Goal: Information Seeking & Learning: Learn about a topic

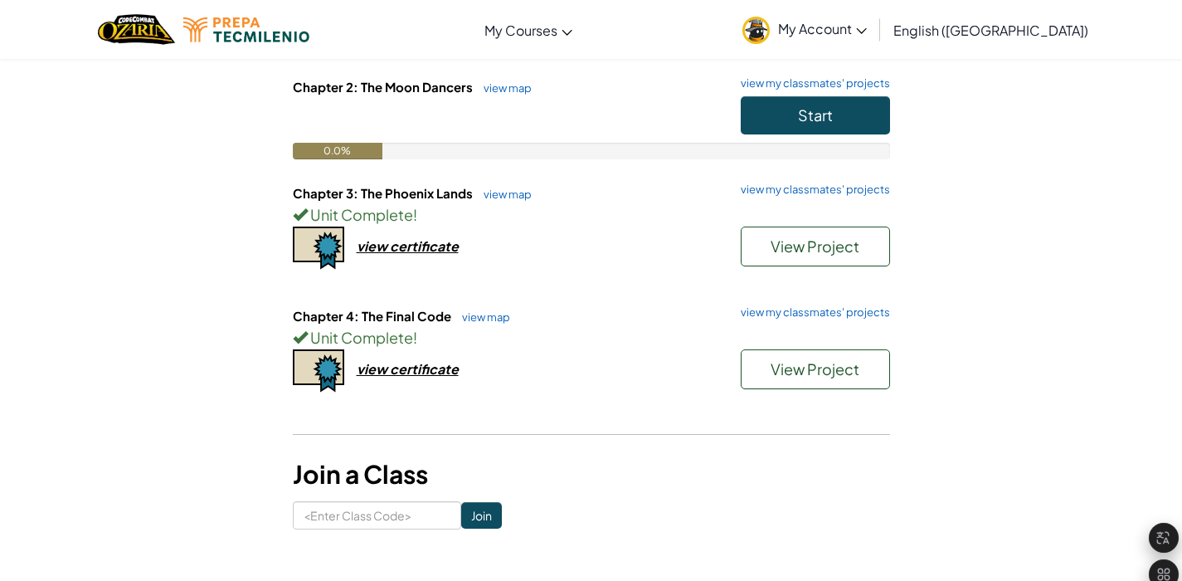
scroll to position [284, 0]
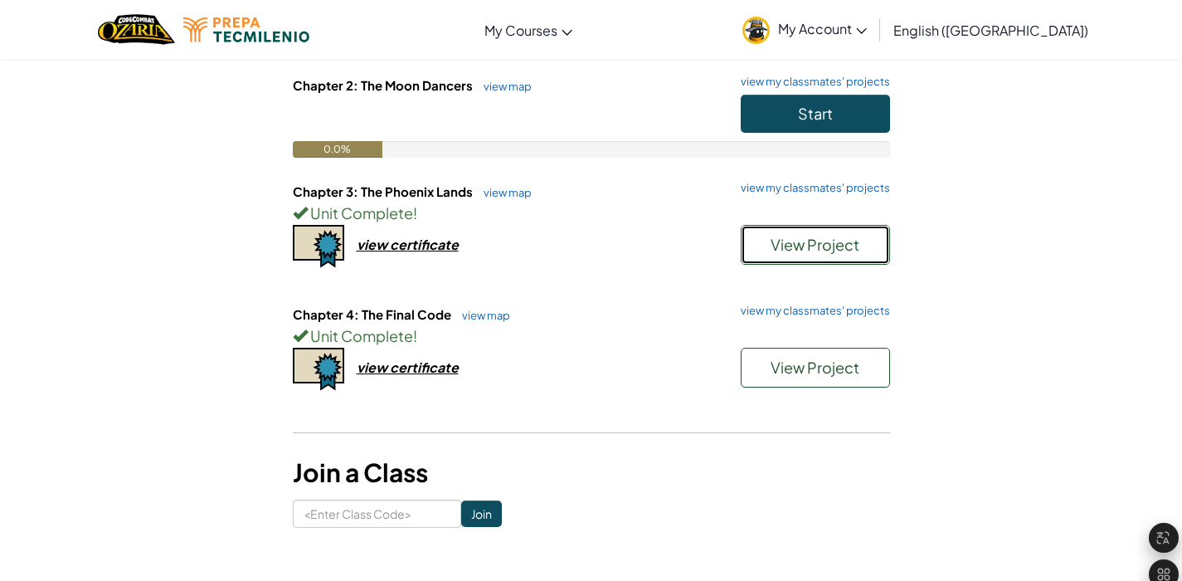
click at [793, 240] on span "View Project" at bounding box center [814, 244] width 89 height 19
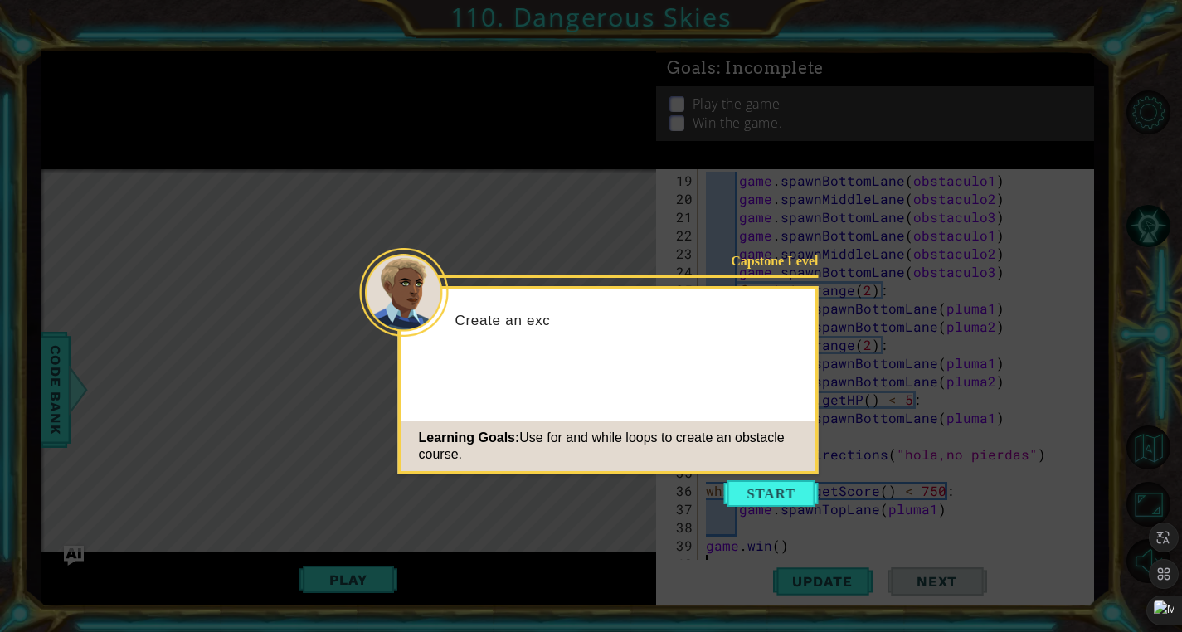
scroll to position [328, 0]
click at [781, 502] on button "Start" at bounding box center [771, 493] width 95 height 27
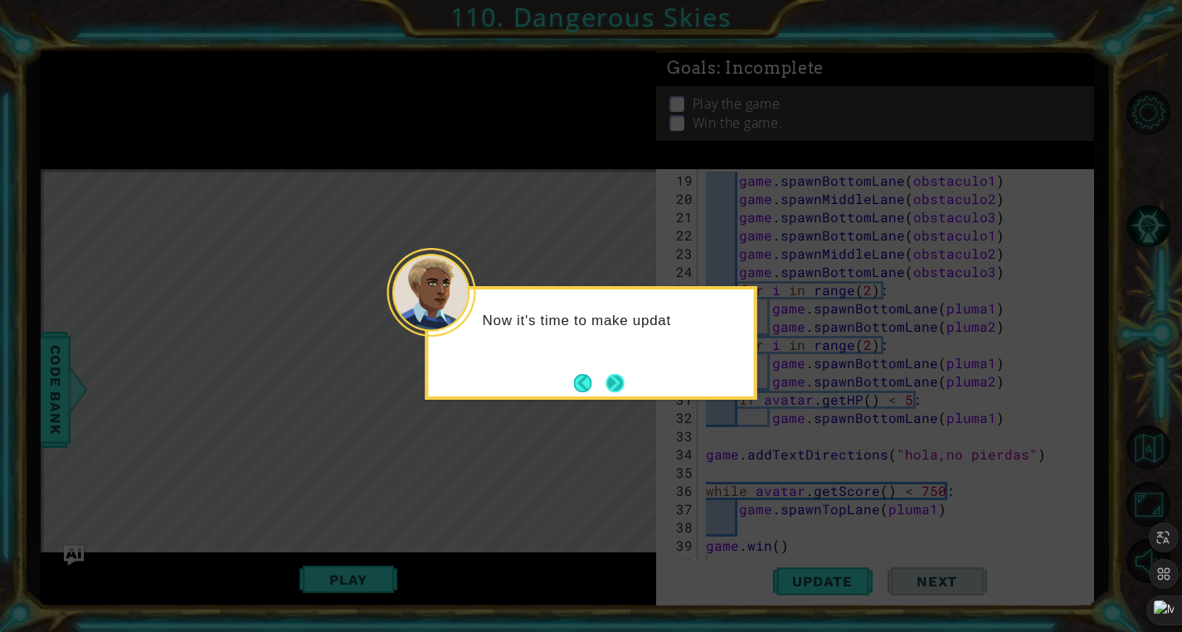
click at [613, 384] on button "Next" at bounding box center [615, 382] width 31 height 31
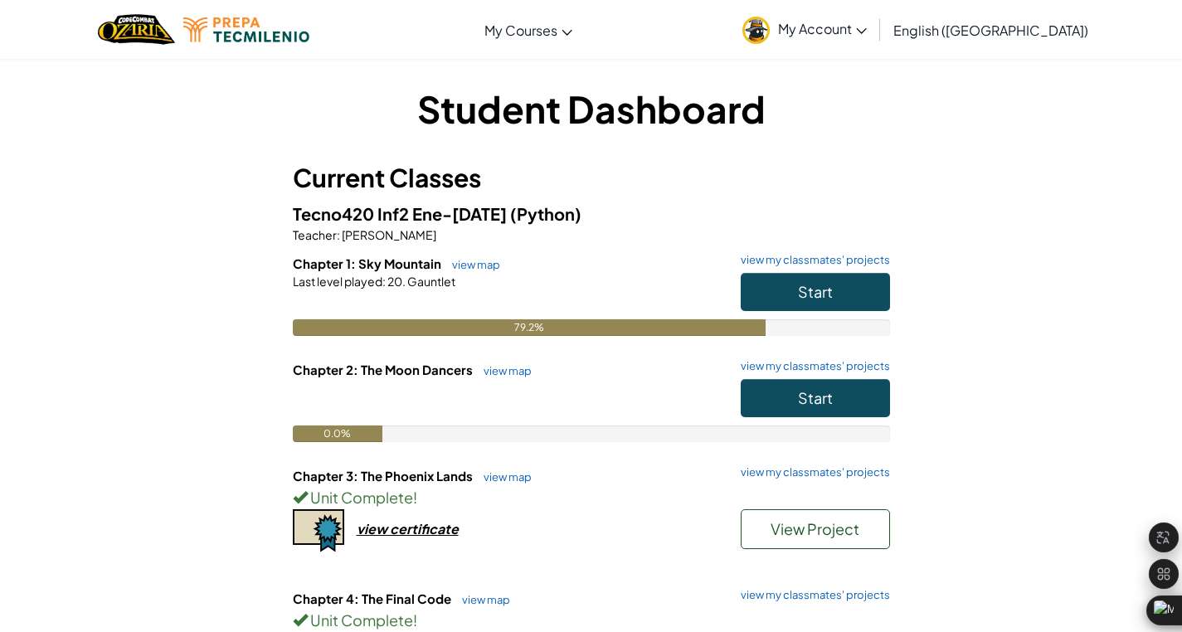
click at [612, 294] on div at bounding box center [591, 304] width 597 height 30
click at [798, 262] on link "view my classmates' projects" at bounding box center [811, 260] width 158 height 11
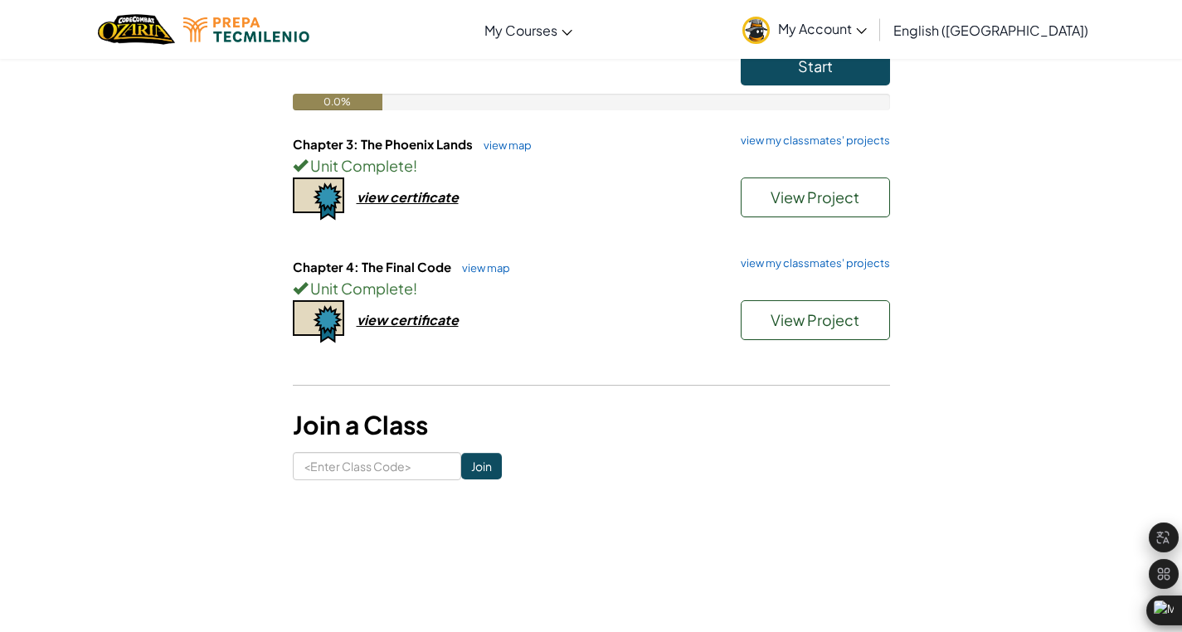
scroll to position [333, 0]
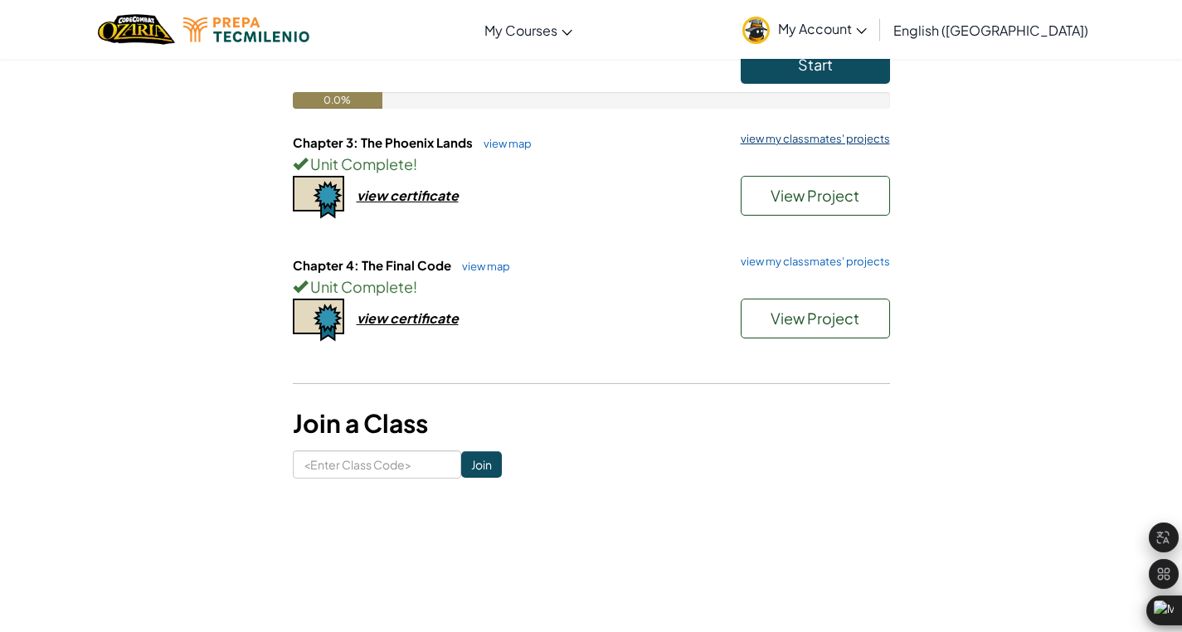
click at [803, 139] on link "view my classmates' projects" at bounding box center [811, 139] width 158 height 11
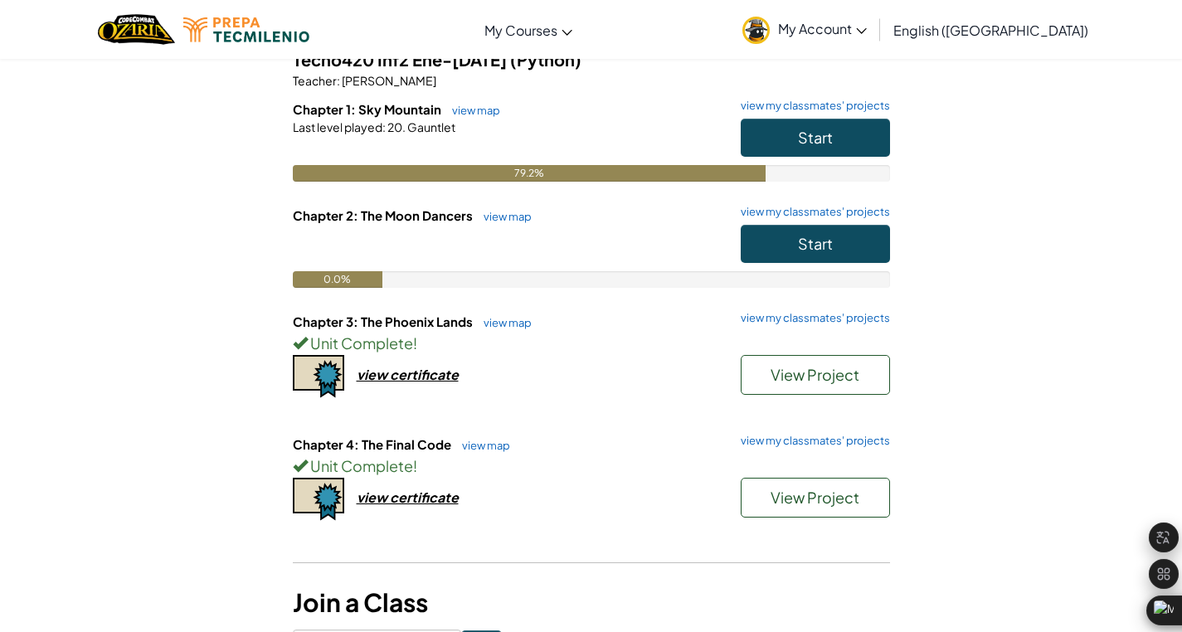
scroll to position [156, 0]
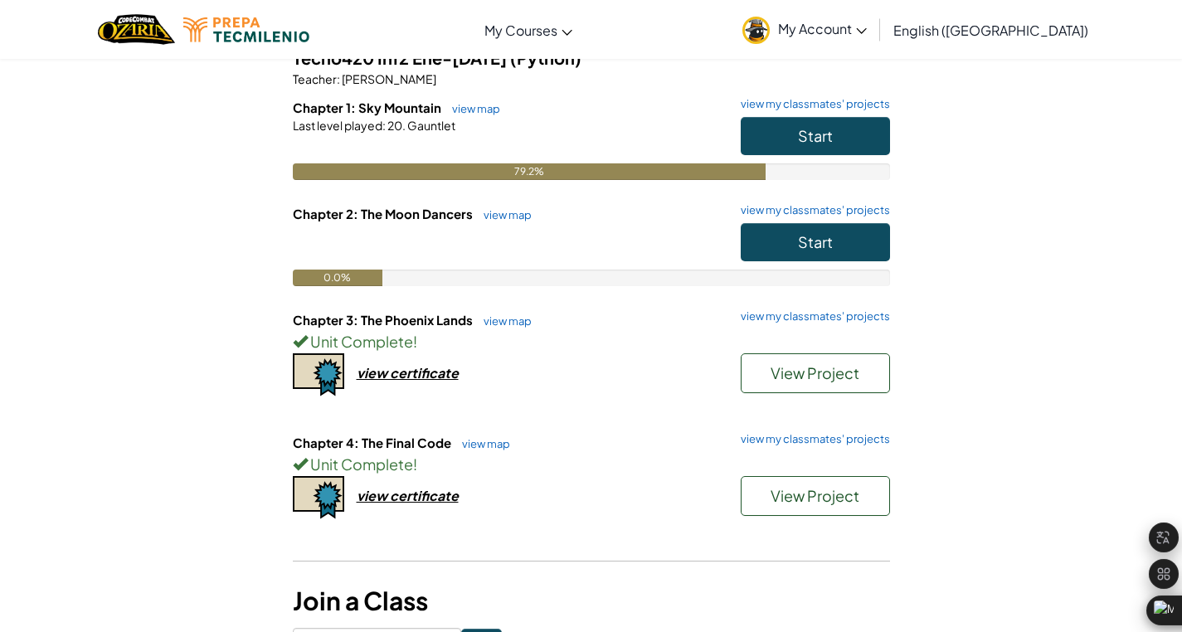
click at [410, 386] on div "Chapter 3: The Phoenix Lands view map view my classmates' projects Unit Complet…" at bounding box center [591, 372] width 597 height 123
click at [405, 376] on div "view certificate" at bounding box center [408, 372] width 102 height 17
click at [813, 372] on span "View Project" at bounding box center [814, 372] width 89 height 19
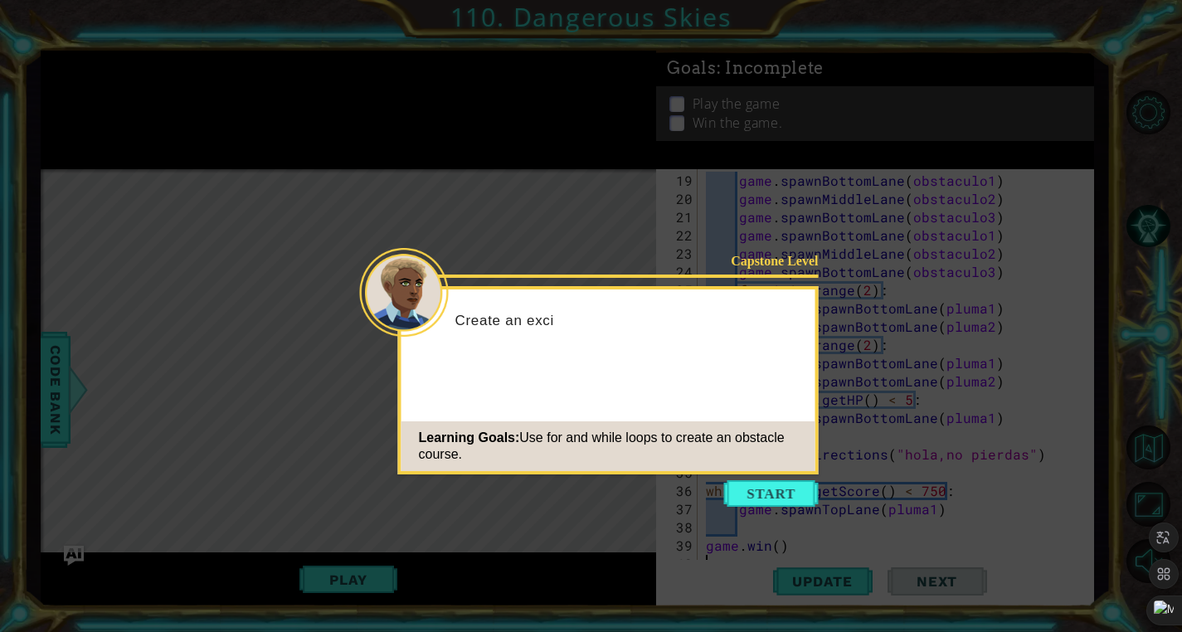
scroll to position [328, 0]
click at [770, 493] on button "Start" at bounding box center [771, 493] width 95 height 27
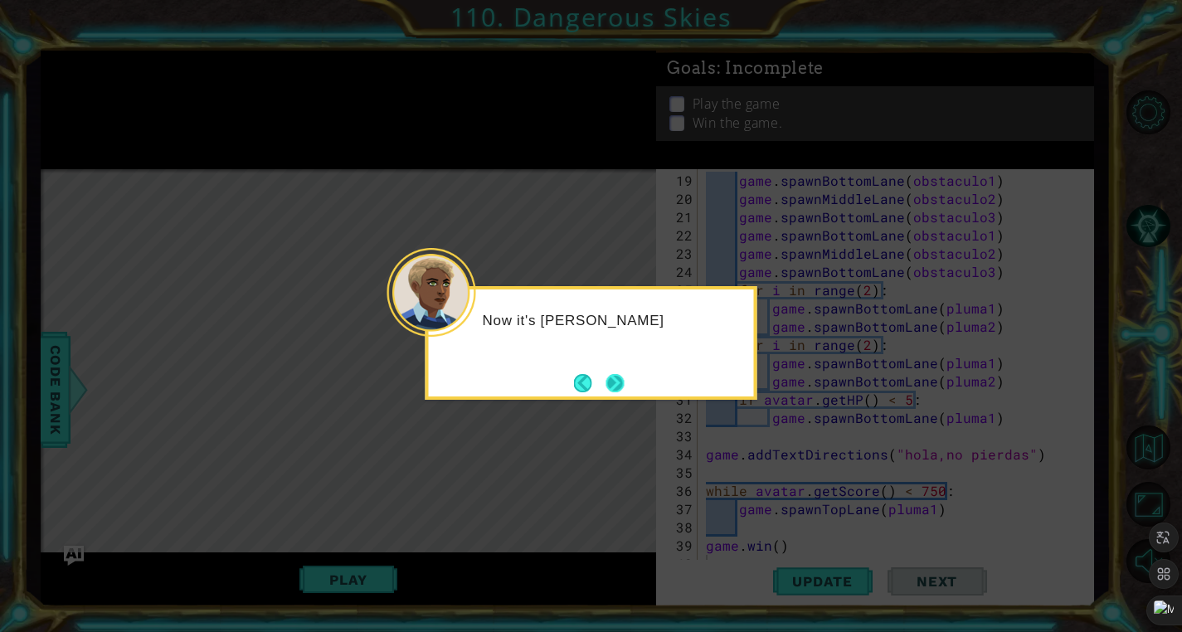
click at [619, 386] on button "Next" at bounding box center [615, 382] width 31 height 31
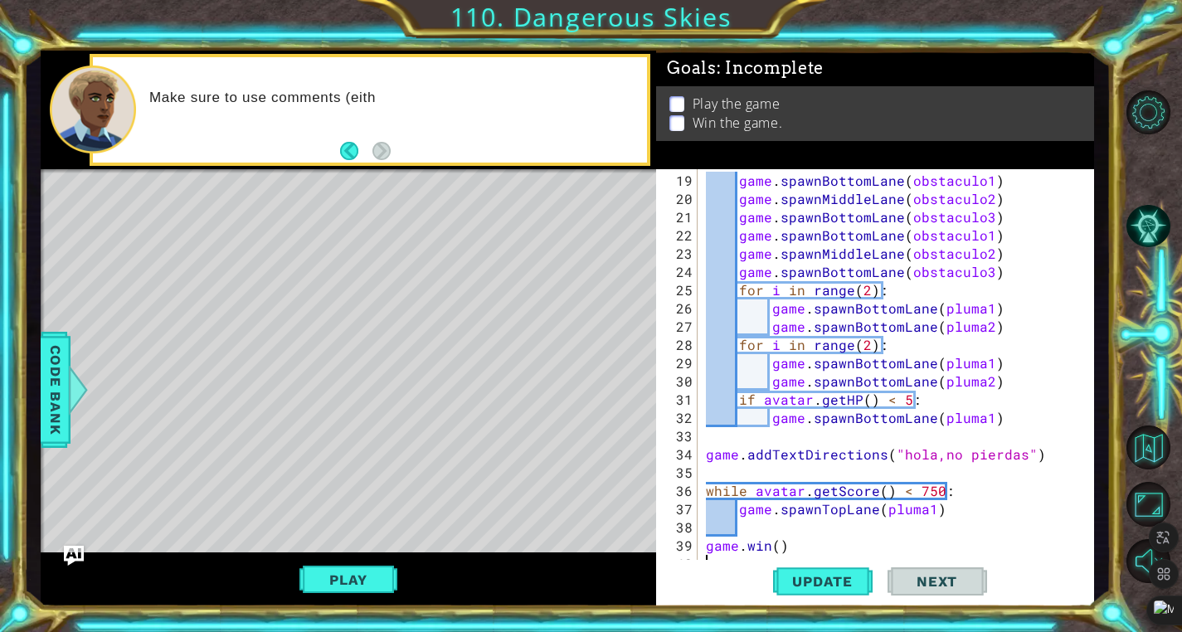
click at [907, 582] on span "Next" at bounding box center [937, 581] width 74 height 17
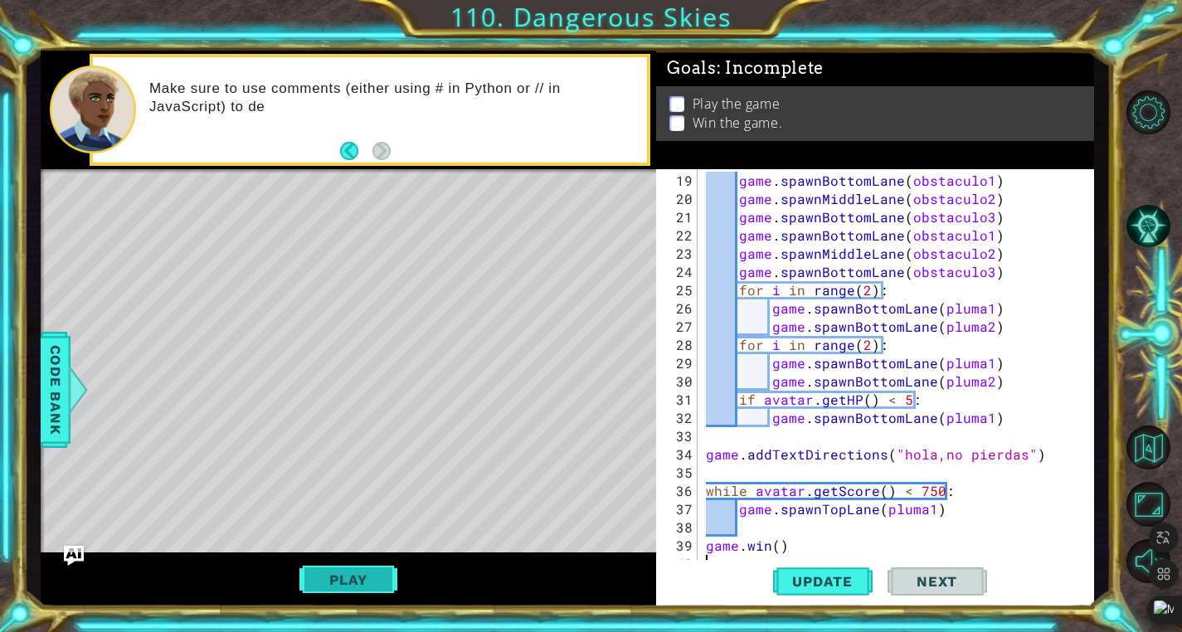
click at [350, 576] on button "Play" at bounding box center [347, 580] width 97 height 32
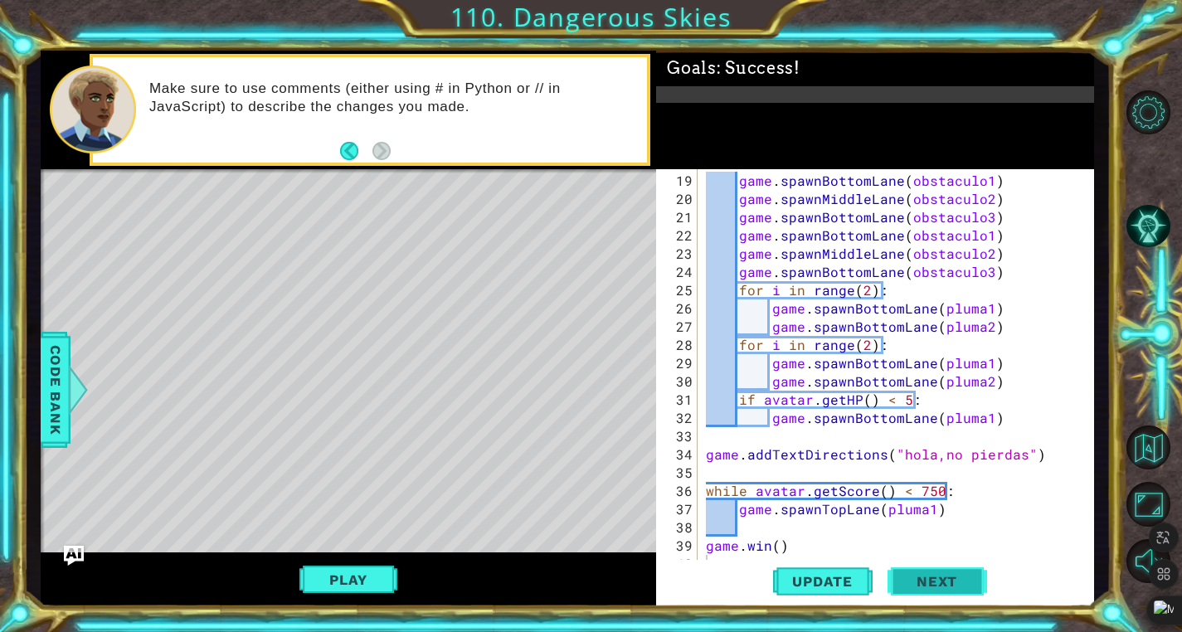
click at [929, 587] on button "Next" at bounding box center [937, 582] width 100 height 44
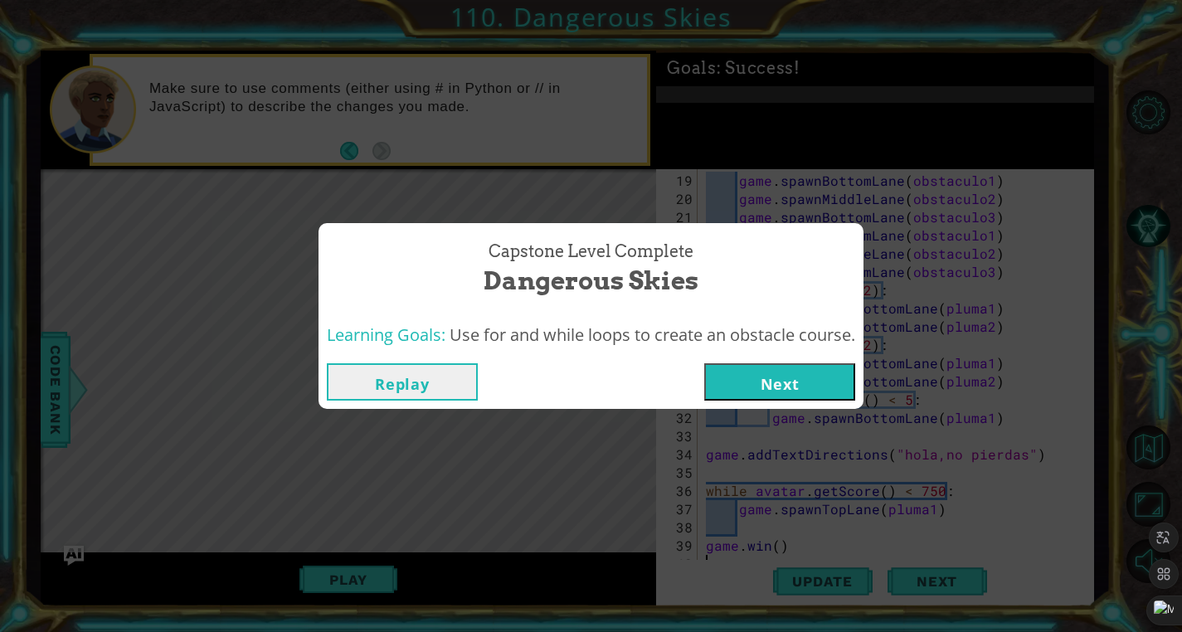
click at [745, 371] on button "Next" at bounding box center [779, 381] width 151 height 37
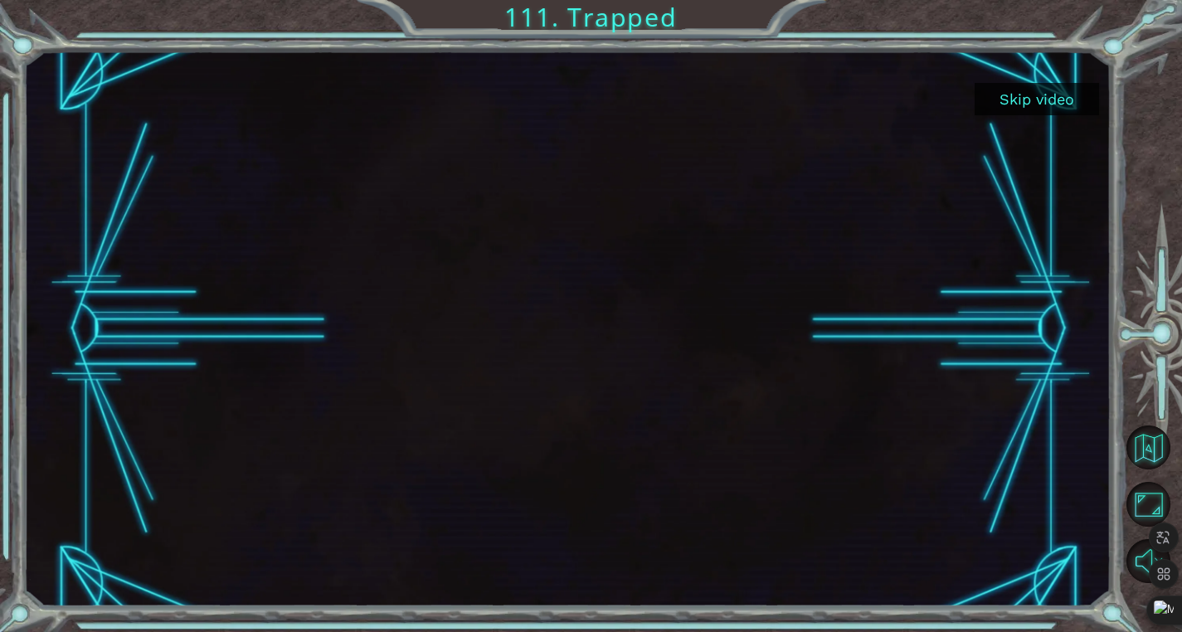
click at [1025, 102] on button "Skip video" at bounding box center [1037, 99] width 124 height 32
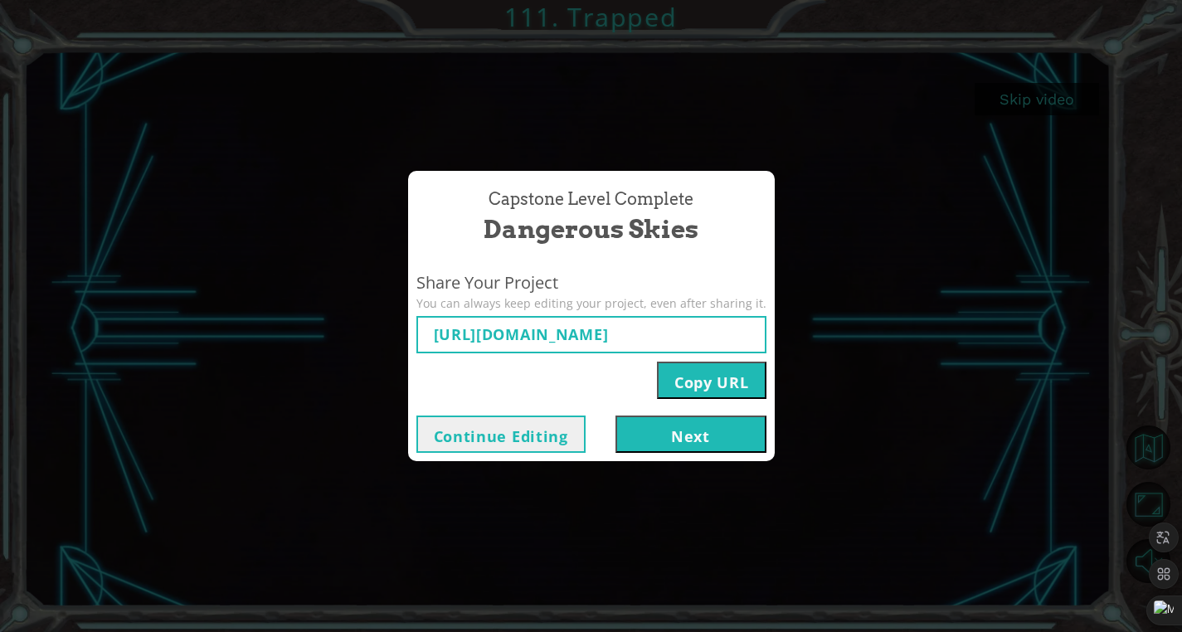
type input "[URL][DOMAIN_NAME]"
click at [649, 434] on button "Next" at bounding box center [690, 434] width 151 height 37
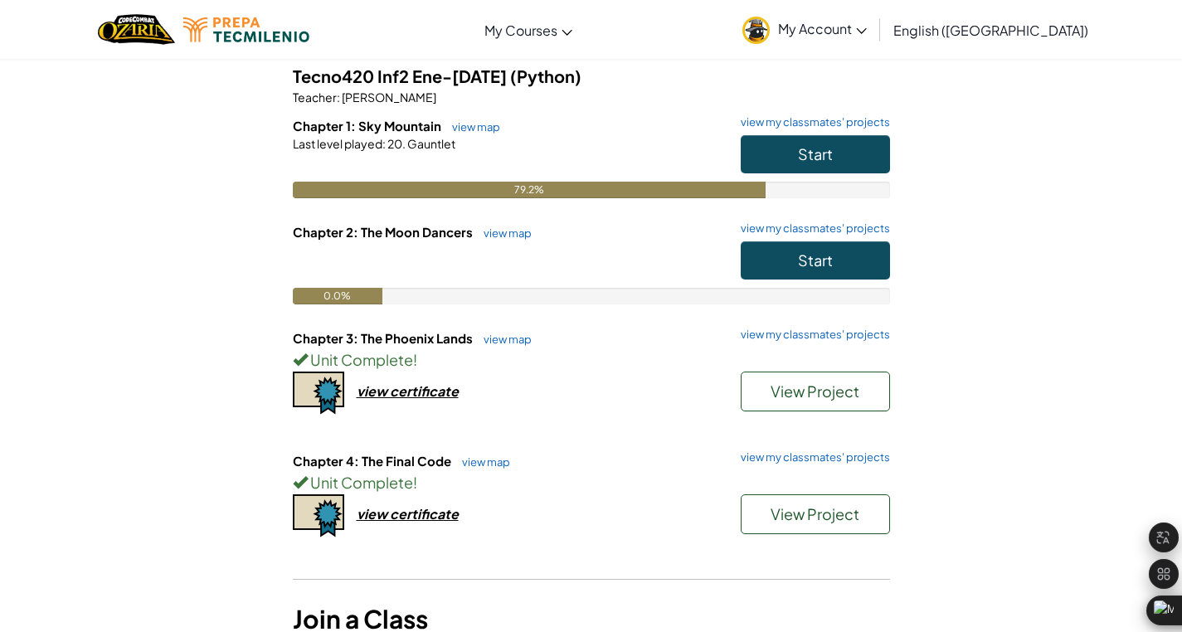
scroll to position [141, 0]
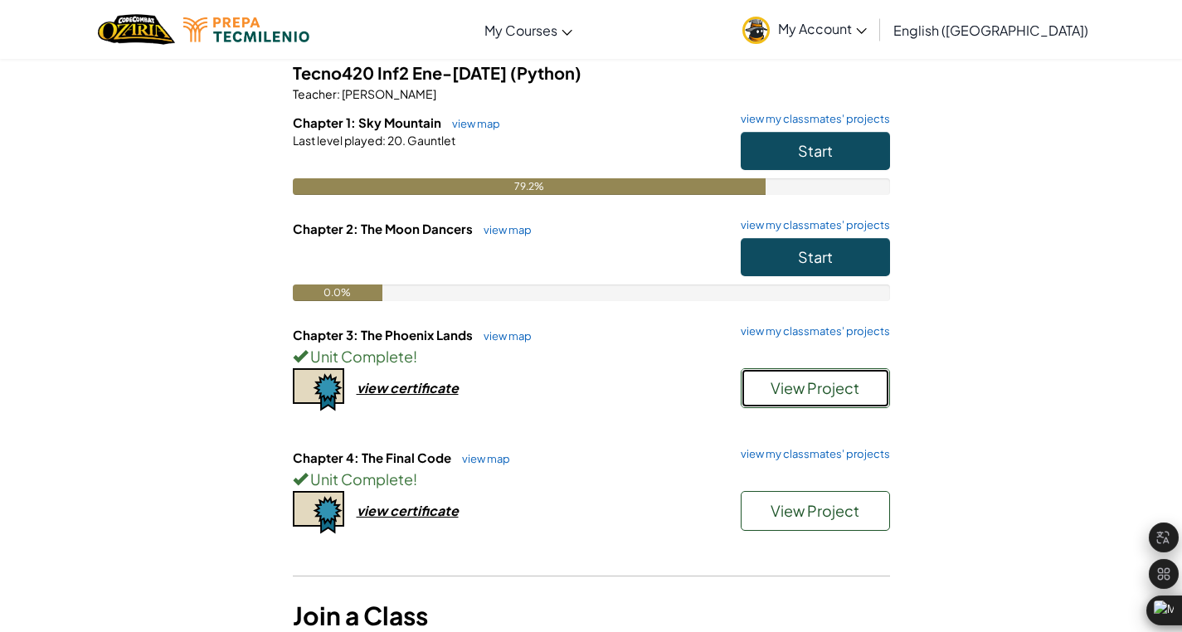
click at [818, 396] on span "View Project" at bounding box center [814, 387] width 89 height 19
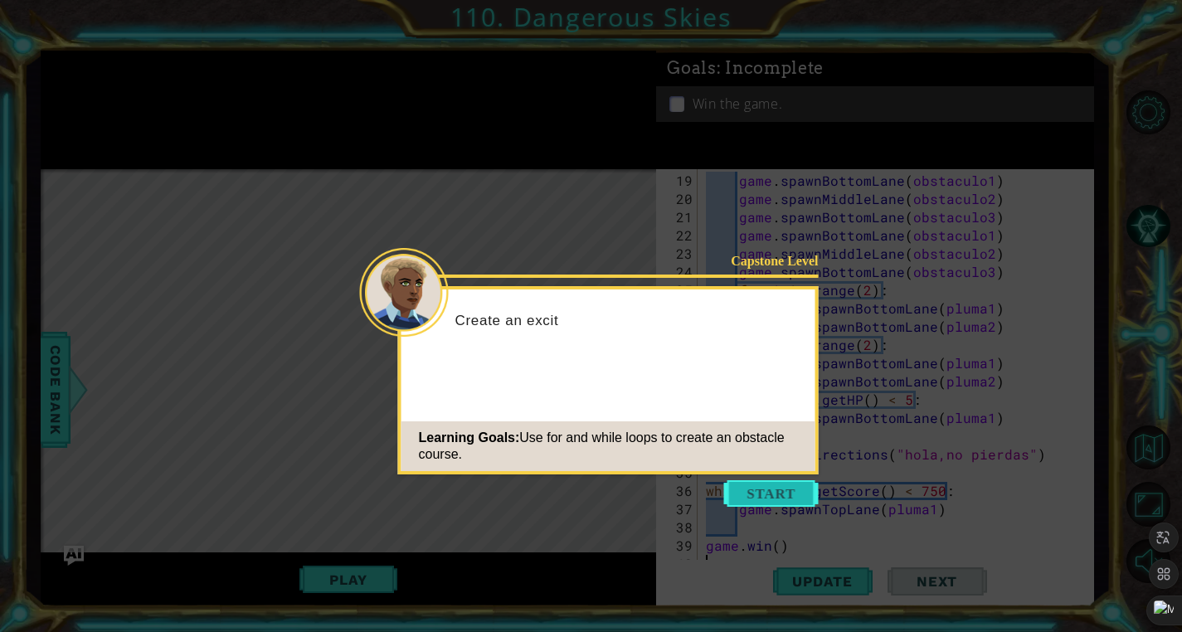
scroll to position [328, 0]
click at [766, 498] on button "Start" at bounding box center [771, 493] width 95 height 27
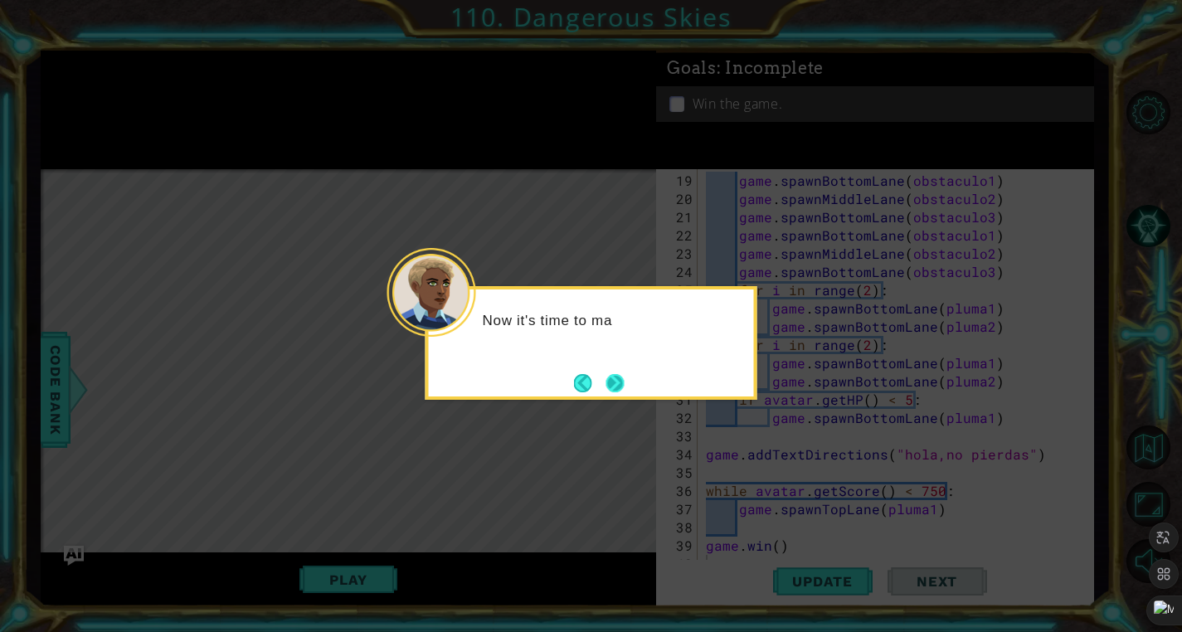
click at [613, 376] on button "Next" at bounding box center [615, 382] width 31 height 31
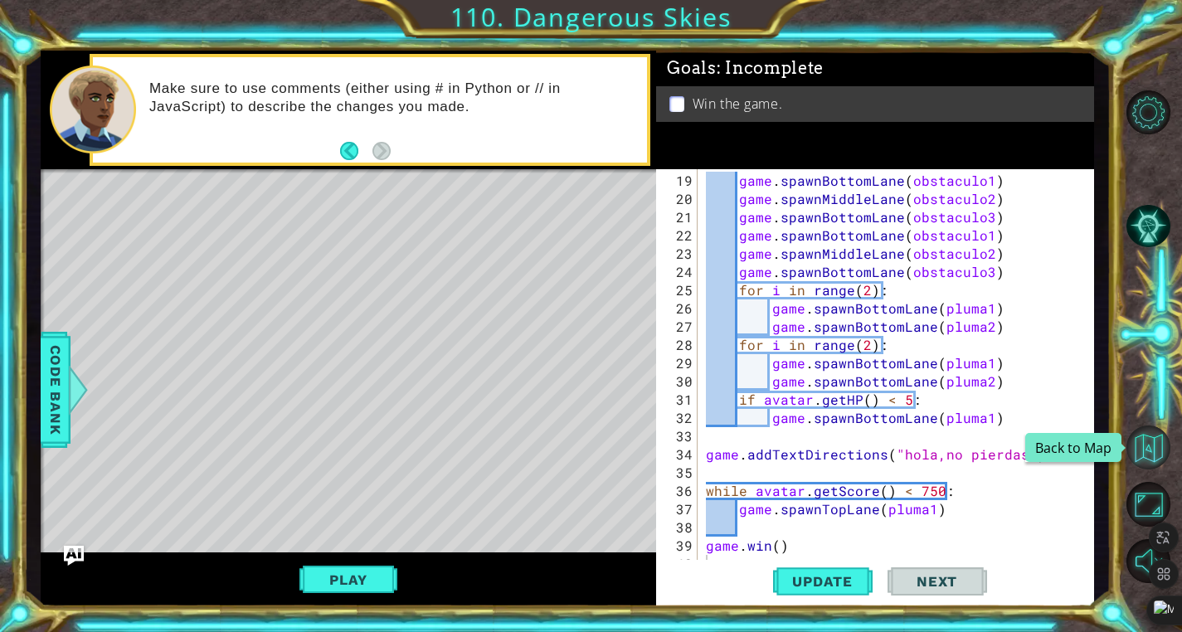
click at [1149, 442] on button "Back to Map" at bounding box center [1148, 447] width 44 height 44
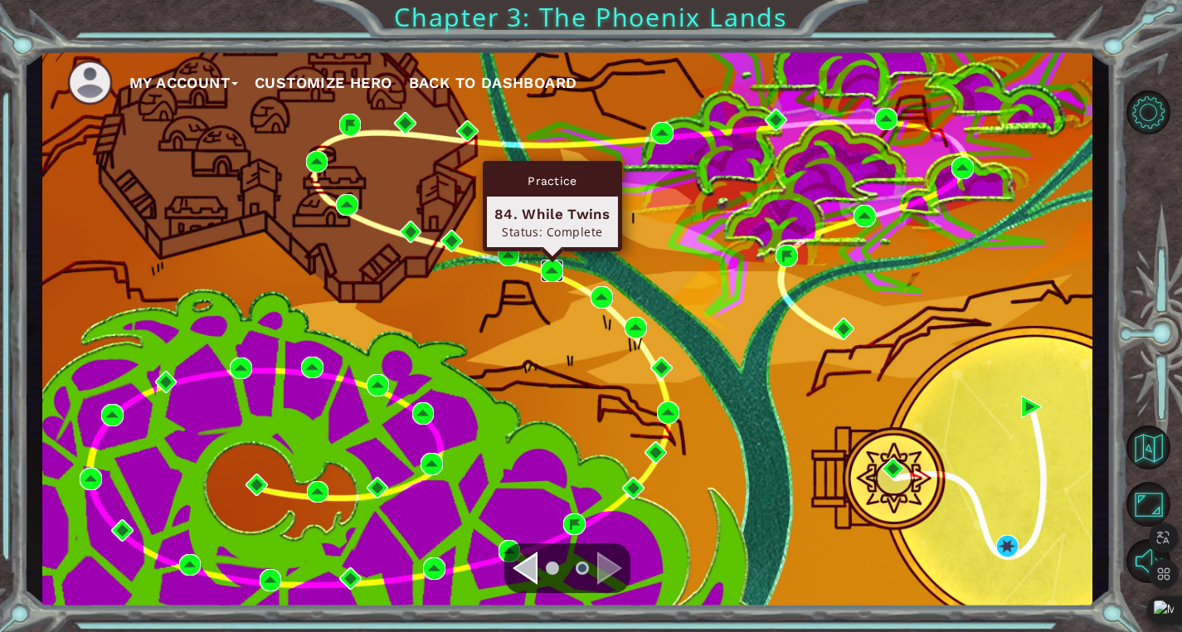
click at [552, 271] on img at bounding box center [552, 271] width 22 height 22
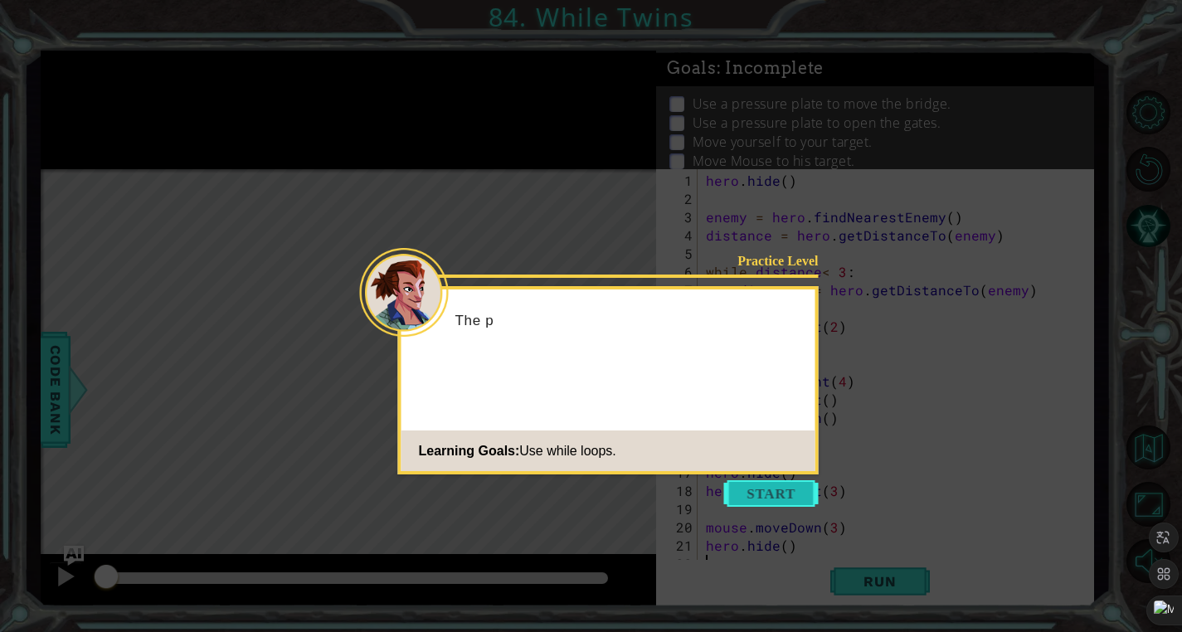
click at [745, 495] on button "Start" at bounding box center [771, 493] width 95 height 27
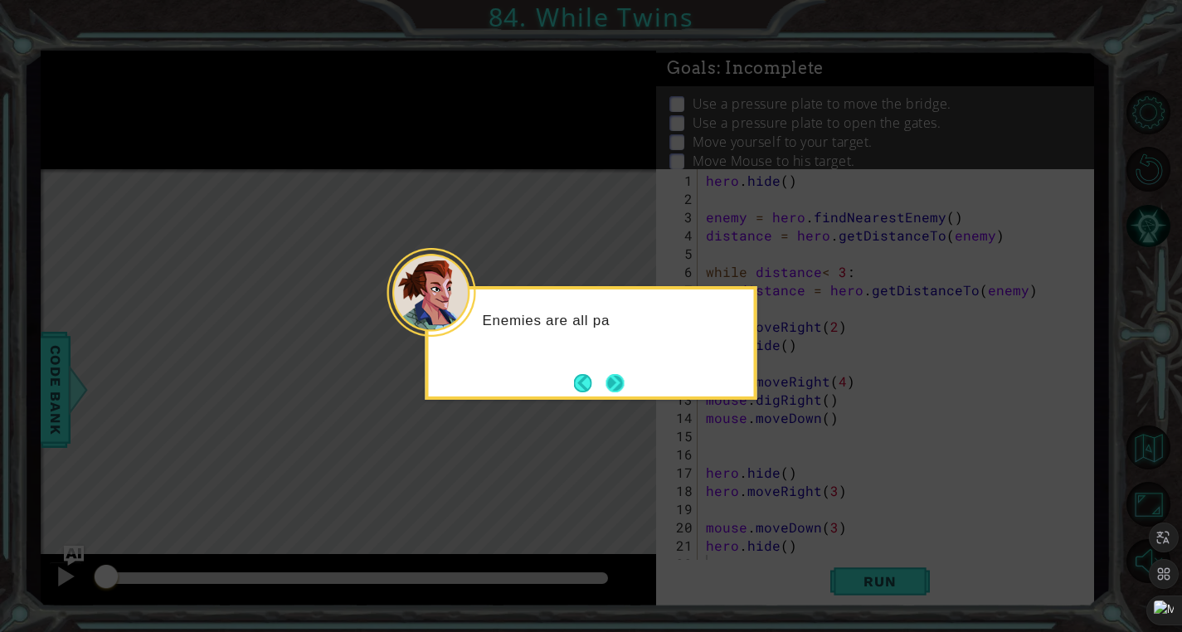
click at [611, 376] on button "Next" at bounding box center [614, 383] width 18 height 18
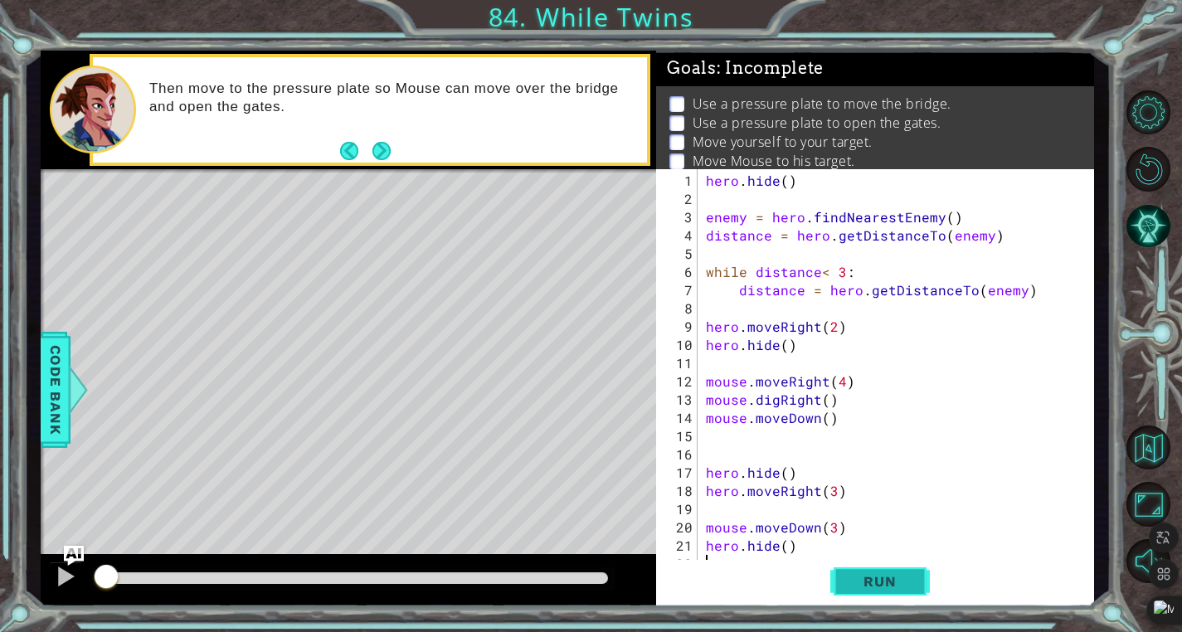
click at [887, 573] on span "Run" at bounding box center [880, 581] width 66 height 17
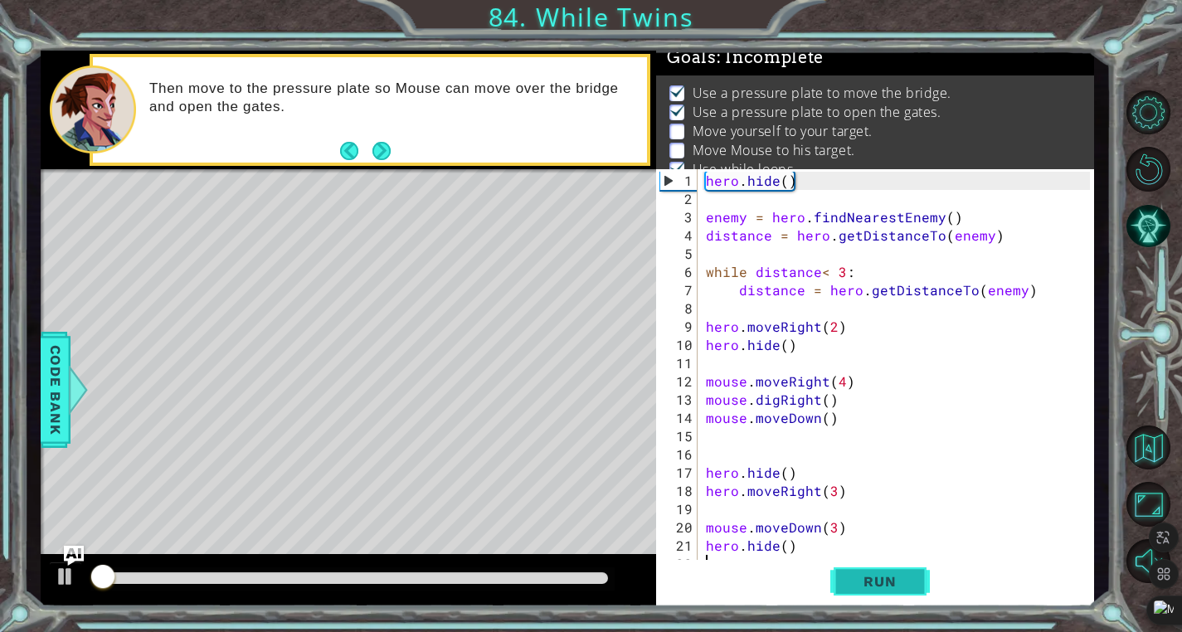
scroll to position [14, 0]
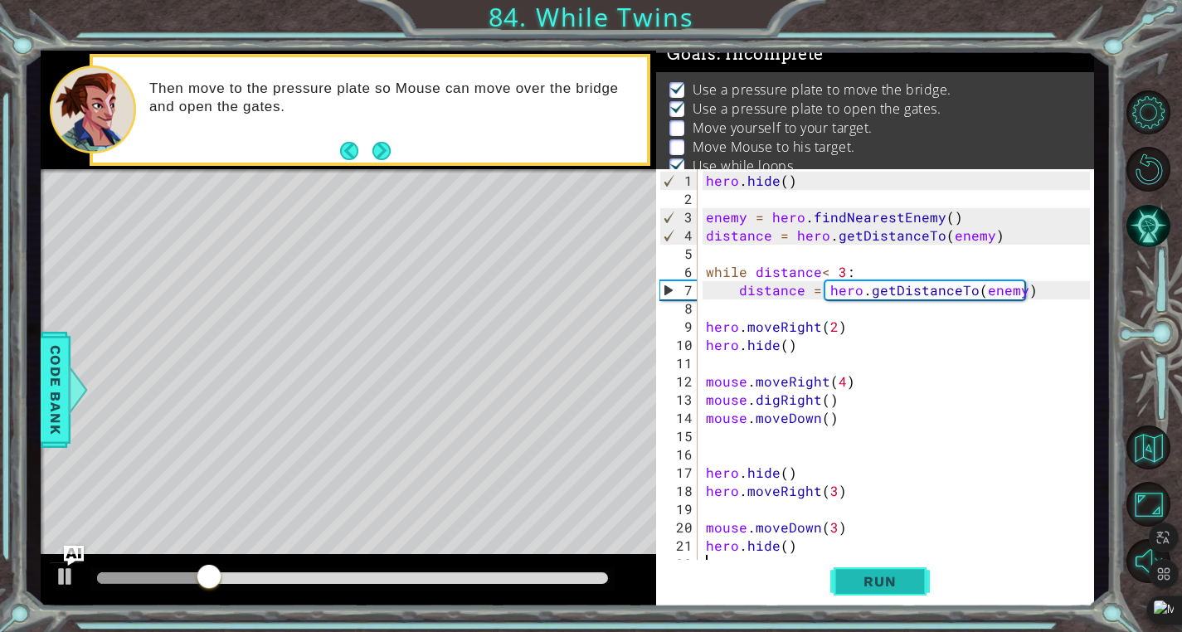
click at [887, 573] on span "Run" at bounding box center [880, 581] width 66 height 17
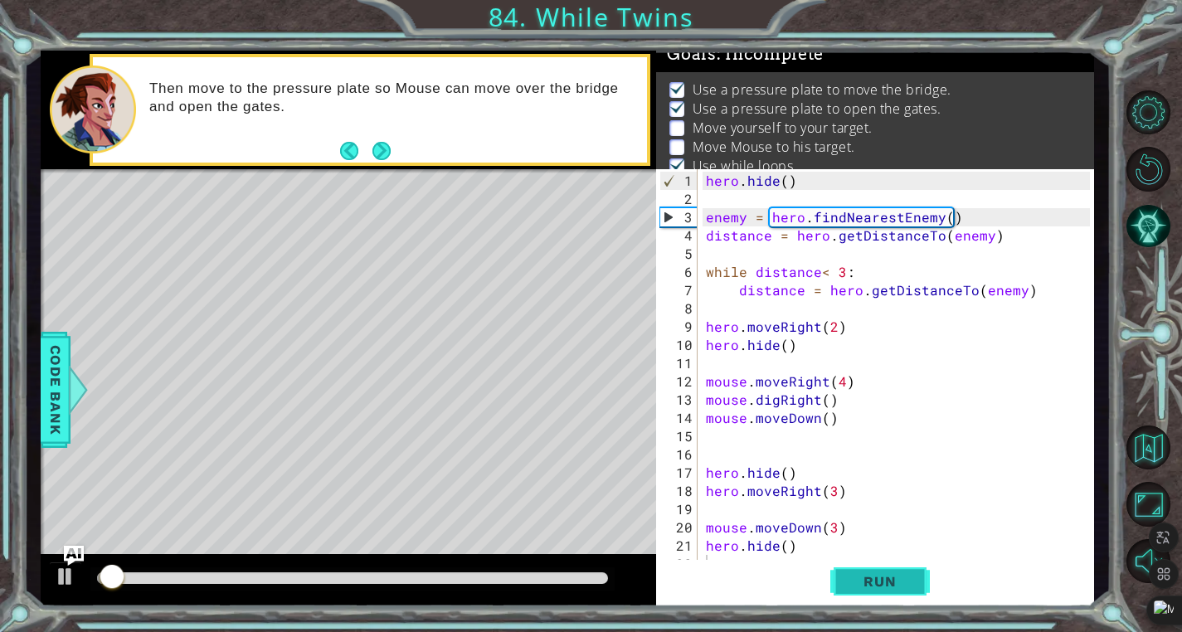
click at [887, 573] on span "Run" at bounding box center [880, 581] width 66 height 17
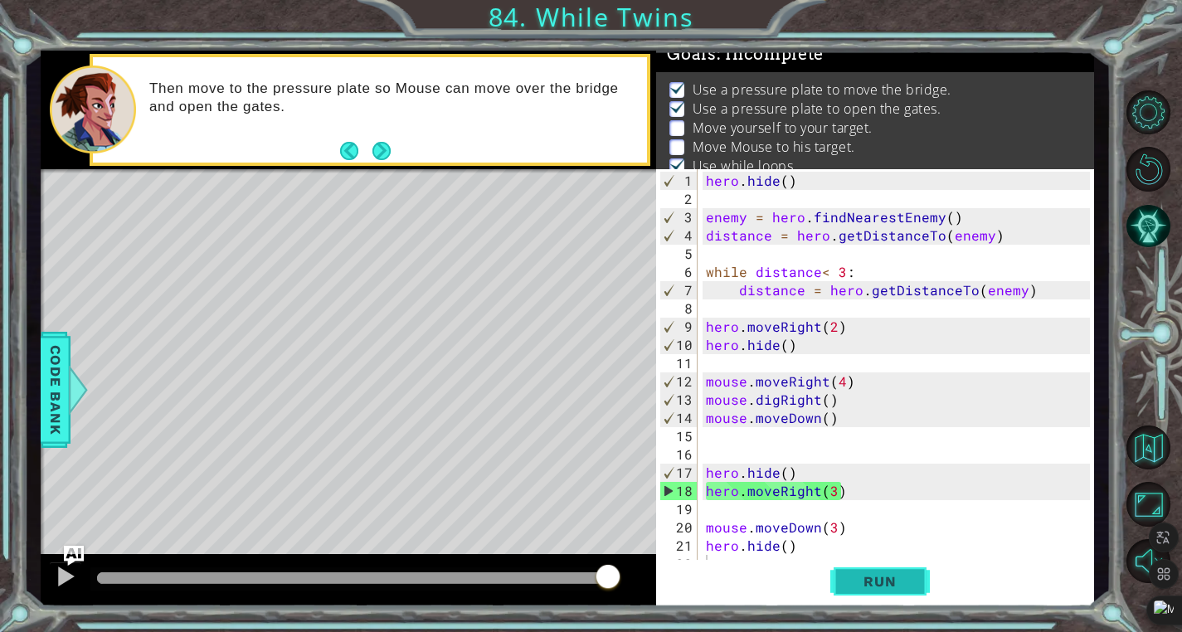
click at [858, 586] on span "Run" at bounding box center [880, 581] width 66 height 17
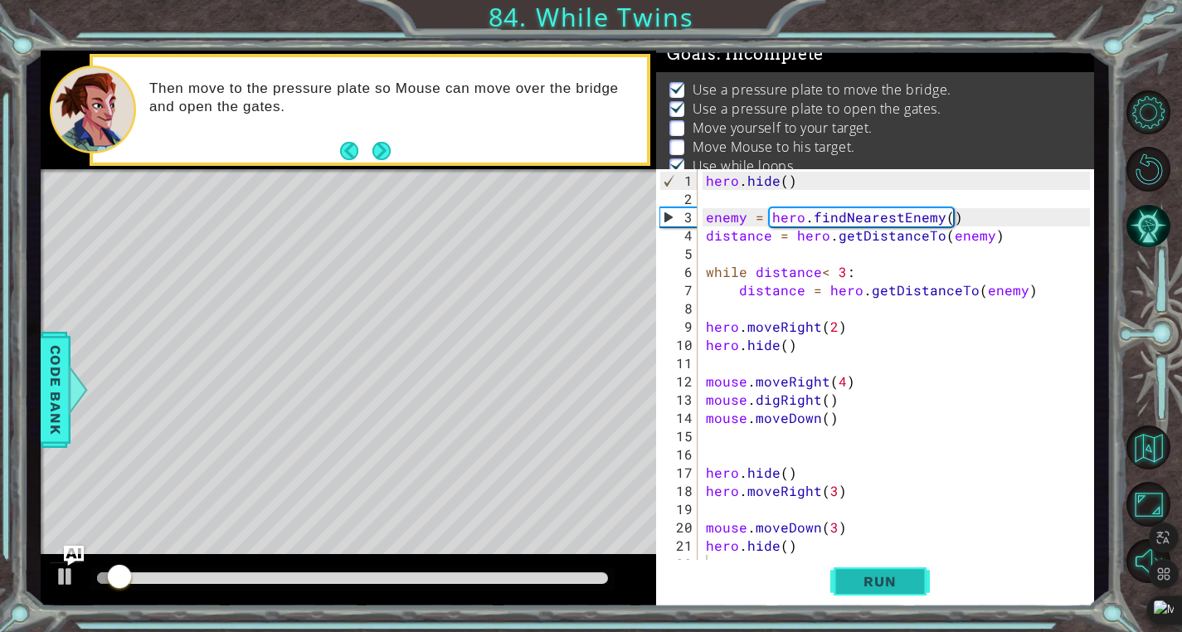
click at [858, 586] on span "Run" at bounding box center [880, 581] width 66 height 17
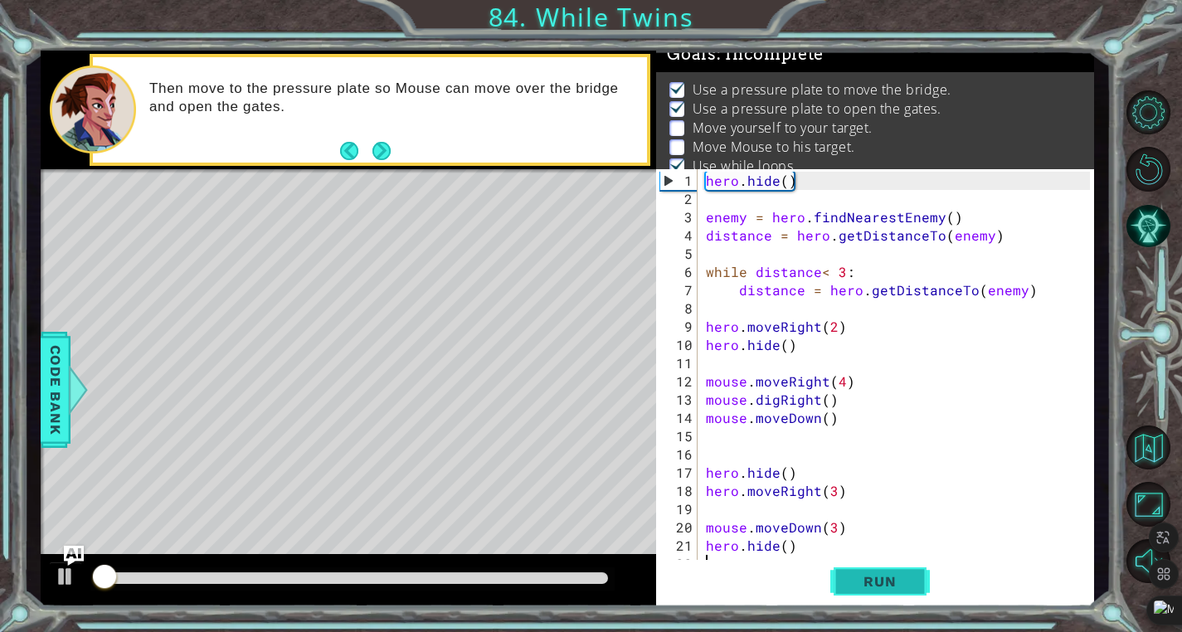
click at [858, 586] on span "Run" at bounding box center [880, 581] width 66 height 17
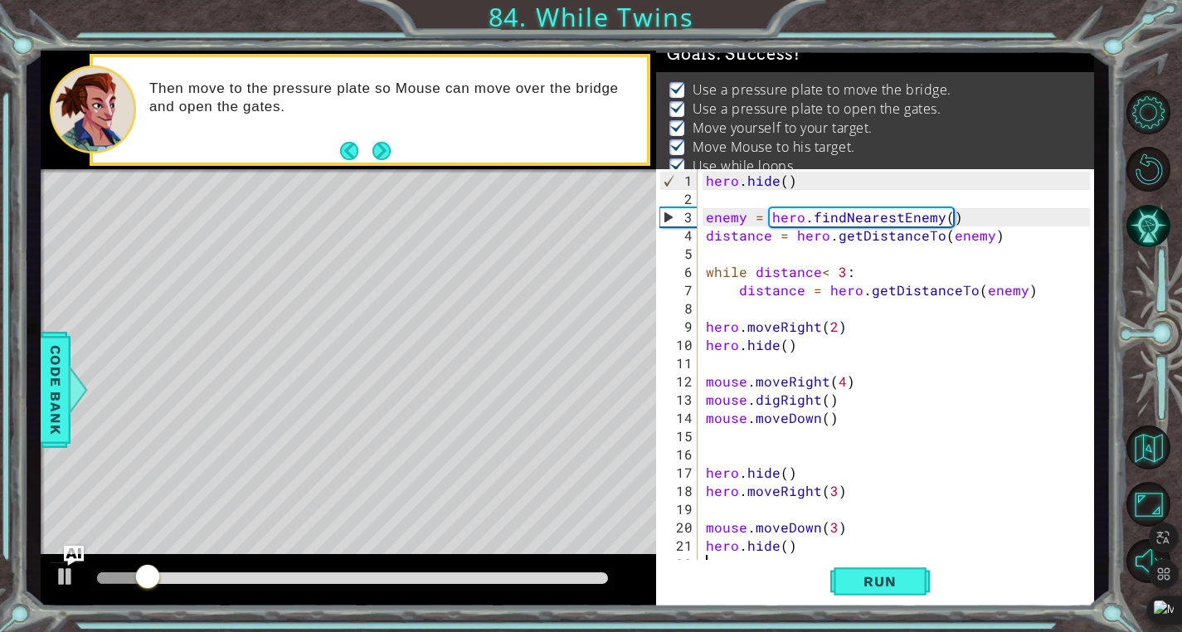
scroll to position [29, 0]
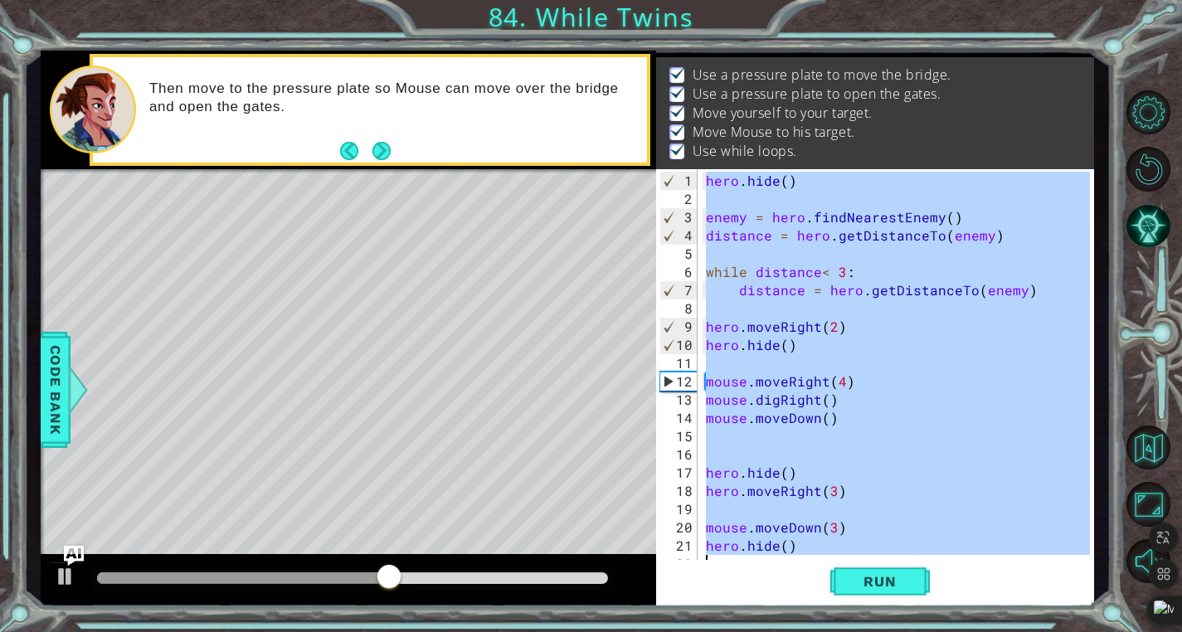
drag, startPoint x: 704, startPoint y: 177, endPoint x: 808, endPoint y: 591, distance: 426.6
click at [808, 591] on div "1 2 3 4 5 6 7 8 9 10 11 12 13 14 15 16 17 18 19 20 21 22 hero . hide ( ) enemy …" at bounding box center [875, 388] width 438 height 438
type textarea "hero.hide()"
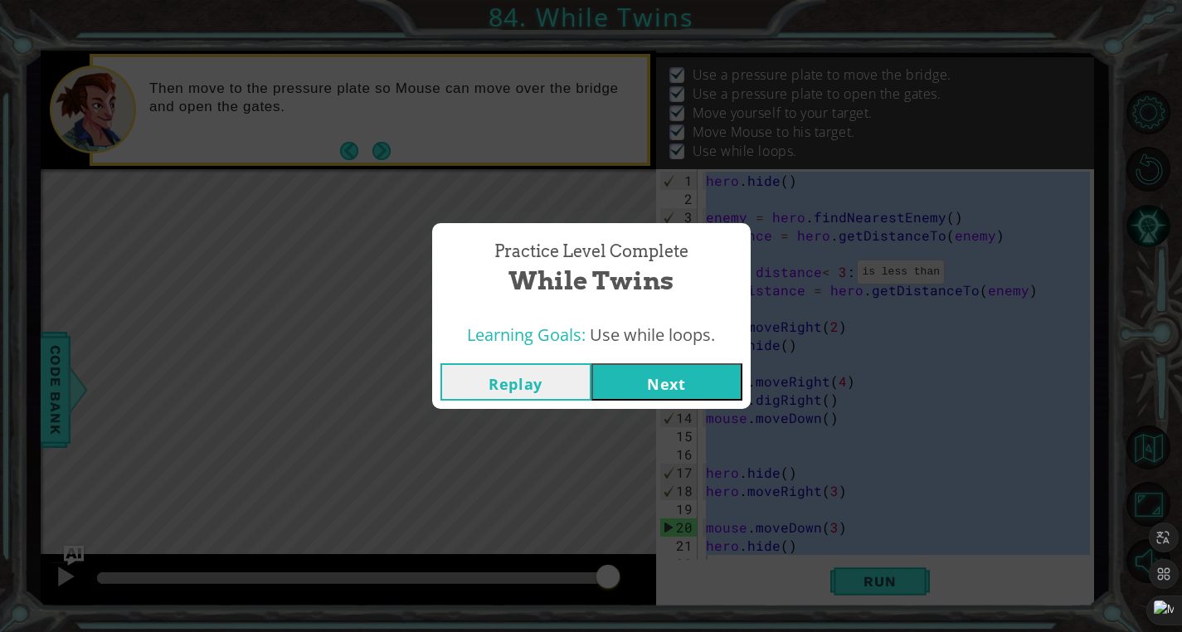
click at [547, 378] on button "Replay" at bounding box center [515, 381] width 151 height 37
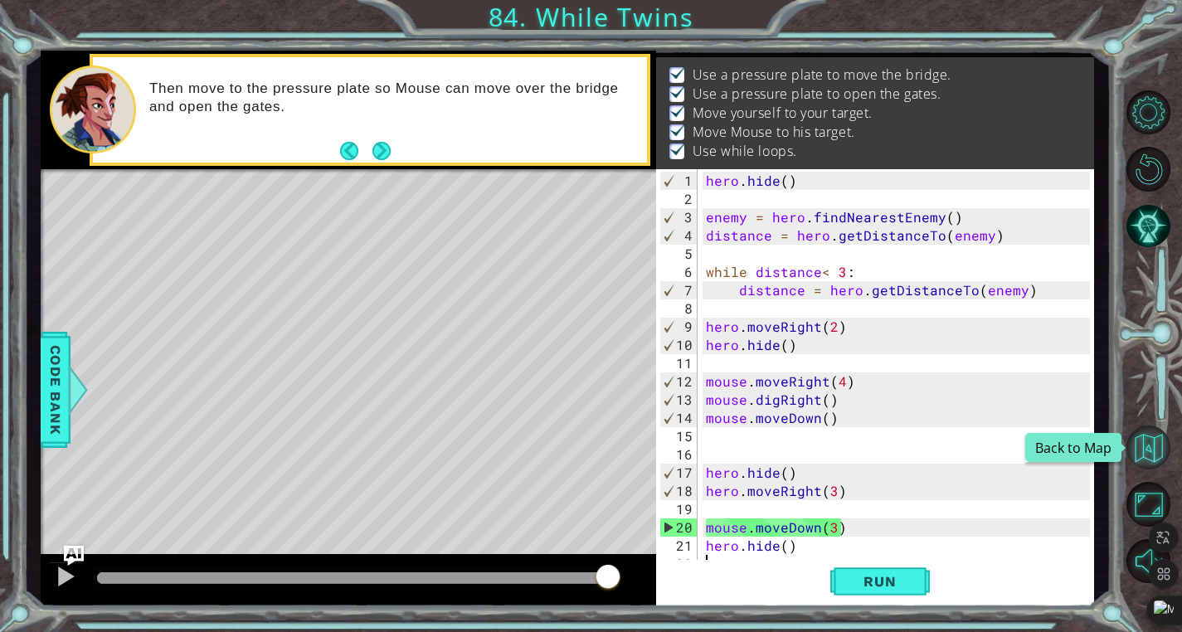
click at [1144, 444] on button "Back to Map" at bounding box center [1148, 447] width 44 height 44
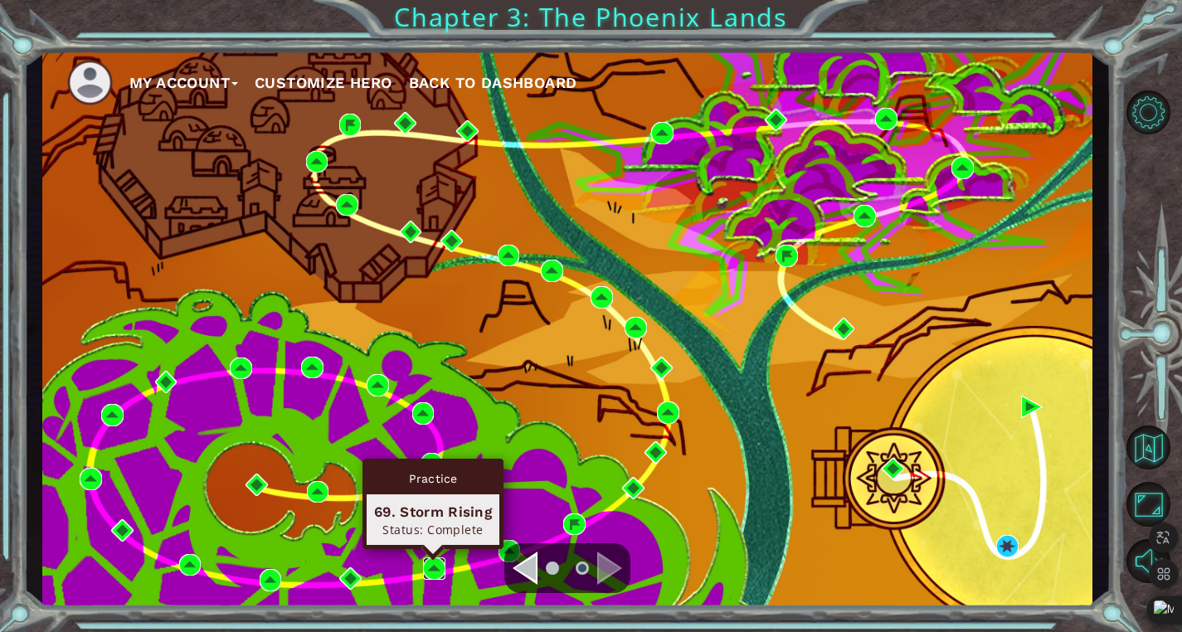
click at [432, 569] on img at bounding box center [434, 568] width 22 height 22
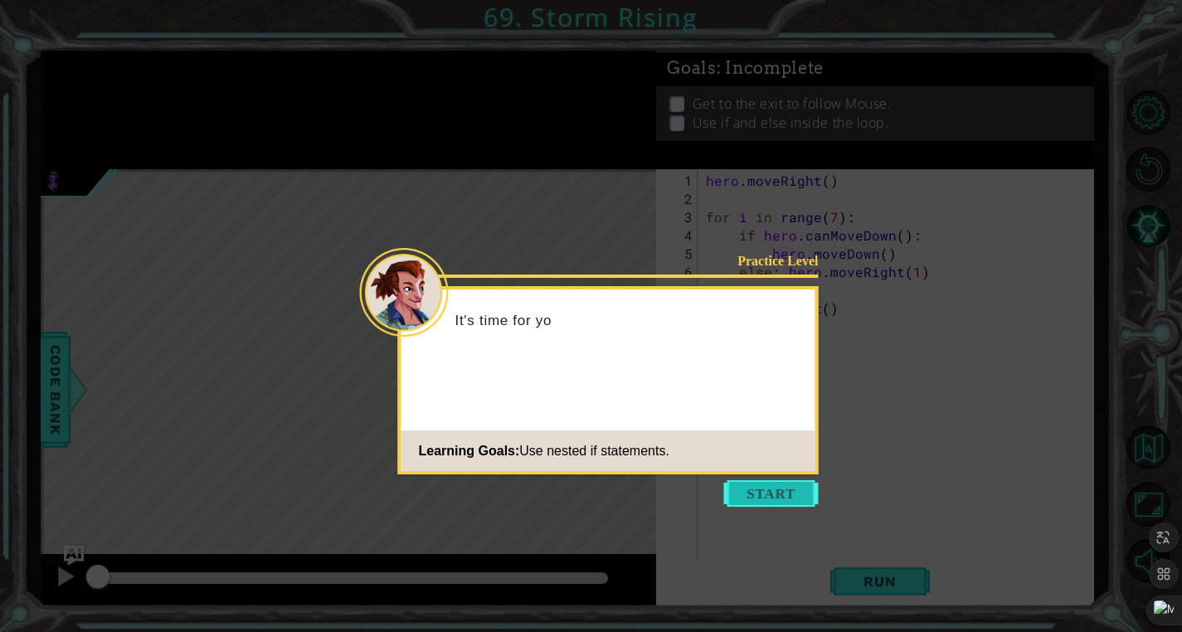
click at [757, 503] on button "Start" at bounding box center [771, 493] width 95 height 27
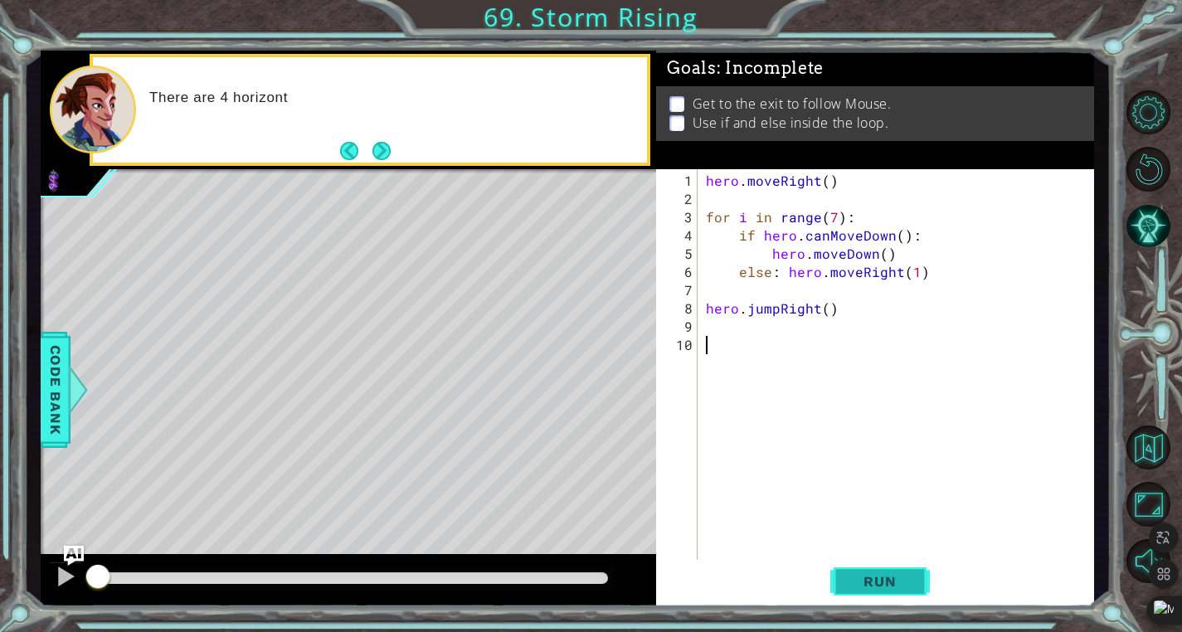
click at [870, 572] on button "Run" at bounding box center [880, 582] width 100 height 44
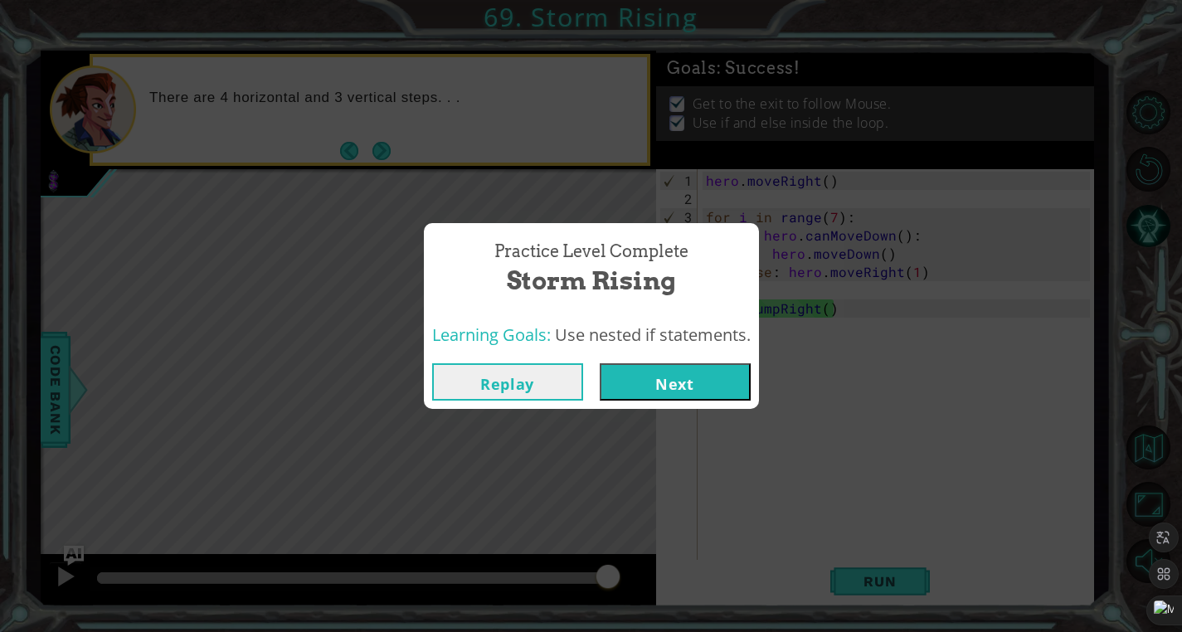
click at [497, 384] on button "Replay" at bounding box center [507, 381] width 151 height 37
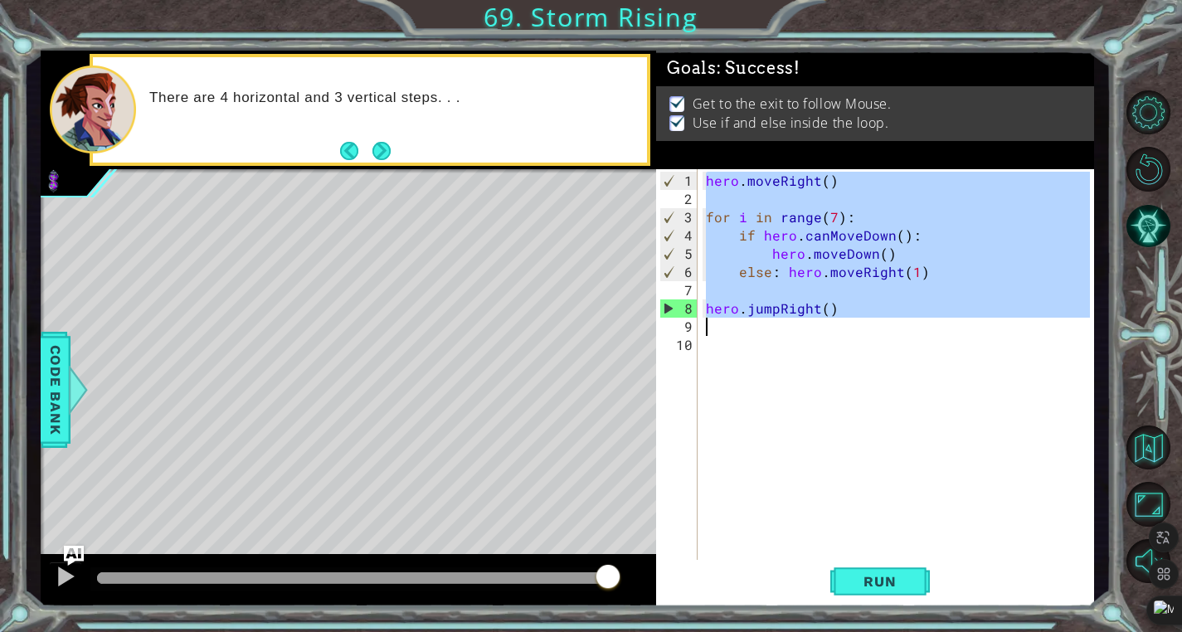
drag, startPoint x: 706, startPoint y: 180, endPoint x: 917, endPoint y: 330, distance: 259.4
click at [917, 332] on div "hero . moveRight ( ) for i in range ( 7 ) : if hero . canMoveDown ( ) : hero . …" at bounding box center [900, 391] width 396 height 438
type textarea "hero.jumpRight()"
click at [1159, 445] on button "Back to Map" at bounding box center [1148, 447] width 44 height 44
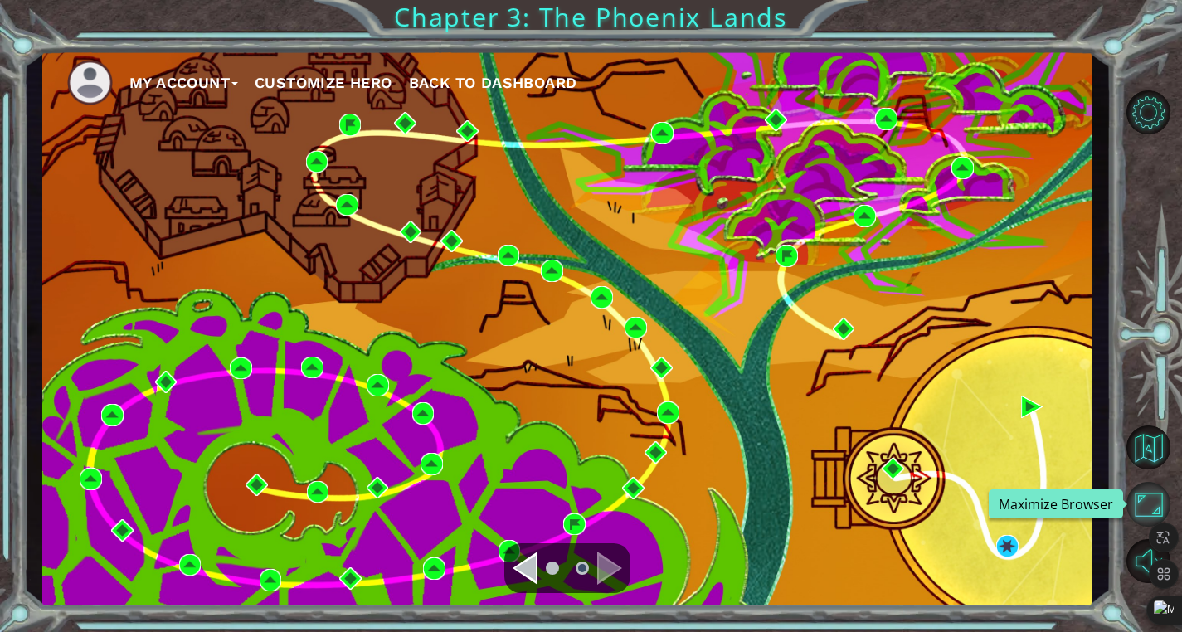
click at [1145, 508] on button "Maximize Browser" at bounding box center [1148, 504] width 44 height 44
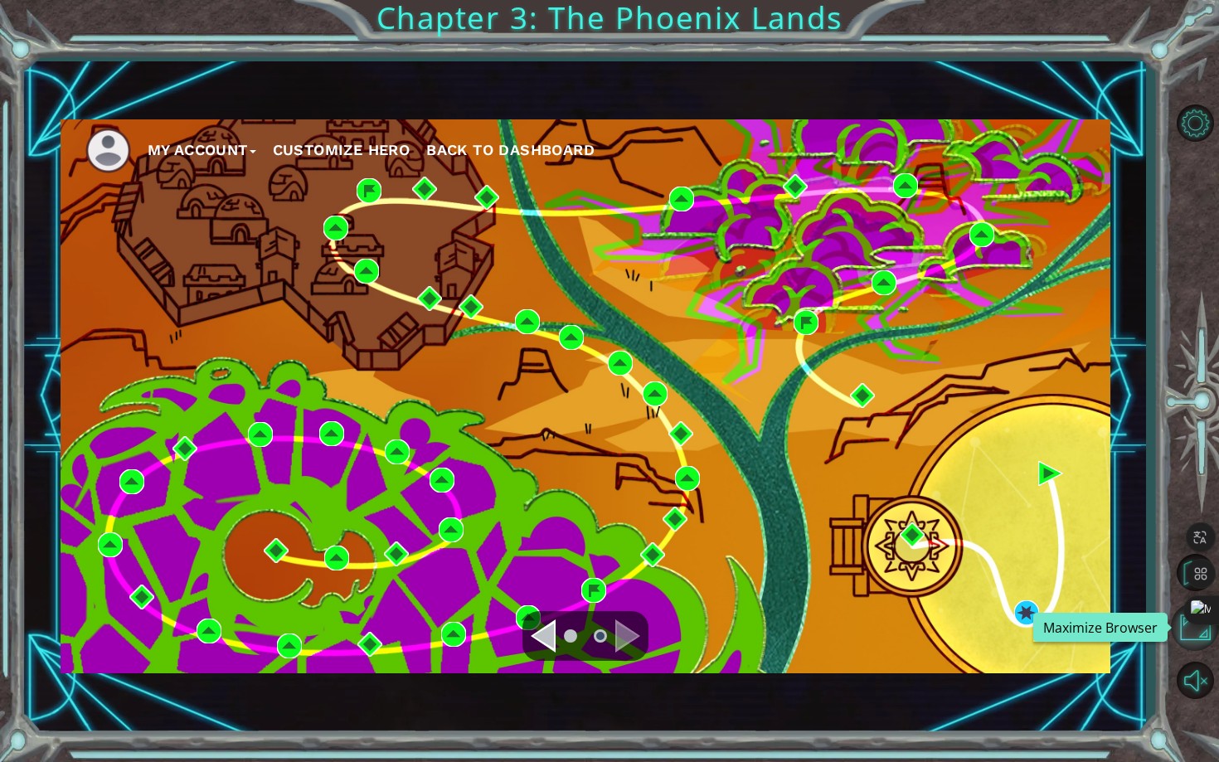
click at [1181, 616] on button "Maximize Browser" at bounding box center [1195, 627] width 48 height 48
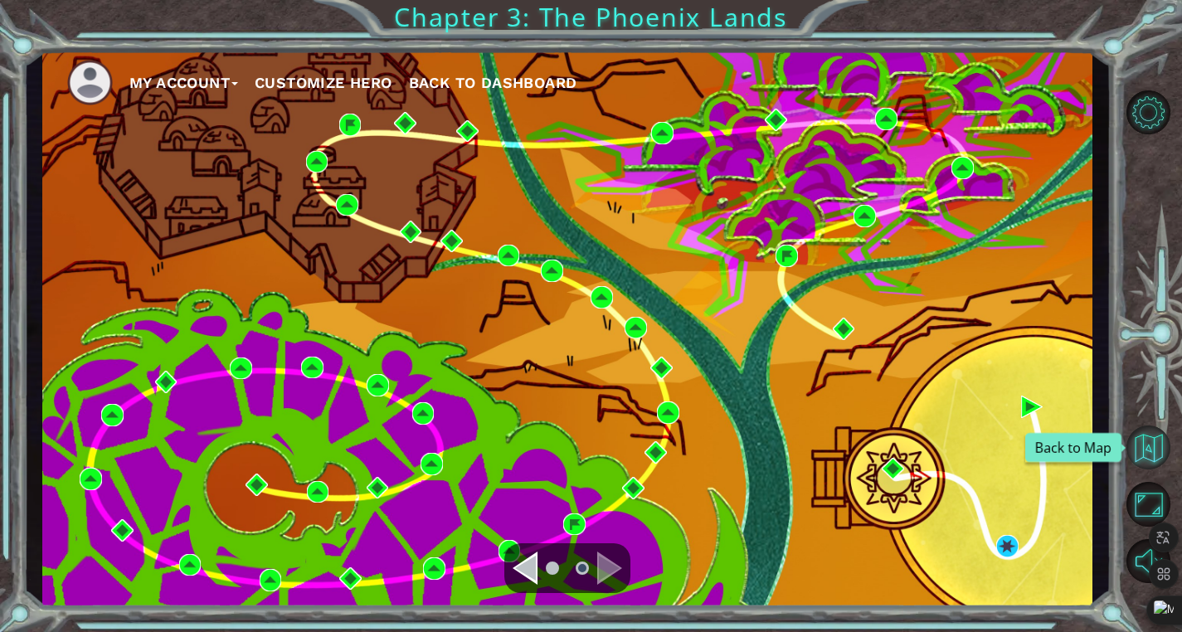
click at [1159, 454] on button "Back to Map" at bounding box center [1148, 447] width 44 height 44
click at [442, 80] on span "Back to Dashboard" at bounding box center [493, 82] width 168 height 17
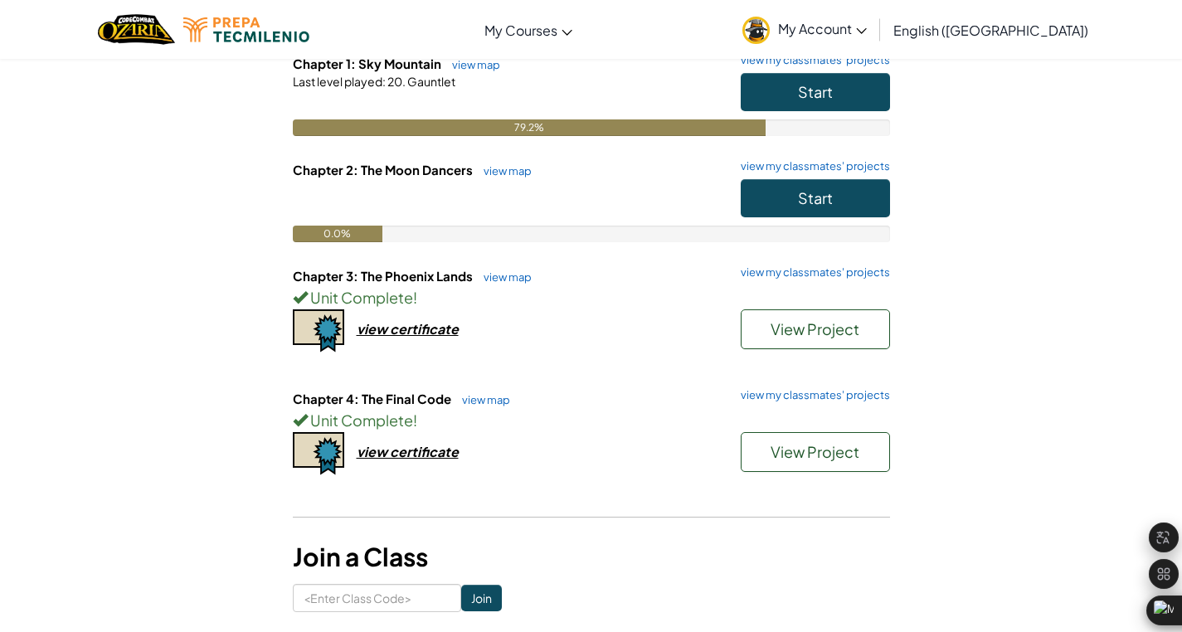
scroll to position [201, 0]
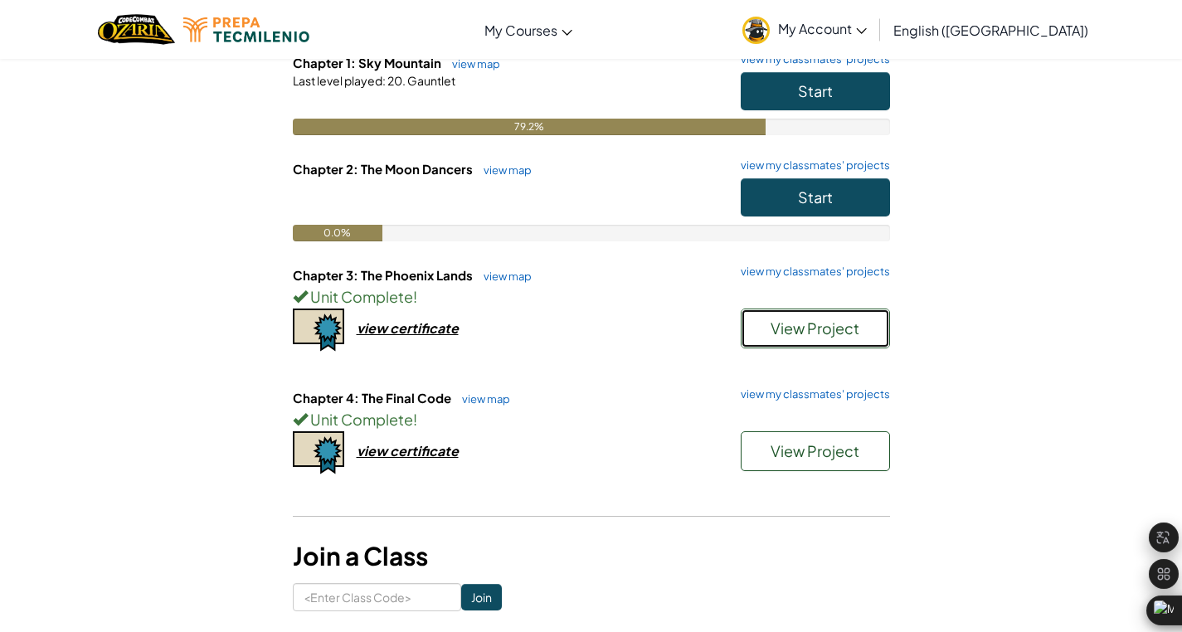
click at [803, 328] on span "View Project" at bounding box center [814, 327] width 89 height 19
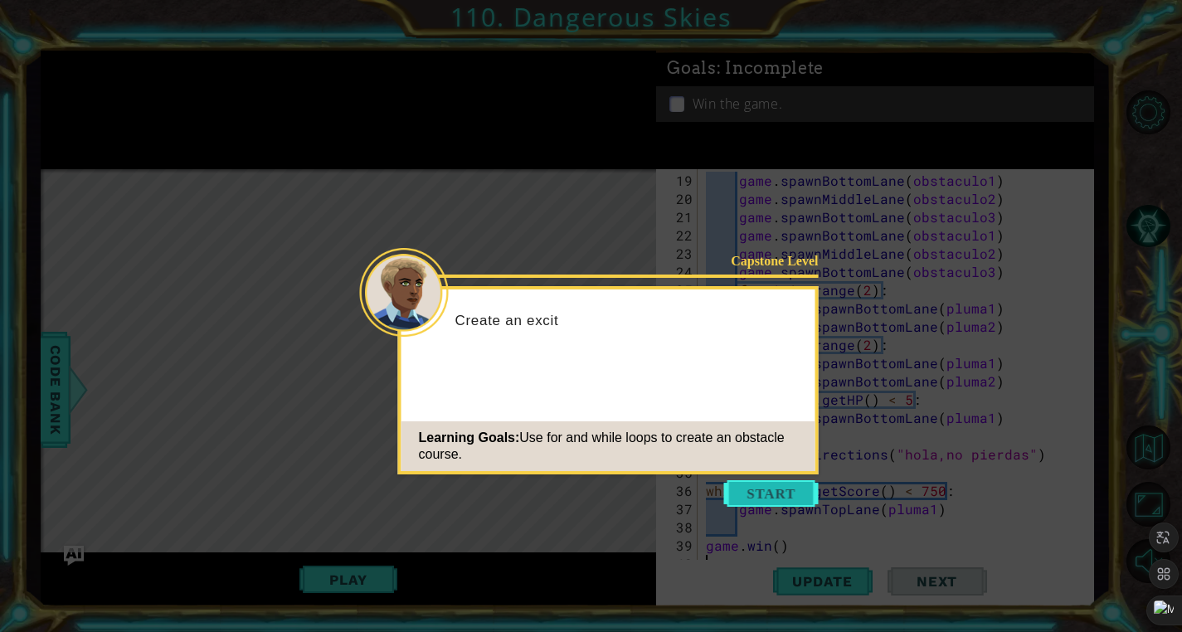
scroll to position [328, 0]
click at [768, 493] on button "Start" at bounding box center [771, 493] width 95 height 27
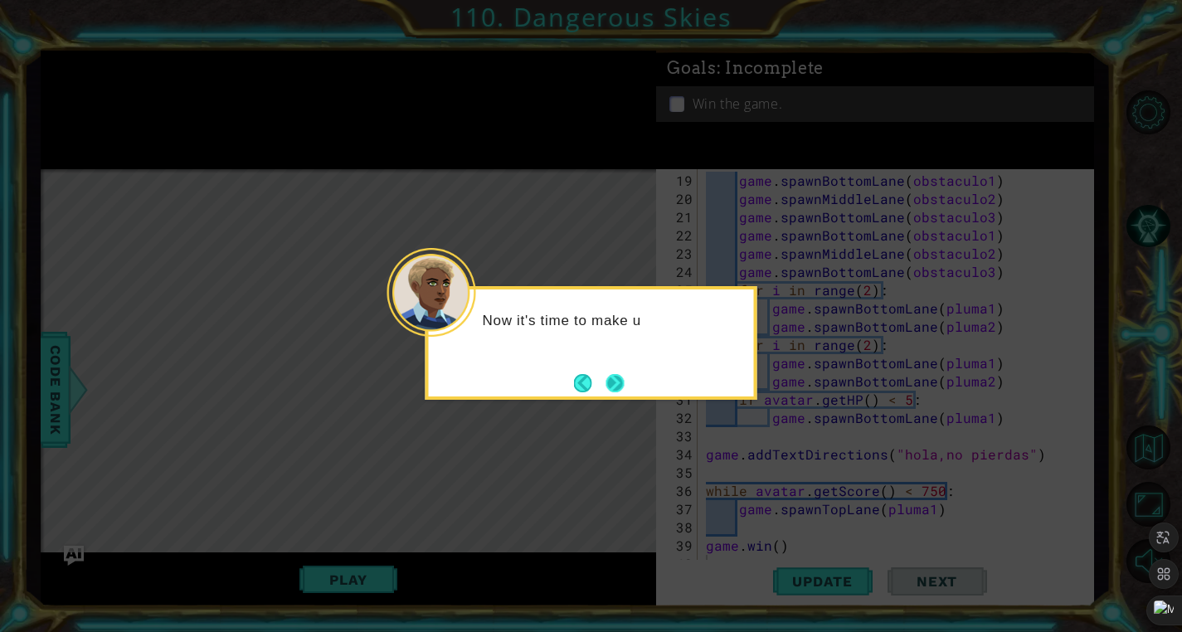
click at [615, 388] on button "Next" at bounding box center [614, 382] width 19 height 19
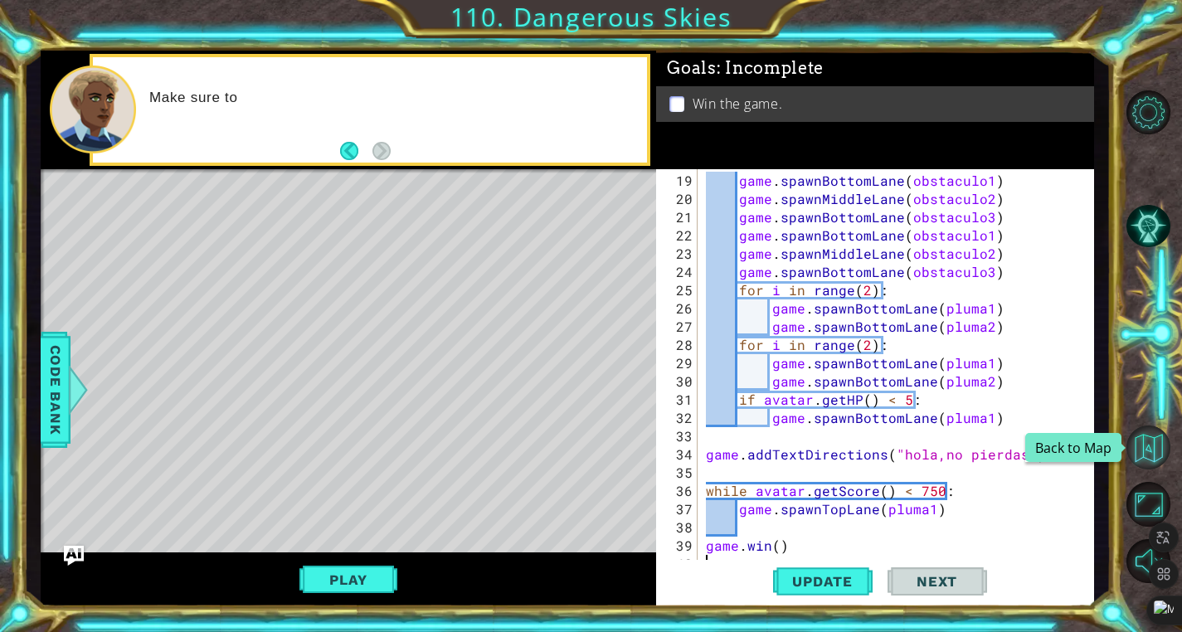
click at [1157, 439] on button "Back to Map" at bounding box center [1148, 447] width 44 height 44
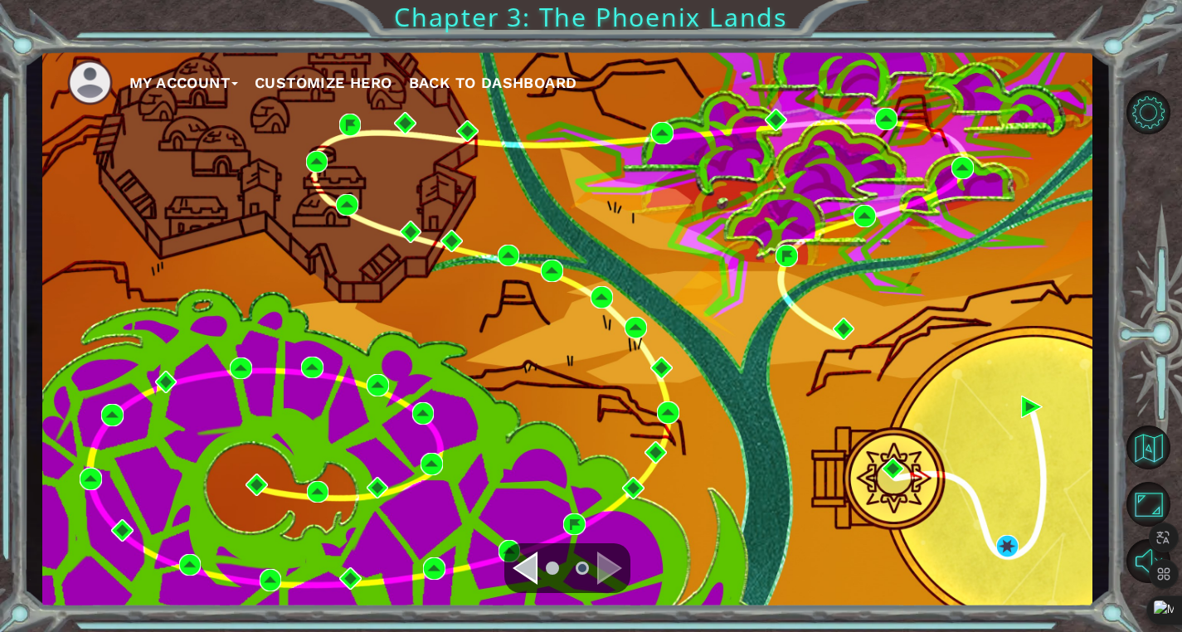
click at [489, 75] on span "Back to Dashboard" at bounding box center [493, 82] width 168 height 17
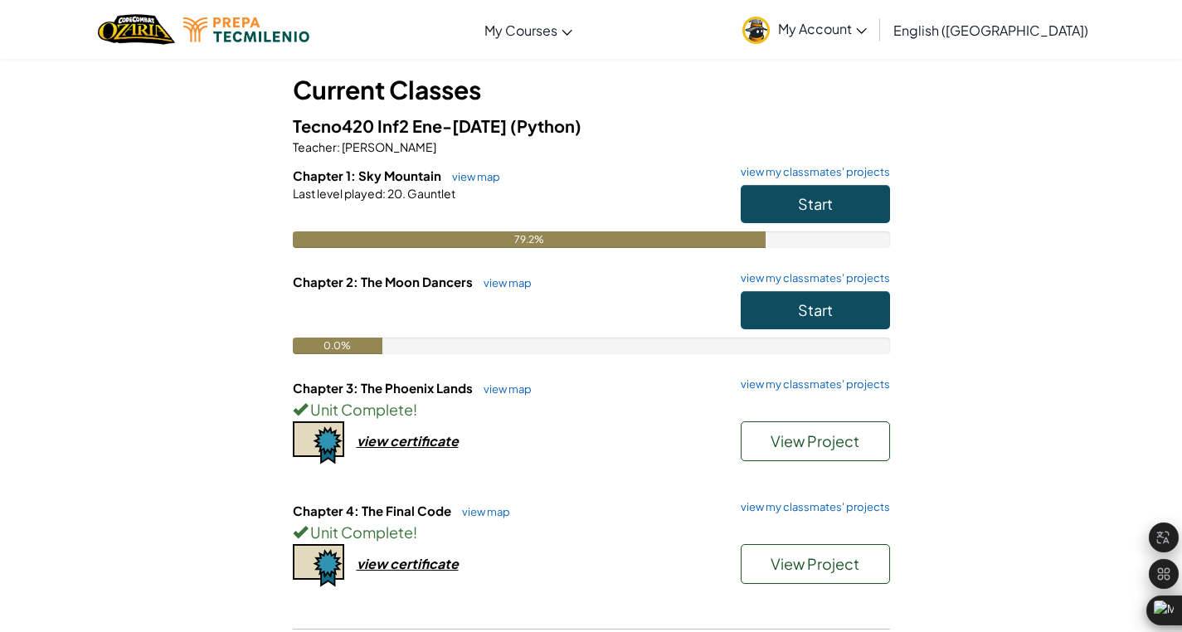
scroll to position [86, 0]
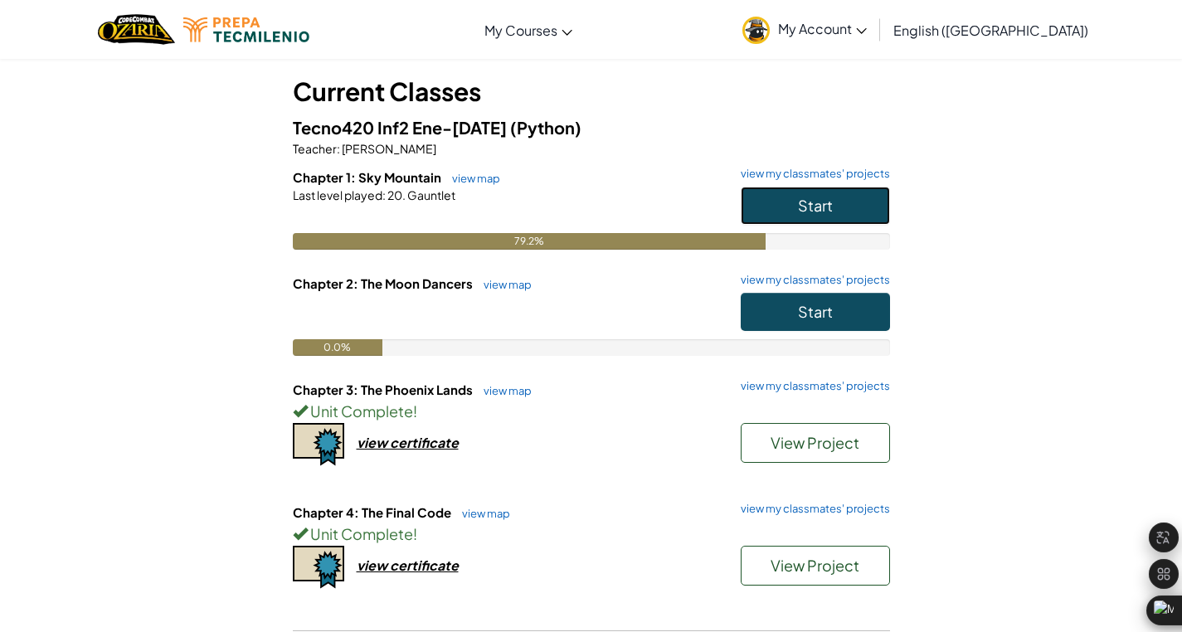
click at [831, 200] on span "Start" at bounding box center [815, 205] width 35 height 19
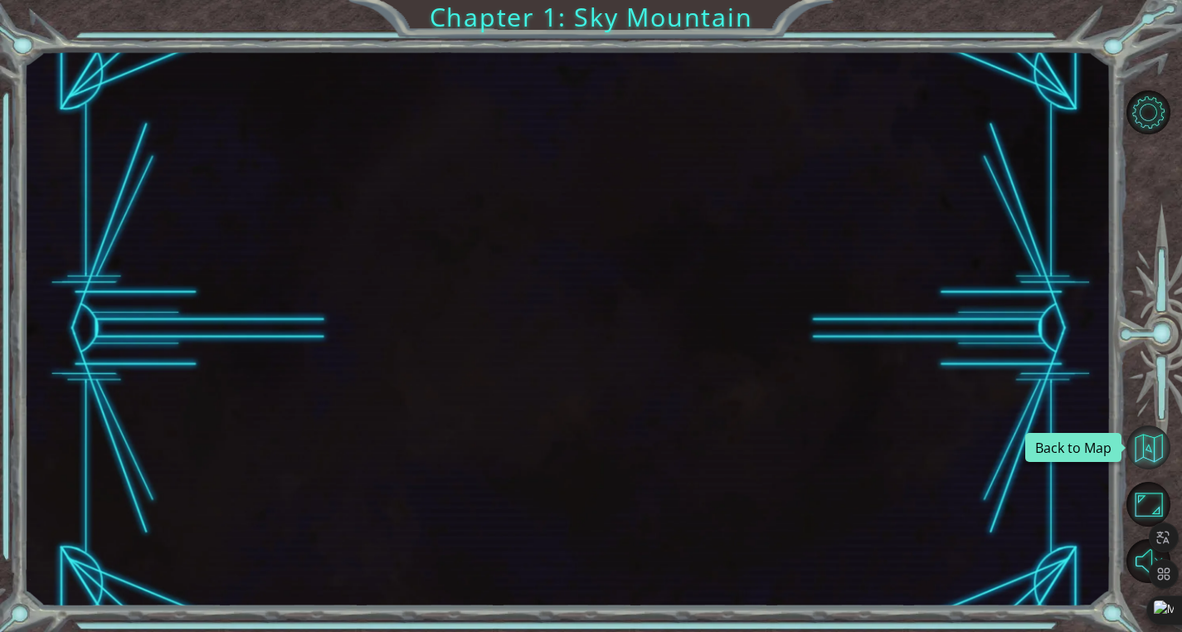
click at [1148, 441] on button "Back to Map" at bounding box center [1148, 447] width 44 height 44
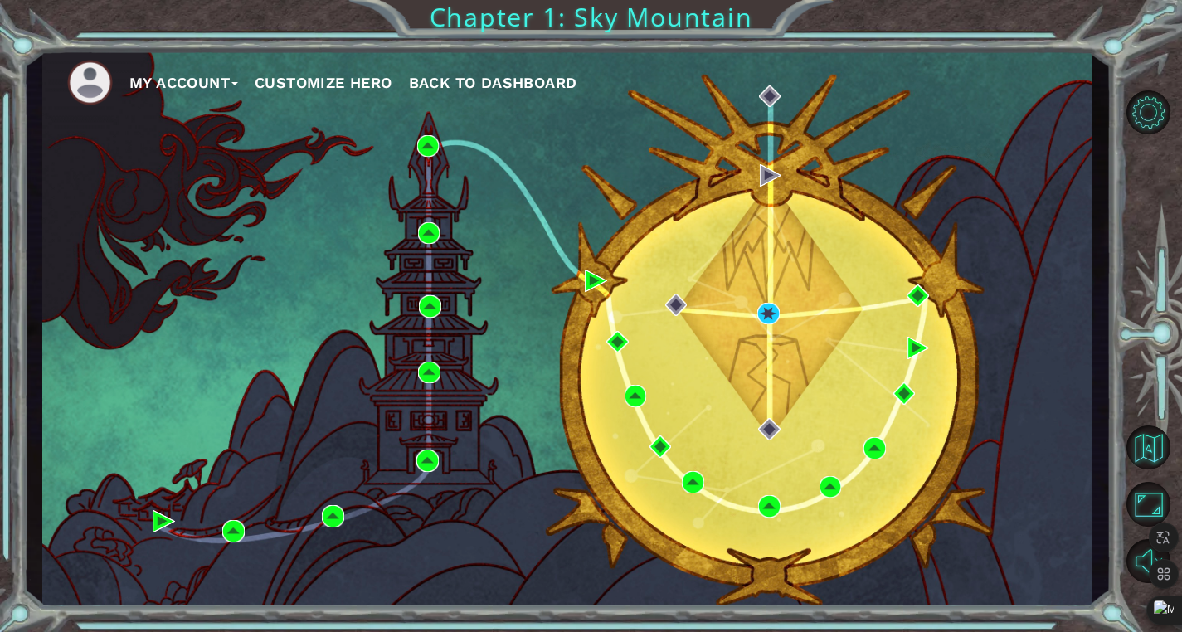
click at [506, 85] on span "Back to Dashboard" at bounding box center [493, 82] width 168 height 17
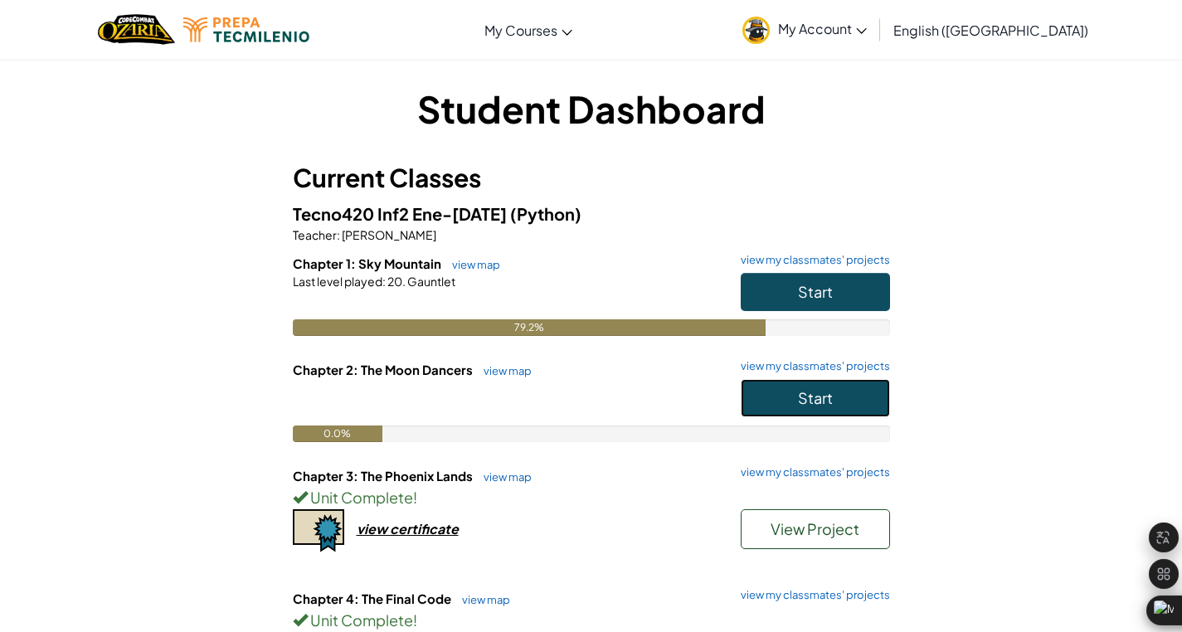
click at [775, 405] on button "Start" at bounding box center [815, 398] width 149 height 38
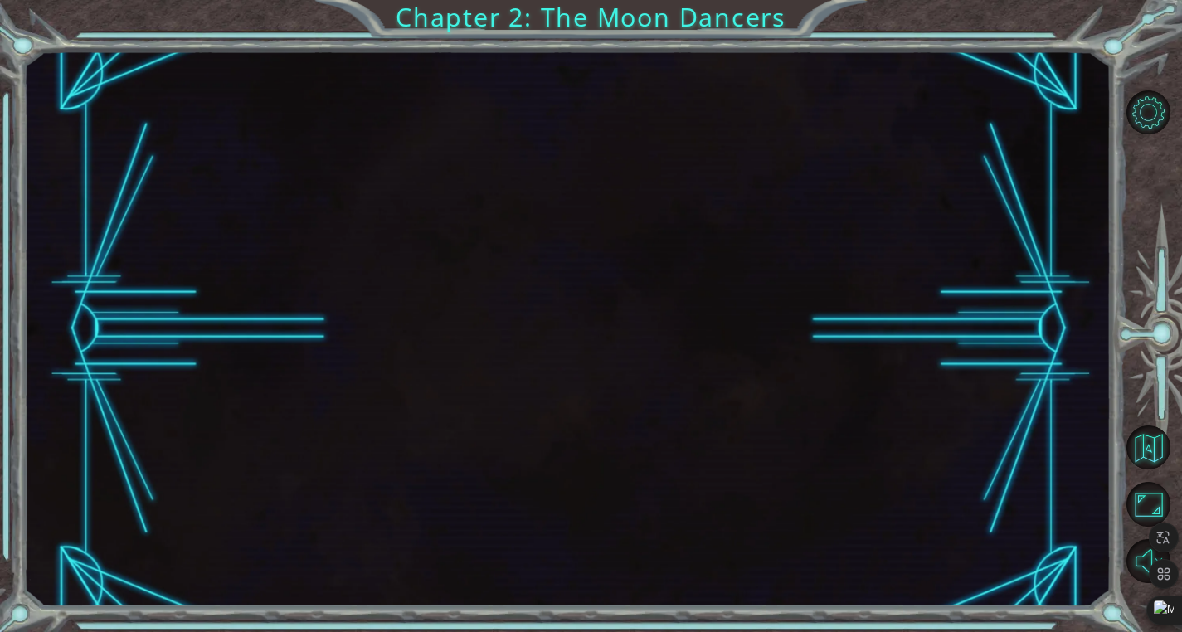
click at [716, 335] on div at bounding box center [567, 329] width 1087 height 557
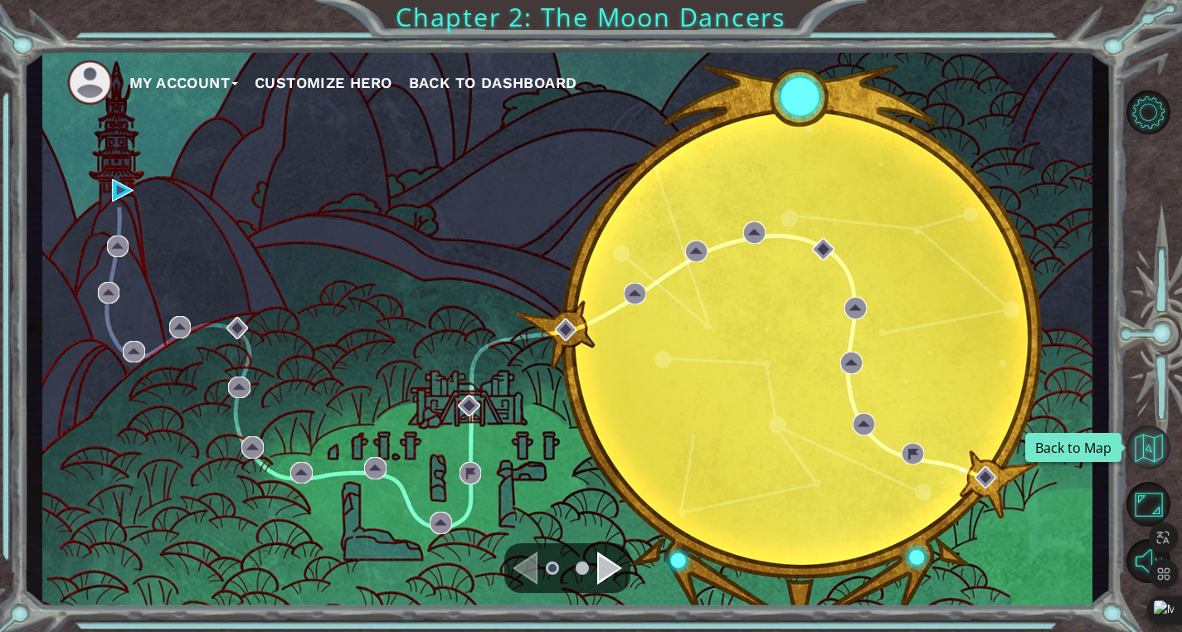
click at [1146, 432] on button "Back to Map" at bounding box center [1148, 447] width 44 height 44
click at [1135, 431] on button "Back to Map" at bounding box center [1148, 447] width 44 height 44
click at [472, 71] on button "Back to Dashboard" at bounding box center [493, 82] width 168 height 25
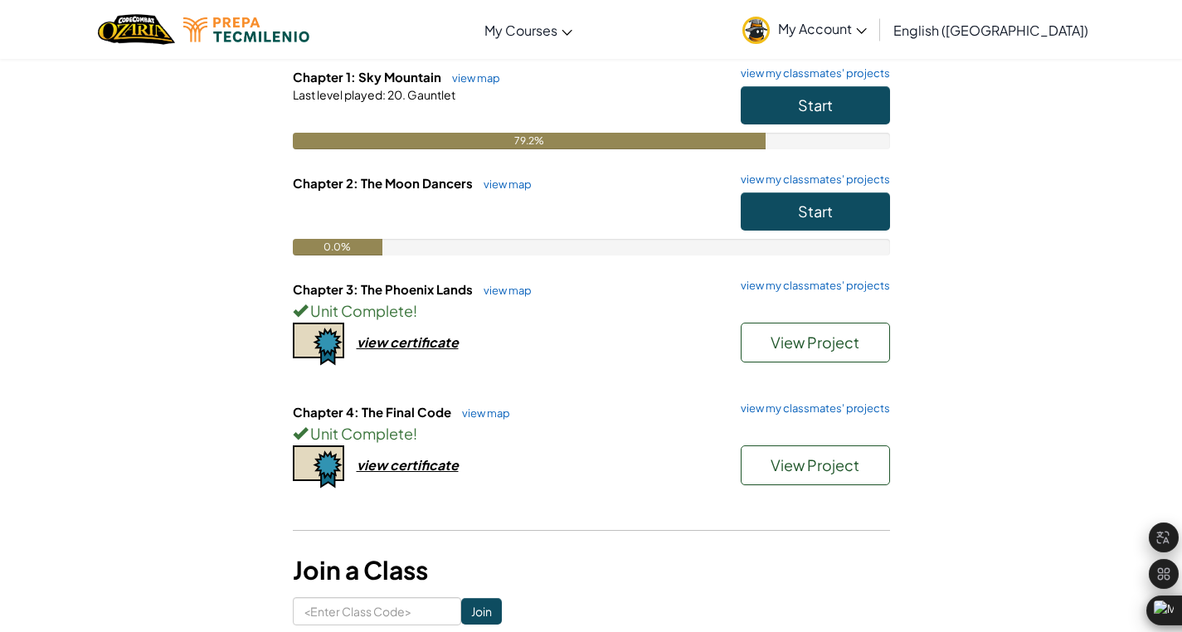
scroll to position [188, 0]
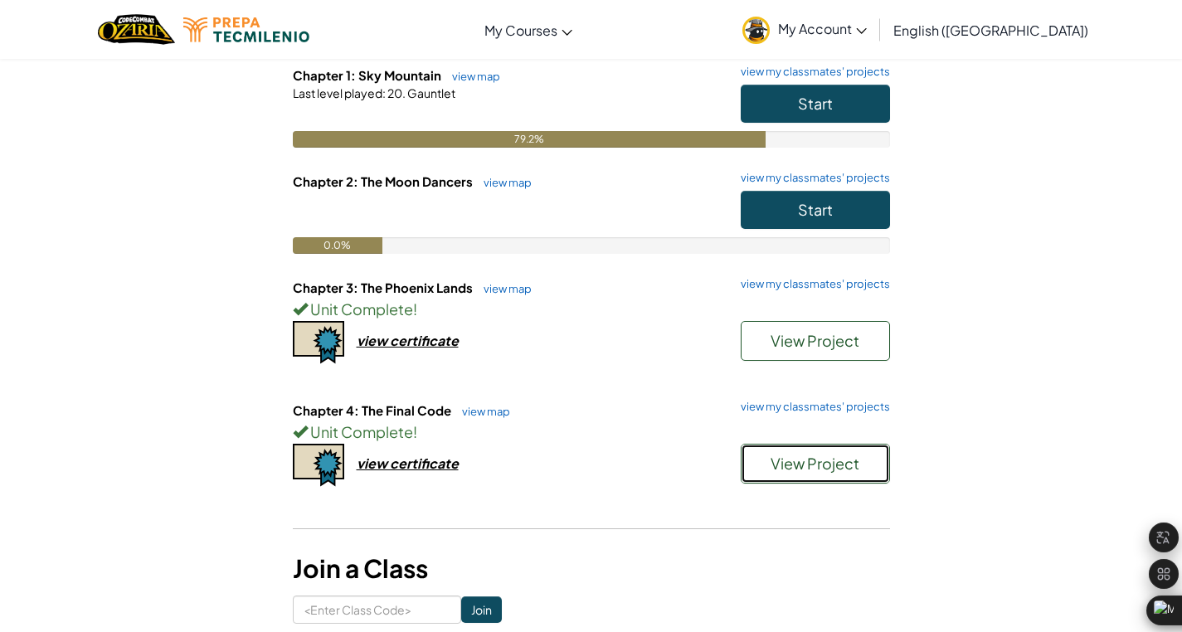
click at [763, 467] on button "View Project" at bounding box center [815, 464] width 149 height 40
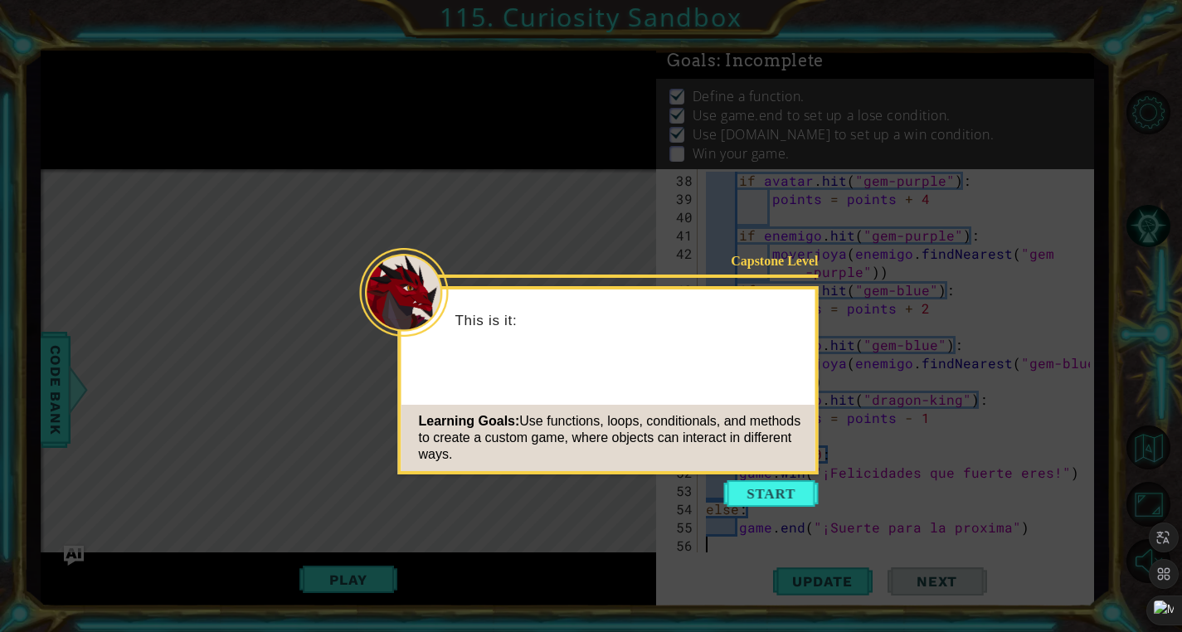
scroll to position [10, 0]
click at [775, 482] on button "Start" at bounding box center [771, 493] width 95 height 27
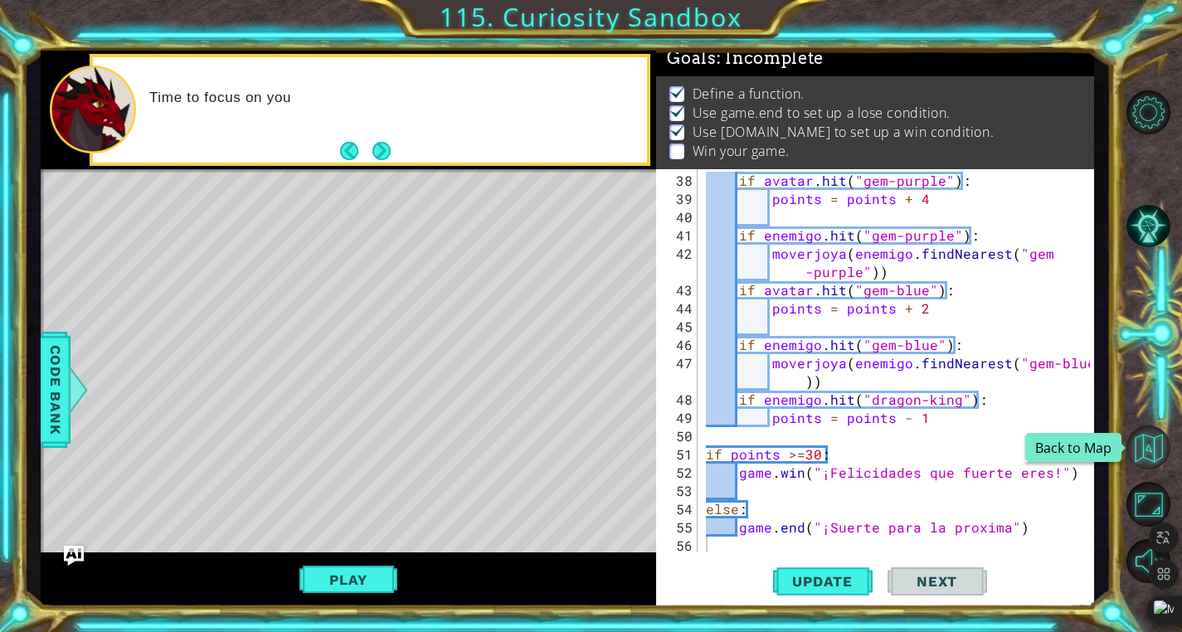
click at [1150, 442] on button "Back to Map" at bounding box center [1148, 447] width 44 height 44
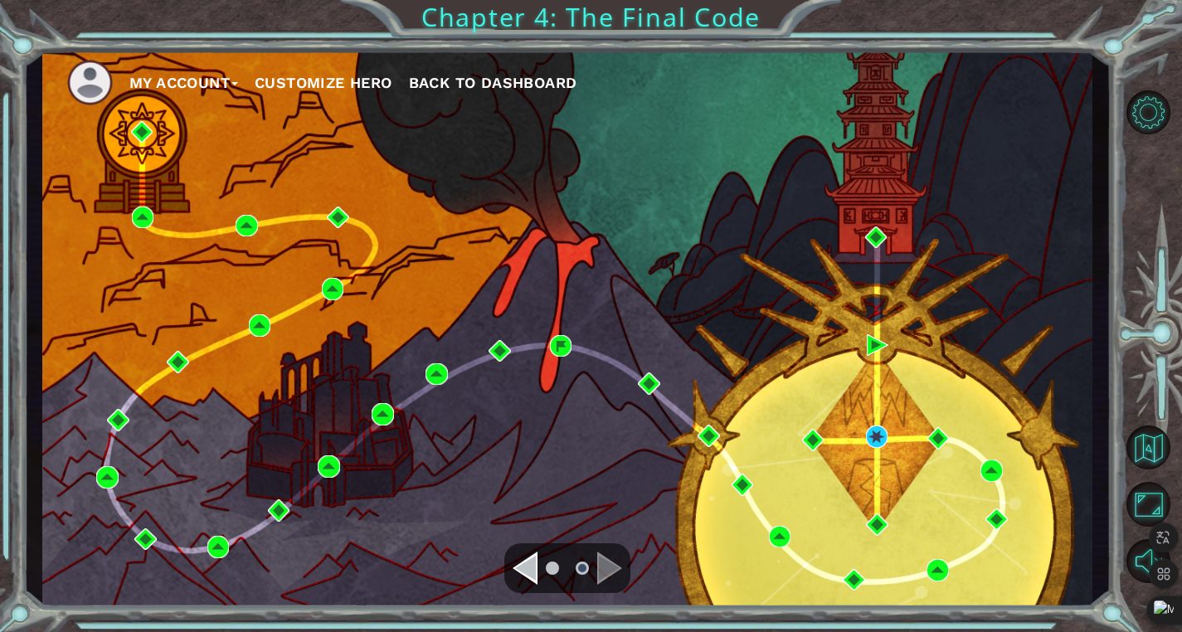
click at [481, 75] on span "Back to Dashboard" at bounding box center [493, 82] width 168 height 17
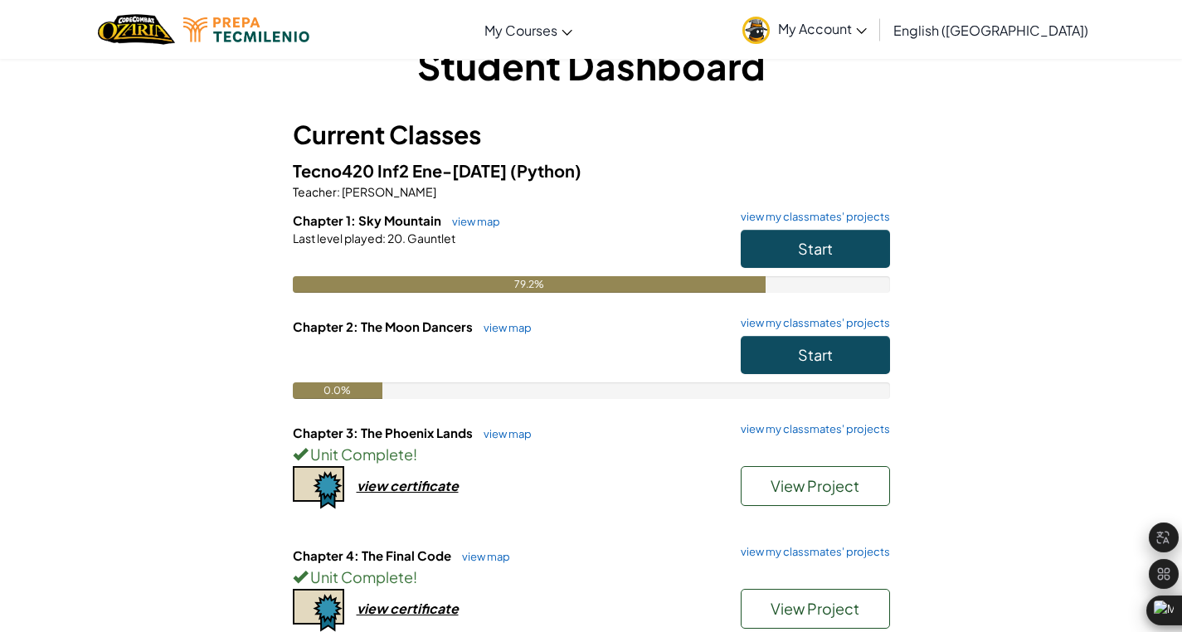
scroll to position [75, 0]
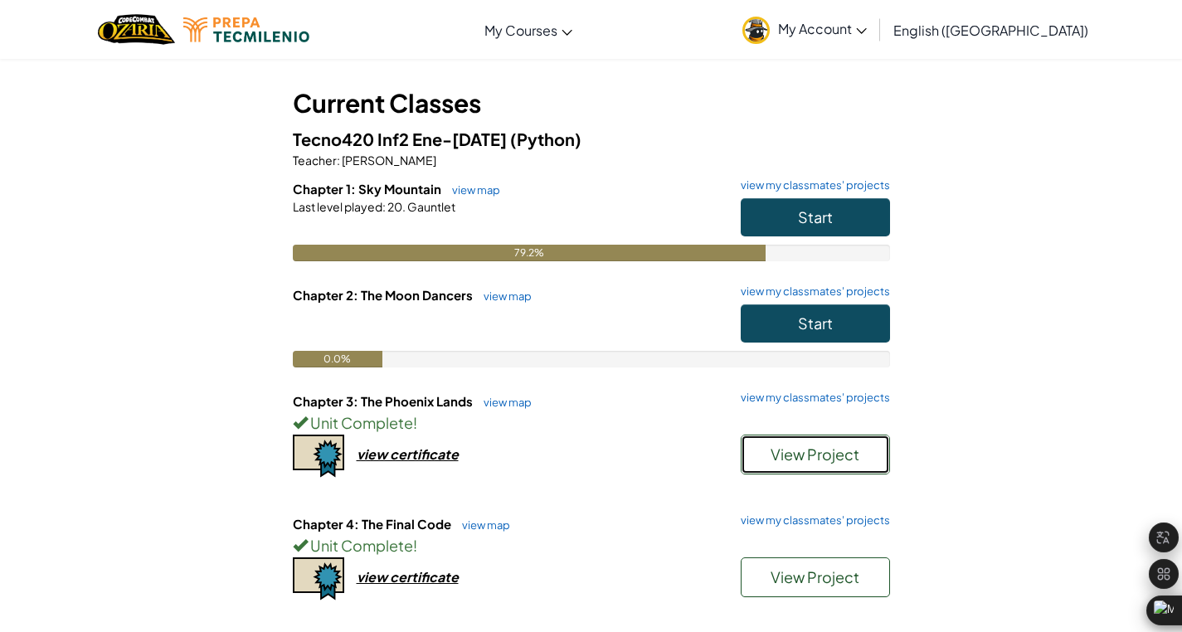
click at [780, 451] on span "View Project" at bounding box center [814, 454] width 89 height 19
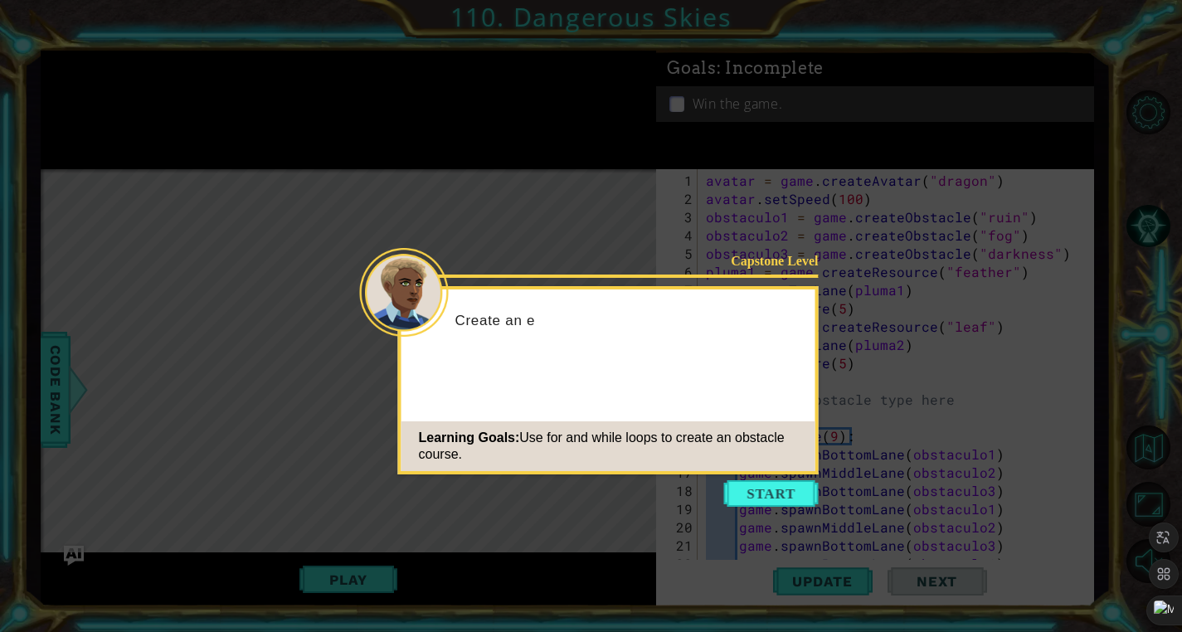
scroll to position [328, 0]
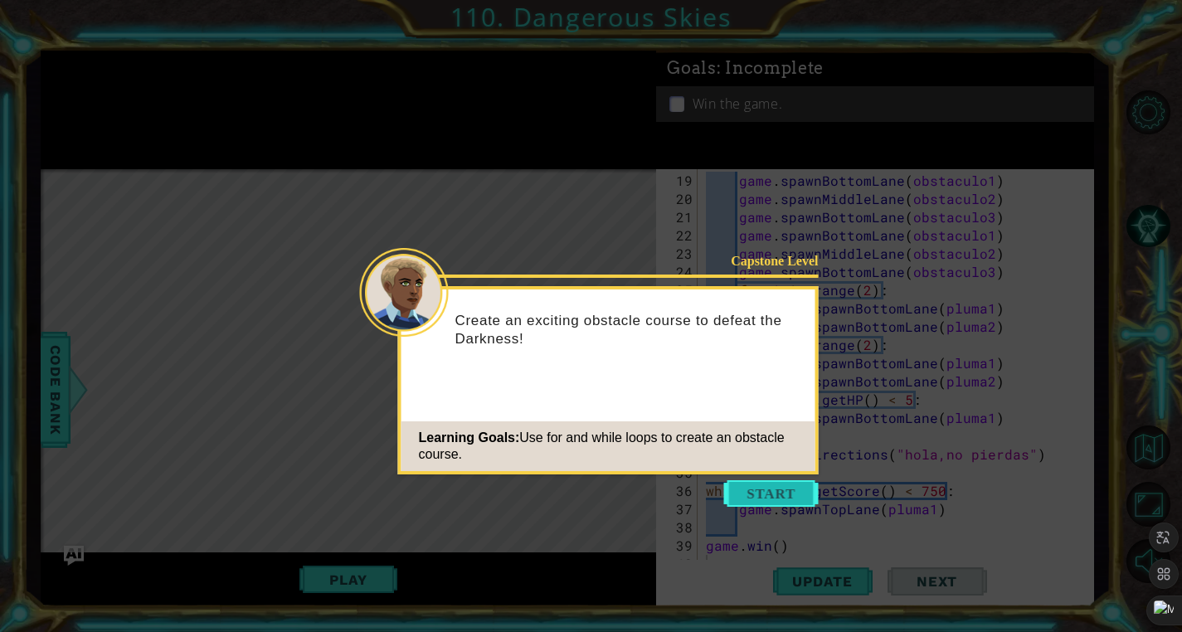
click at [766, 485] on button "Start" at bounding box center [771, 493] width 95 height 27
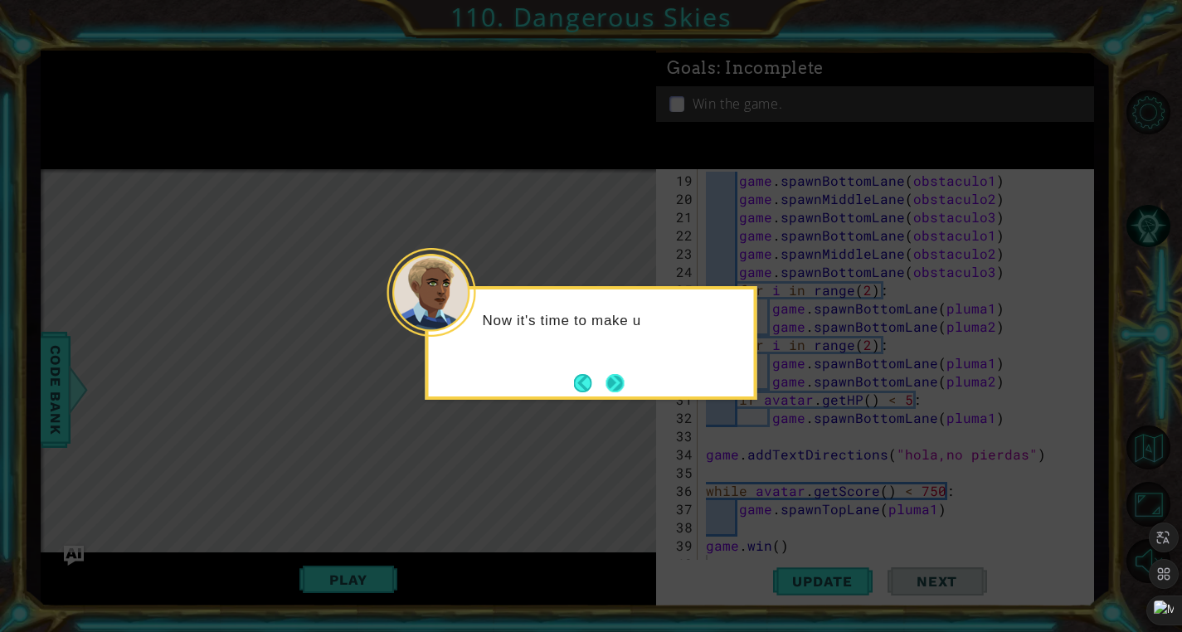
click at [609, 384] on button "Next" at bounding box center [614, 383] width 28 height 28
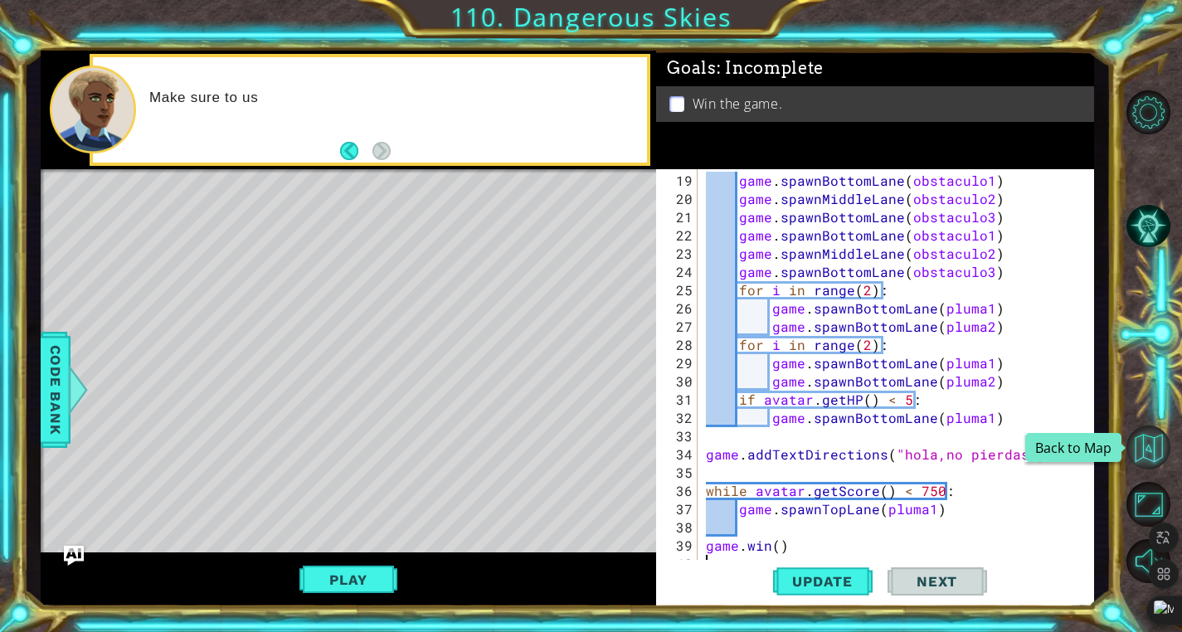
click at [1142, 448] on button "Back to Map" at bounding box center [1148, 447] width 44 height 44
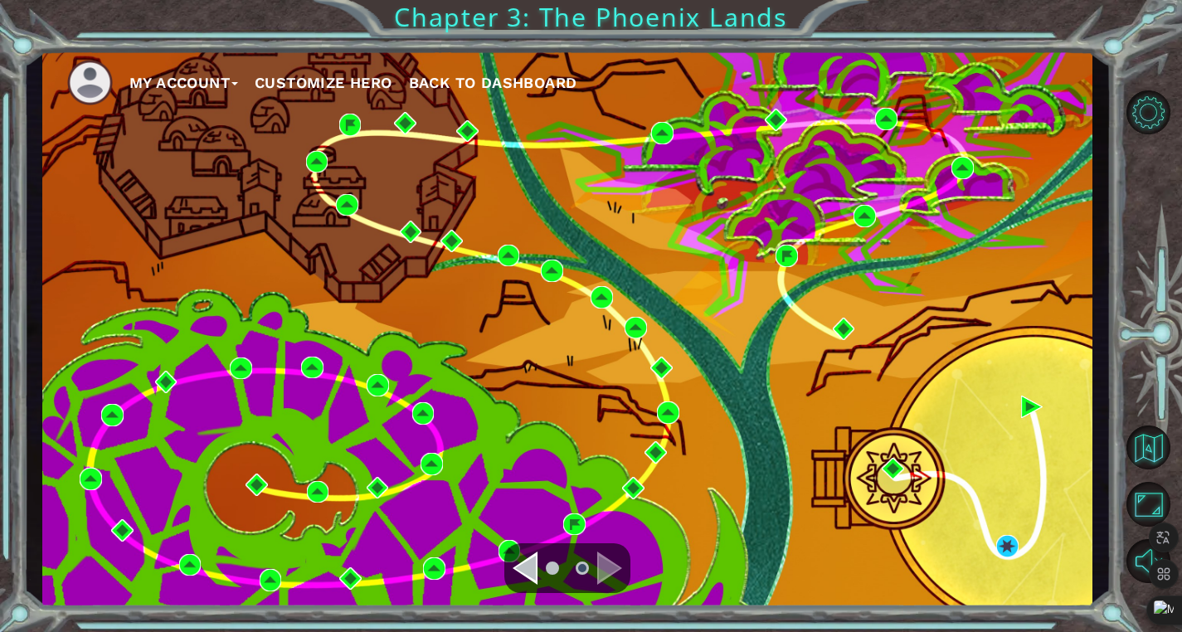
click at [532, 566] on div "Navigate to the previous page" at bounding box center [525, 568] width 25 height 33
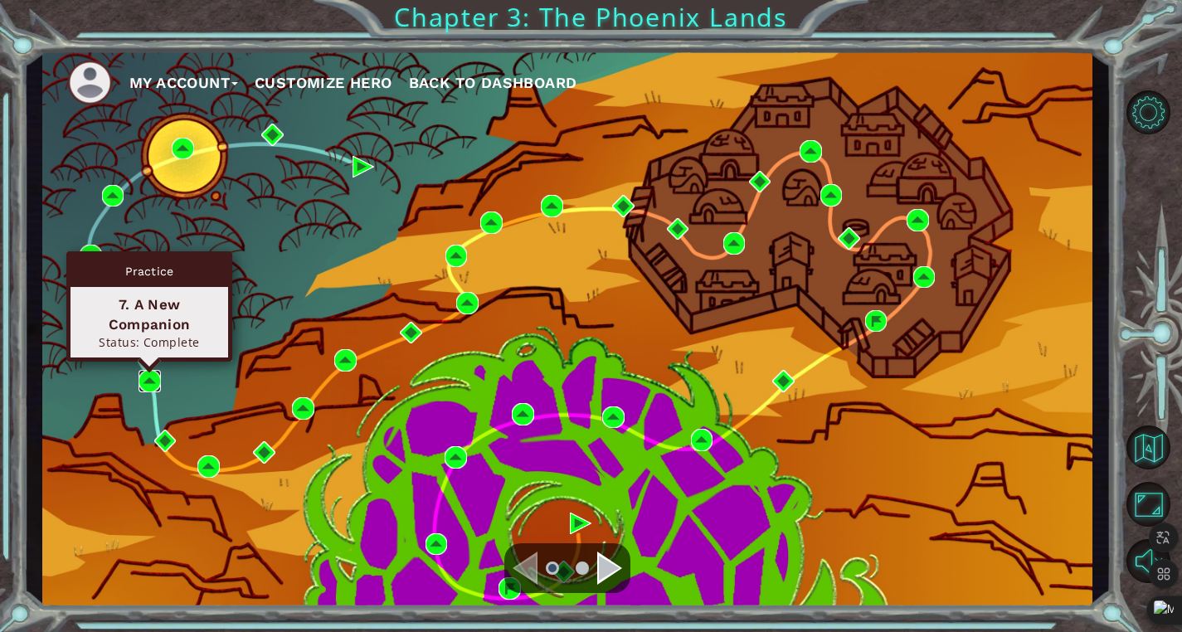
click at [150, 382] on img at bounding box center [150, 381] width 22 height 22
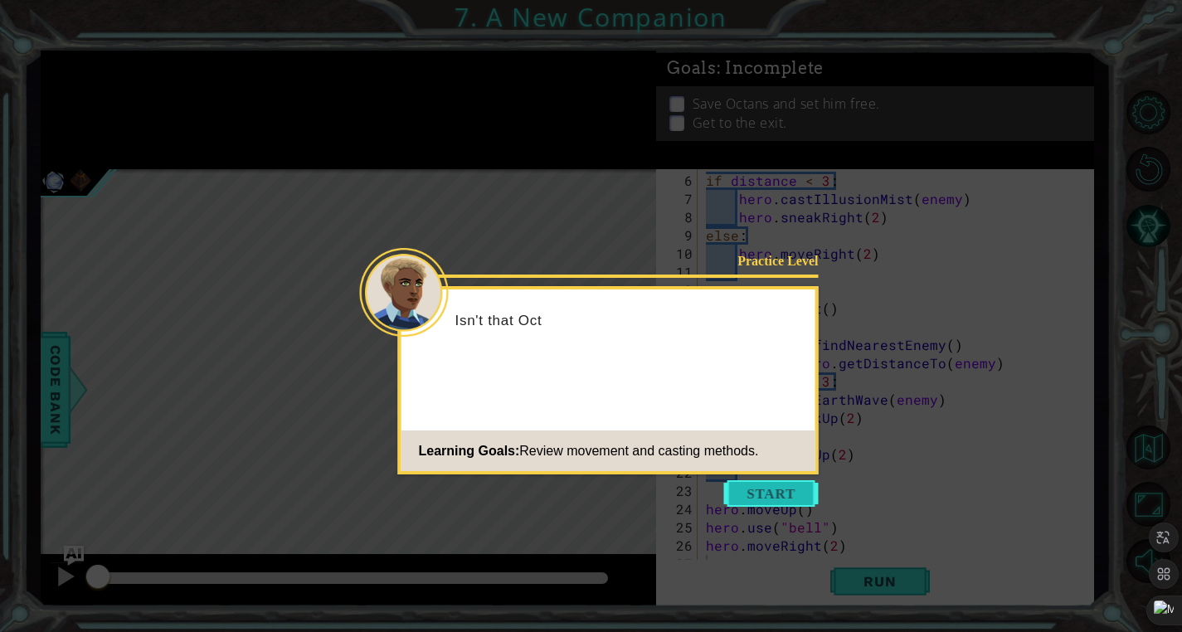
click at [802, 495] on button "Start" at bounding box center [771, 493] width 95 height 27
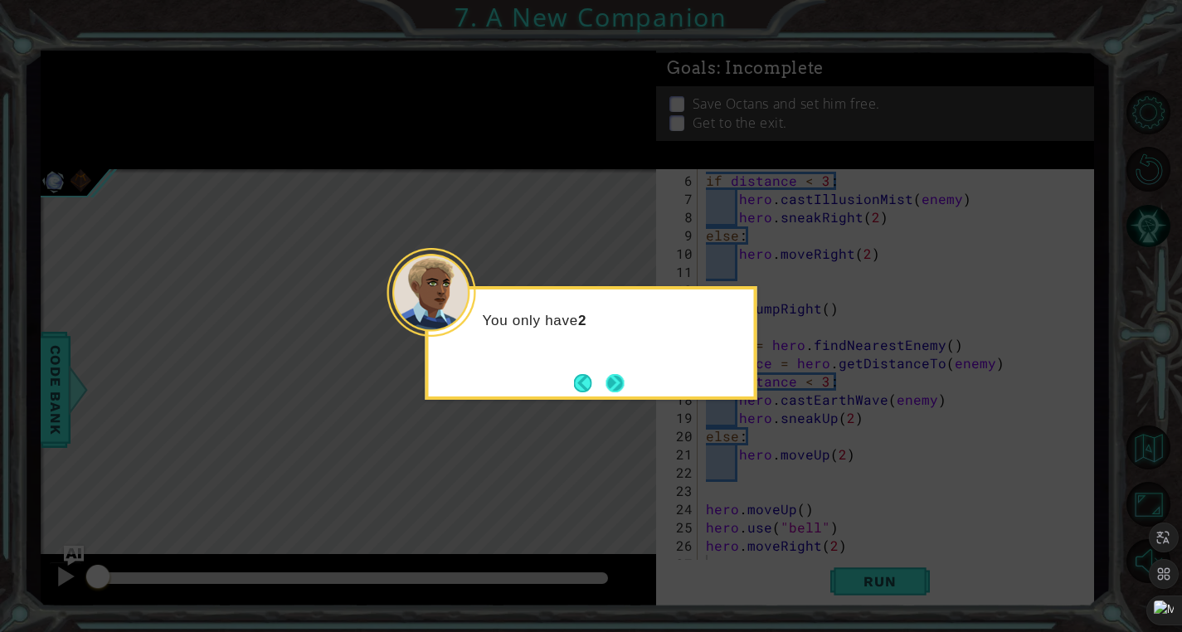
click at [603, 391] on button "Next" at bounding box center [614, 382] width 27 height 27
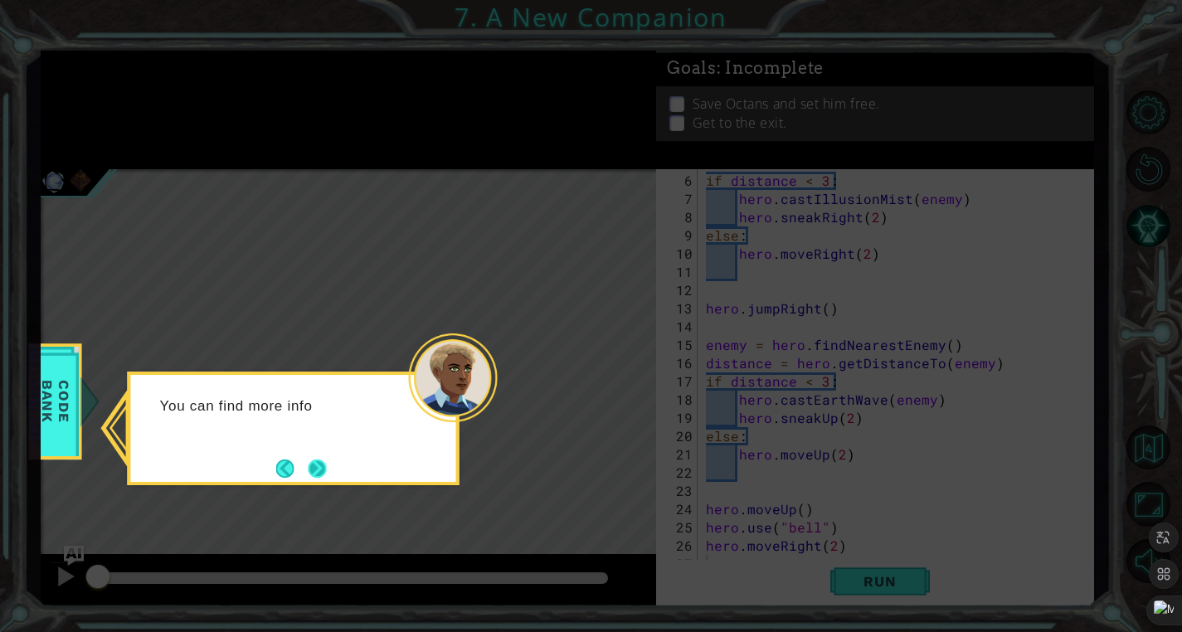
click at [319, 472] on button "Next" at bounding box center [317, 469] width 30 height 30
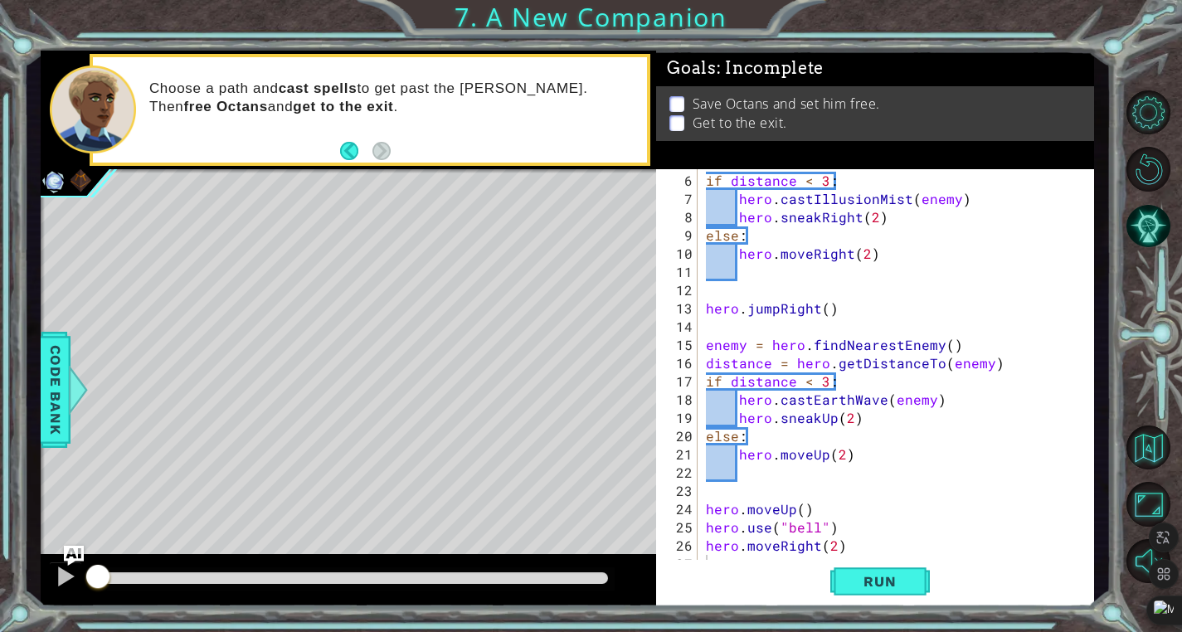
drag, startPoint x: 702, startPoint y: 178, endPoint x: 786, endPoint y: 564, distance: 394.8
click at [786, 564] on div "6 7 8 9 10 11 12 13 14 15 16 17 18 19 20 21 22 23 24 25 26 27 if distance < 3 :…" at bounding box center [875, 388] width 438 height 438
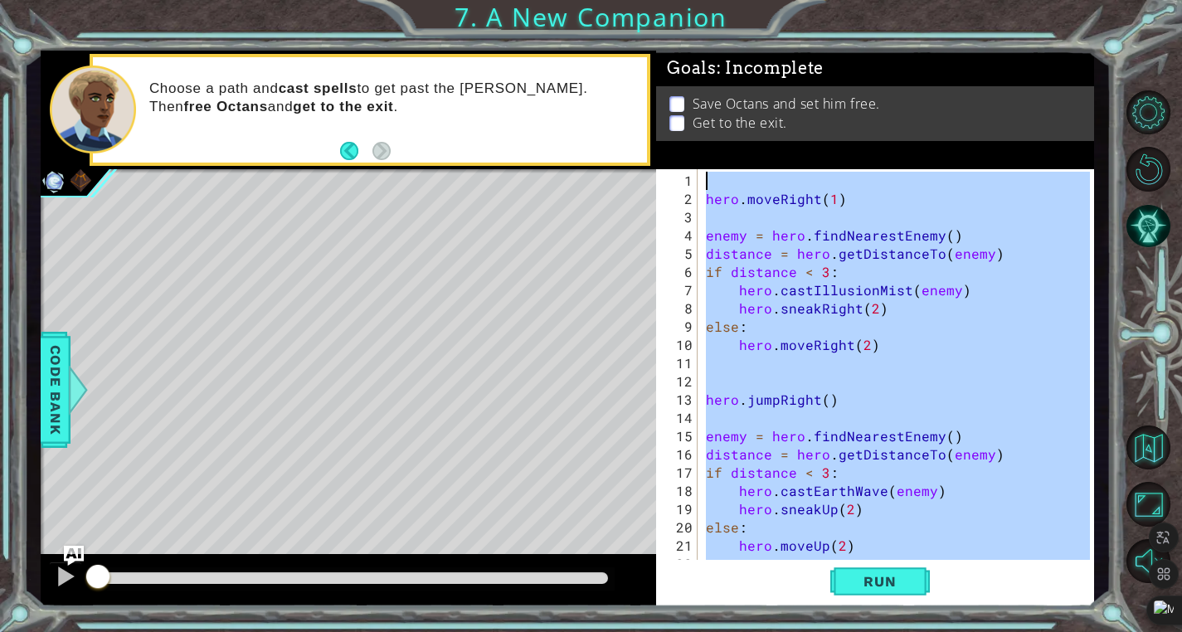
scroll to position [0, 0]
drag, startPoint x: 850, startPoint y: 551, endPoint x: 713, endPoint y: 167, distance: 407.7
click at [713, 167] on div "Goals : Incomplete Save Octans and set him free. Get to the exit. 1 2 3 4 5 6 7…" at bounding box center [875, 329] width 438 height 557
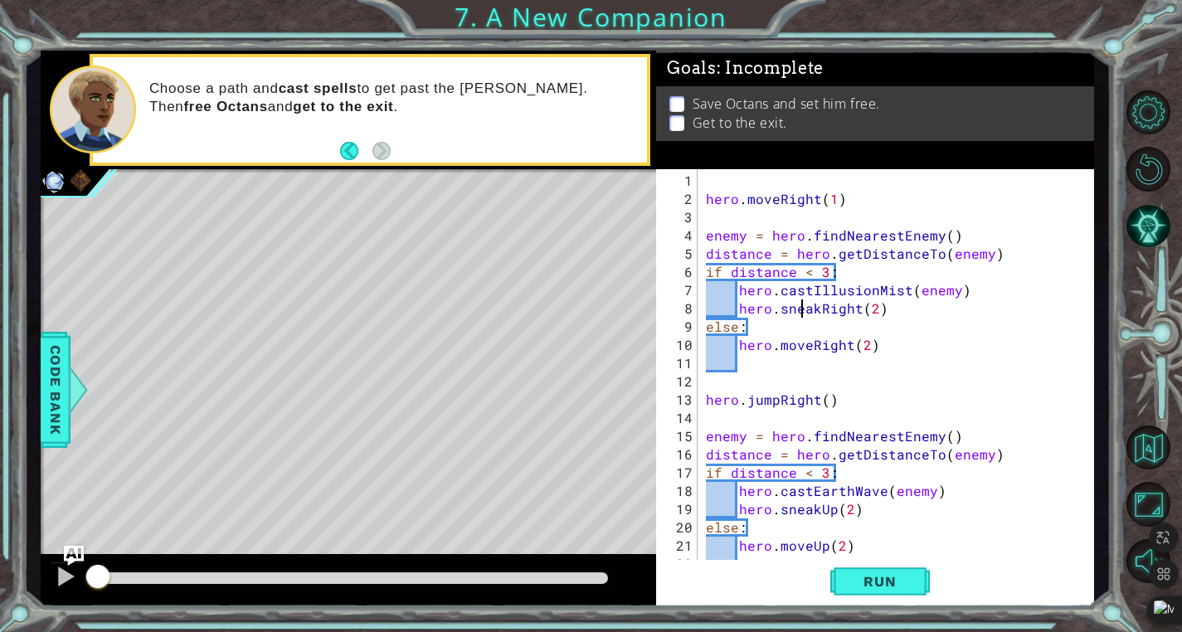
click at [803, 305] on div "hero . moveRight ( 1 ) enemy = hero . findNearestEnemy ( ) distance = hero . ge…" at bounding box center [900, 391] width 396 height 438
click at [666, 236] on div "4" at bounding box center [678, 235] width 38 height 18
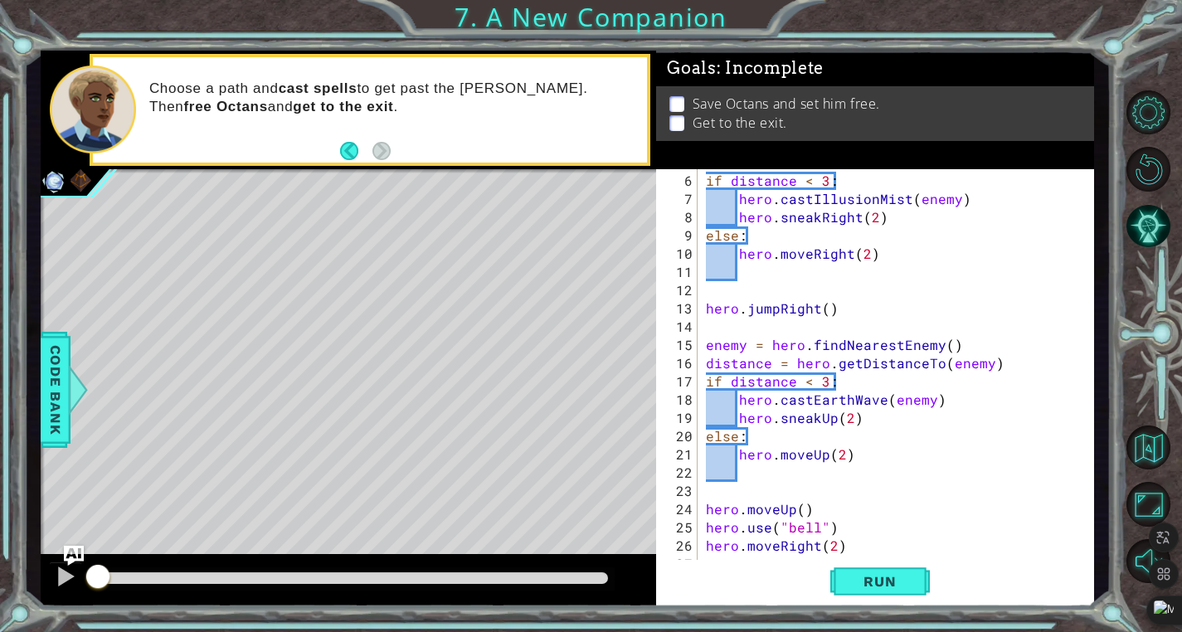
scroll to position [55, 0]
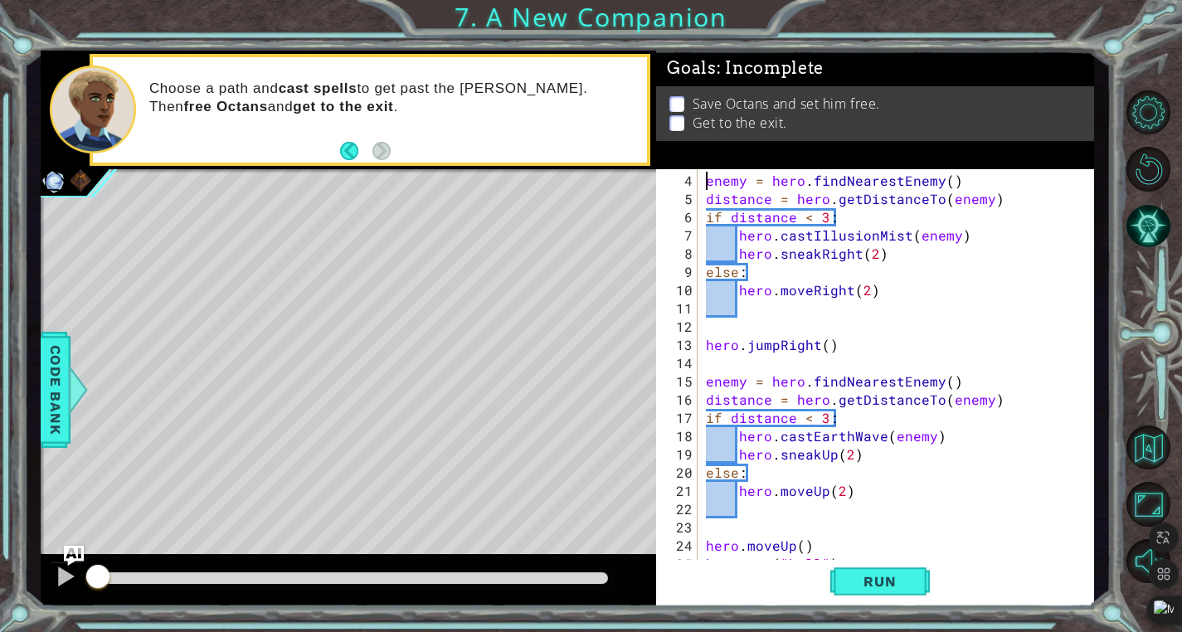
click at [914, 425] on div "enemy = hero . findNearestEnemy ( ) distance = hero . getDistanceTo ( enemy ) i…" at bounding box center [900, 391] width 396 height 438
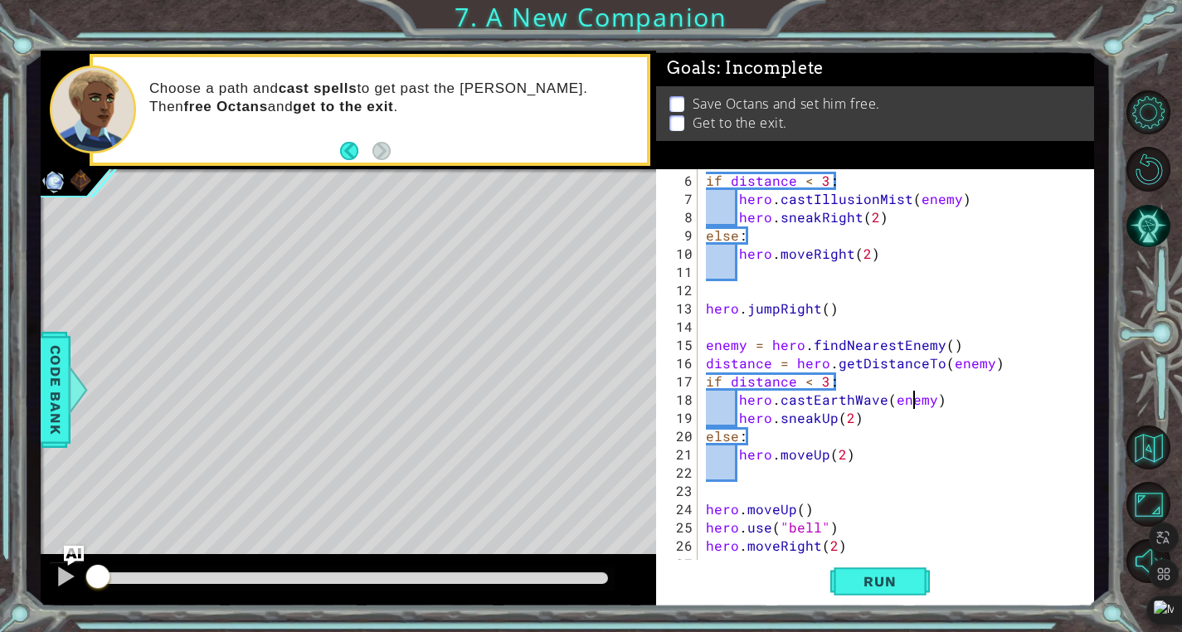
click at [735, 355] on div "if distance < 3 : hero . castIllusionMist ( enemy ) hero . sneakRight ( 2 ) els…" at bounding box center [900, 391] width 396 height 438
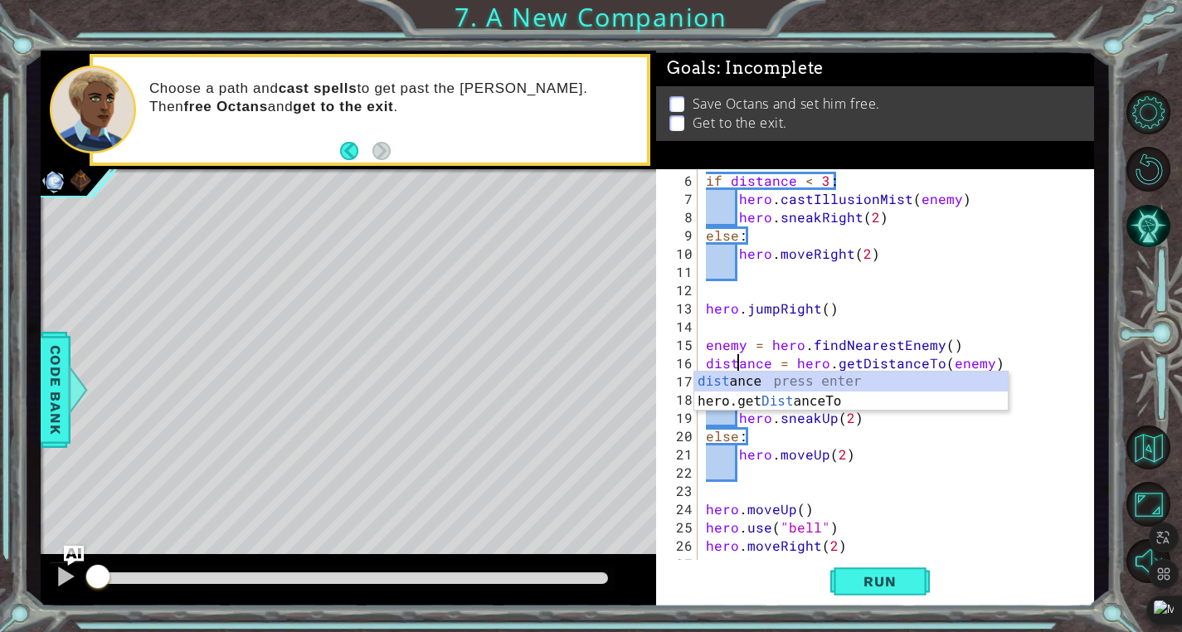
type textarea "distance = hero.getDistanceTo(enemy)"
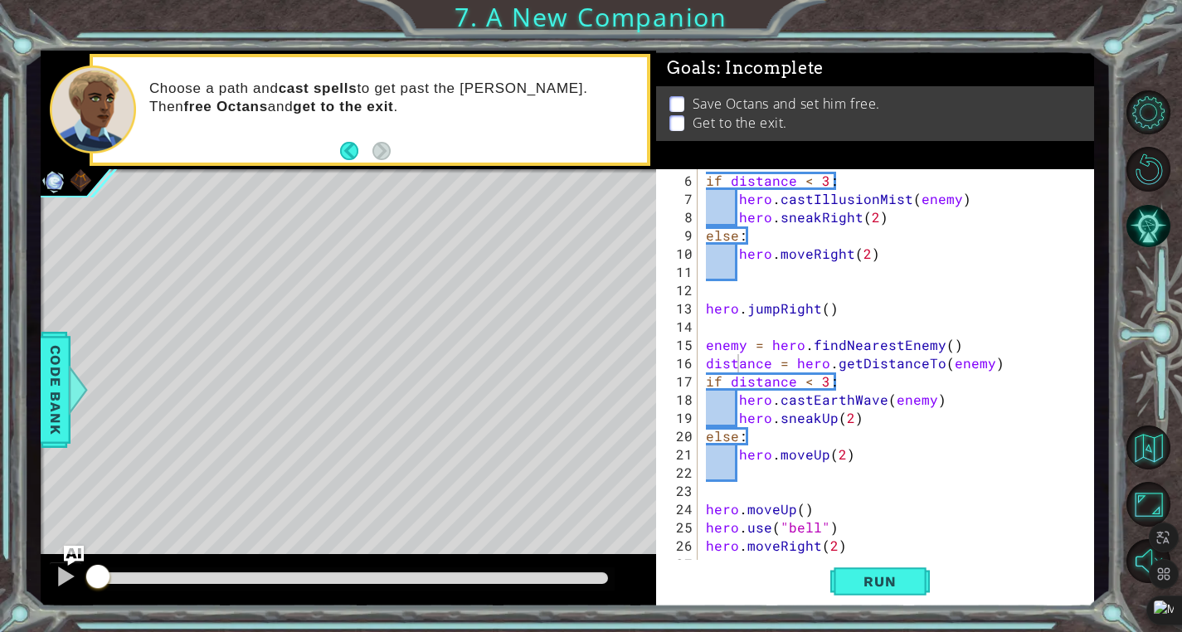
drag, startPoint x: 372, startPoint y: 100, endPoint x: 418, endPoint y: 95, distance: 46.7
click at [419, 95] on p "Choose a path and cast spells to get past the [PERSON_NAME]. Then free Octans a…" at bounding box center [392, 98] width 486 height 36
drag, startPoint x: 409, startPoint y: 82, endPoint x: 439, endPoint y: 85, distance: 30.0
click at [439, 85] on p "Choose a path and cast spells to get past the [PERSON_NAME]. Then free Octans a…" at bounding box center [392, 98] width 486 height 36
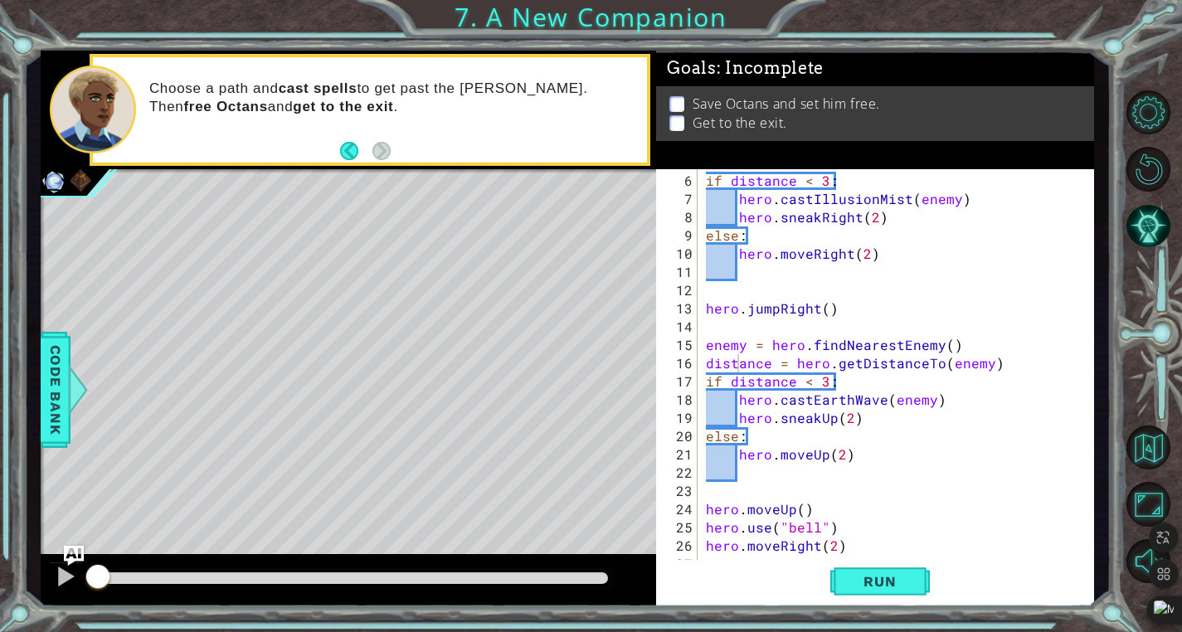
click at [439, 85] on p "Choose a path and cast spells to get past the [PERSON_NAME]. Then free Octans a…" at bounding box center [392, 98] width 486 height 36
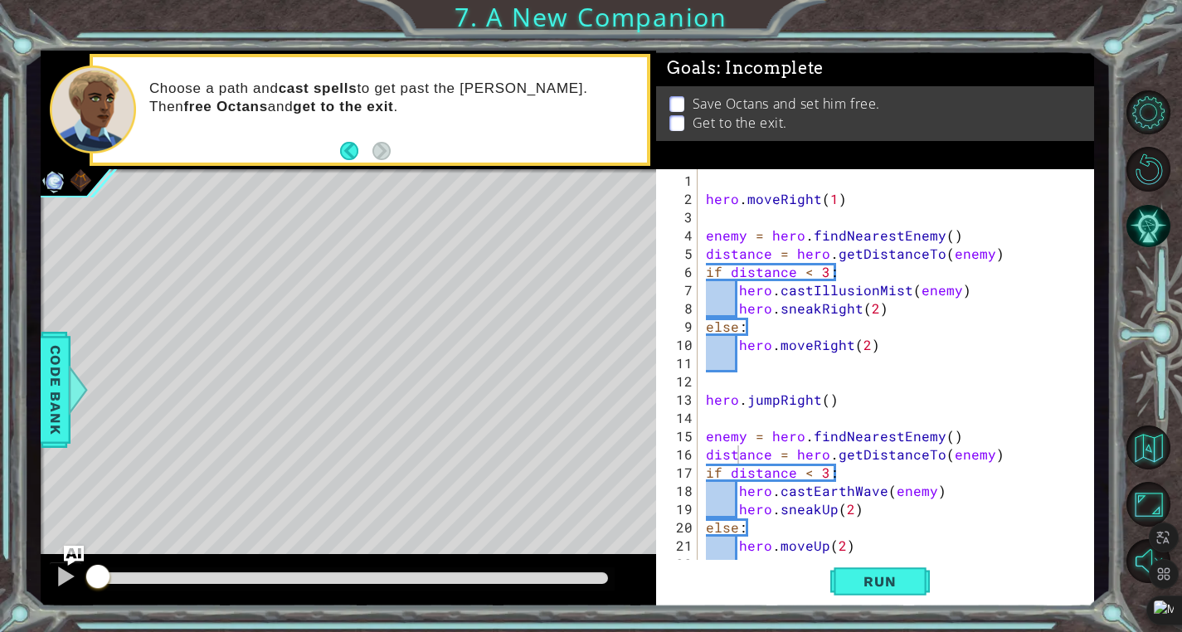
scroll to position [91, 0]
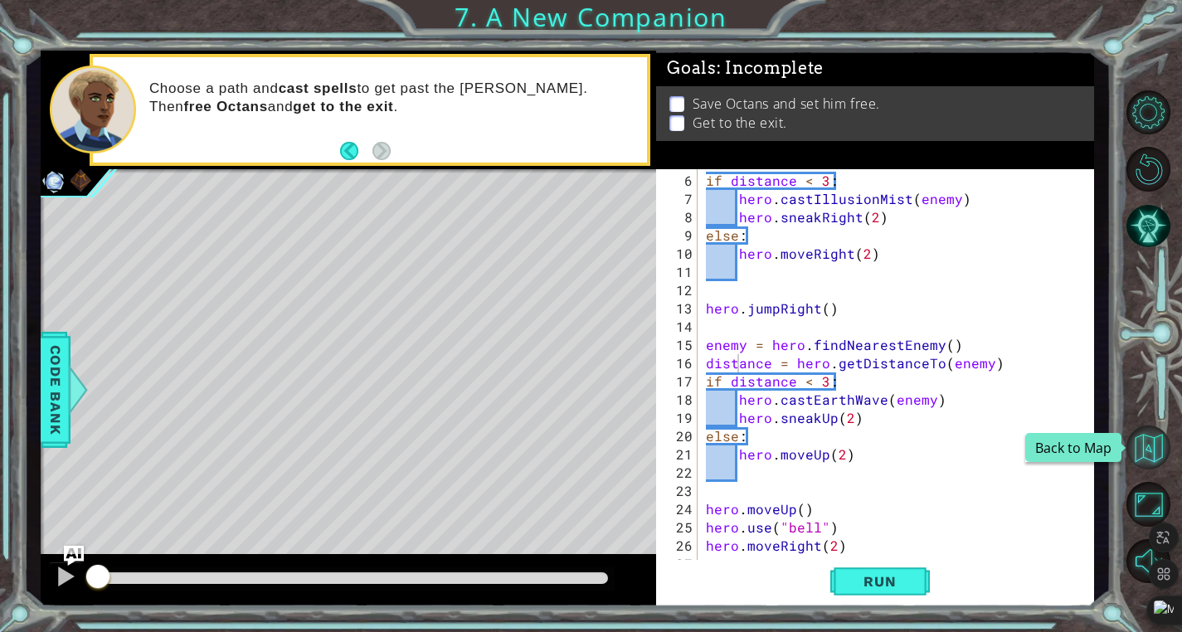
click at [1150, 444] on button "Back to Map" at bounding box center [1148, 447] width 44 height 44
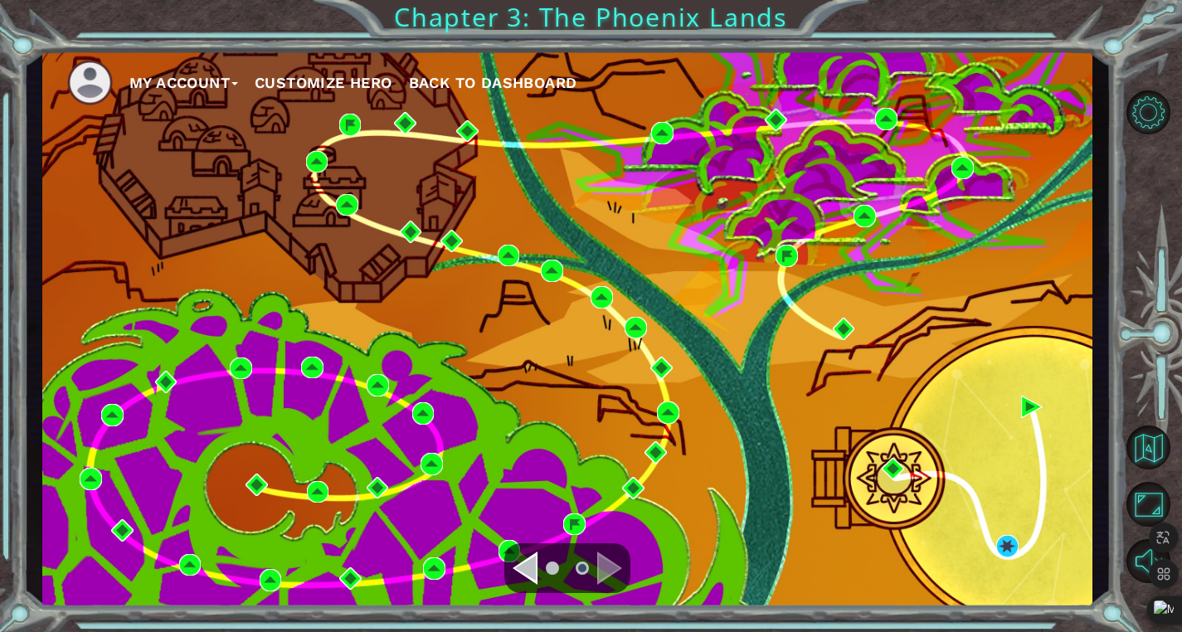
click at [529, 567] on div "Navigate to the previous page" at bounding box center [525, 568] width 25 height 33
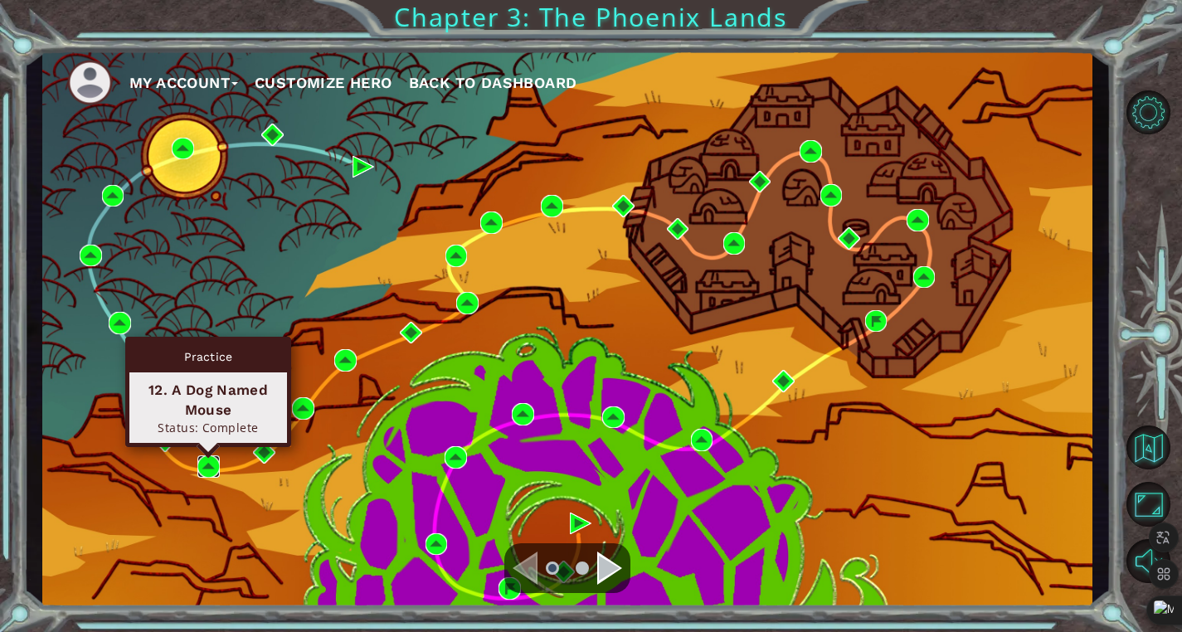
click at [207, 460] on img at bounding box center [208, 466] width 22 height 22
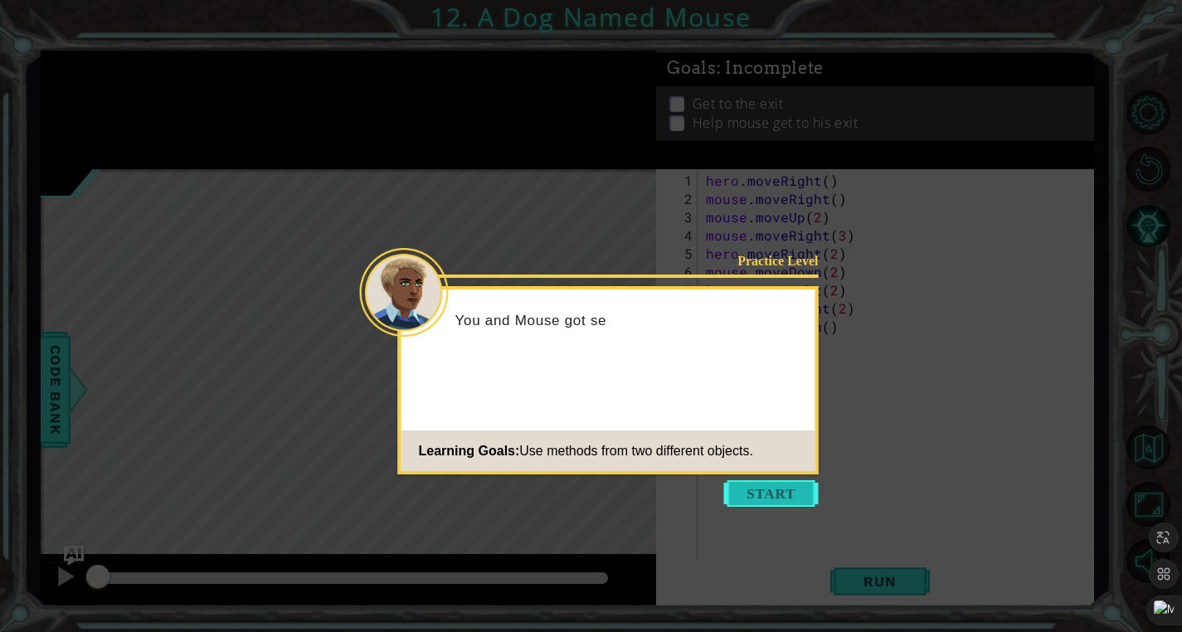
click at [780, 503] on button "Start" at bounding box center [771, 493] width 95 height 27
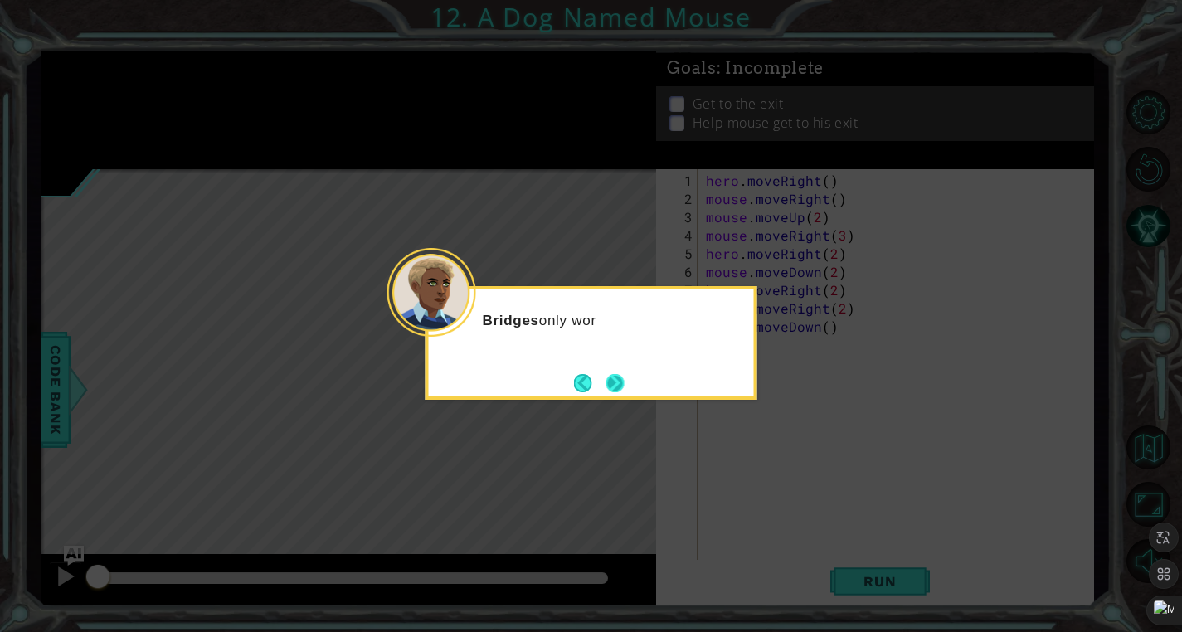
click at [615, 377] on button "Next" at bounding box center [615, 383] width 22 height 22
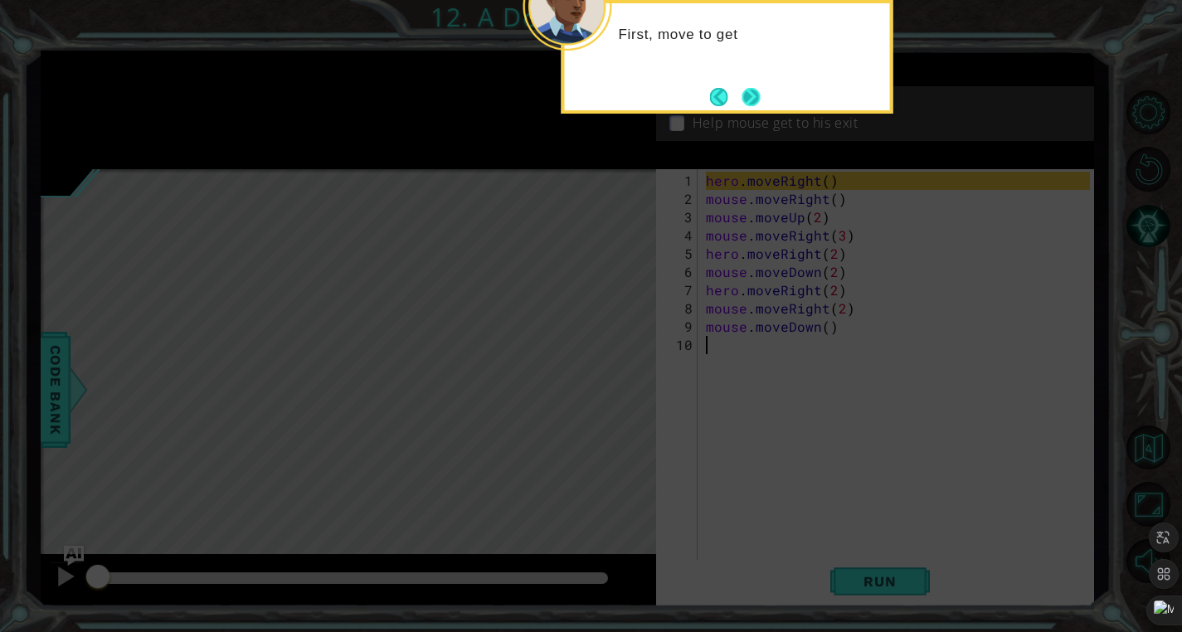
click at [751, 94] on button "Next" at bounding box center [750, 96] width 23 height 23
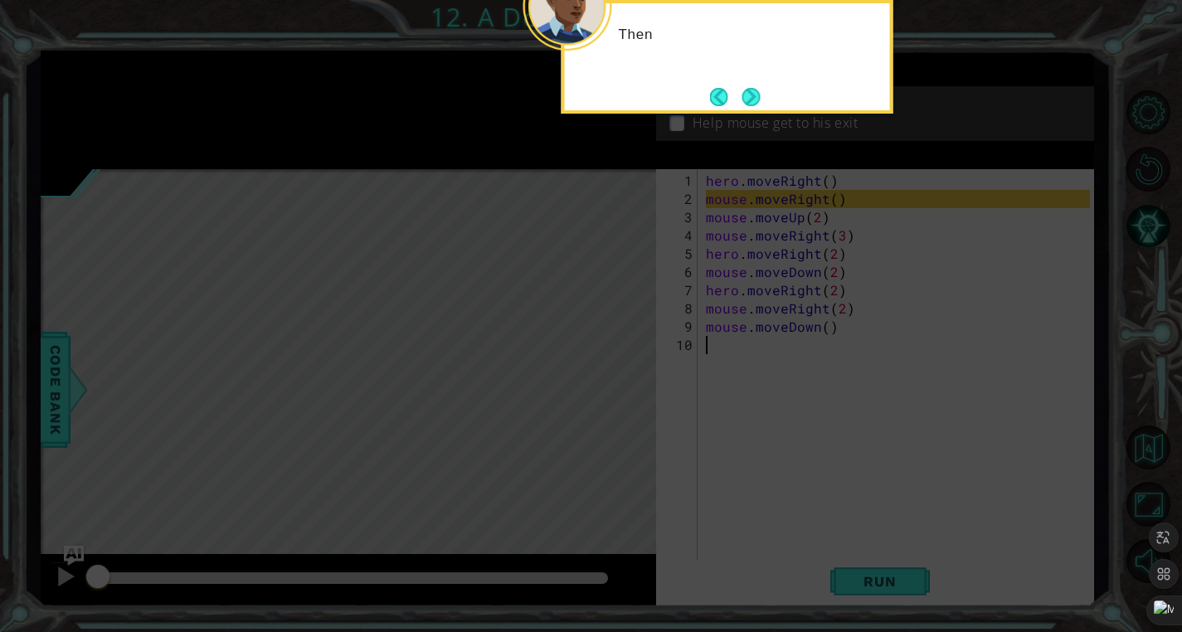
click at [751, 94] on button "Next" at bounding box center [751, 97] width 27 height 27
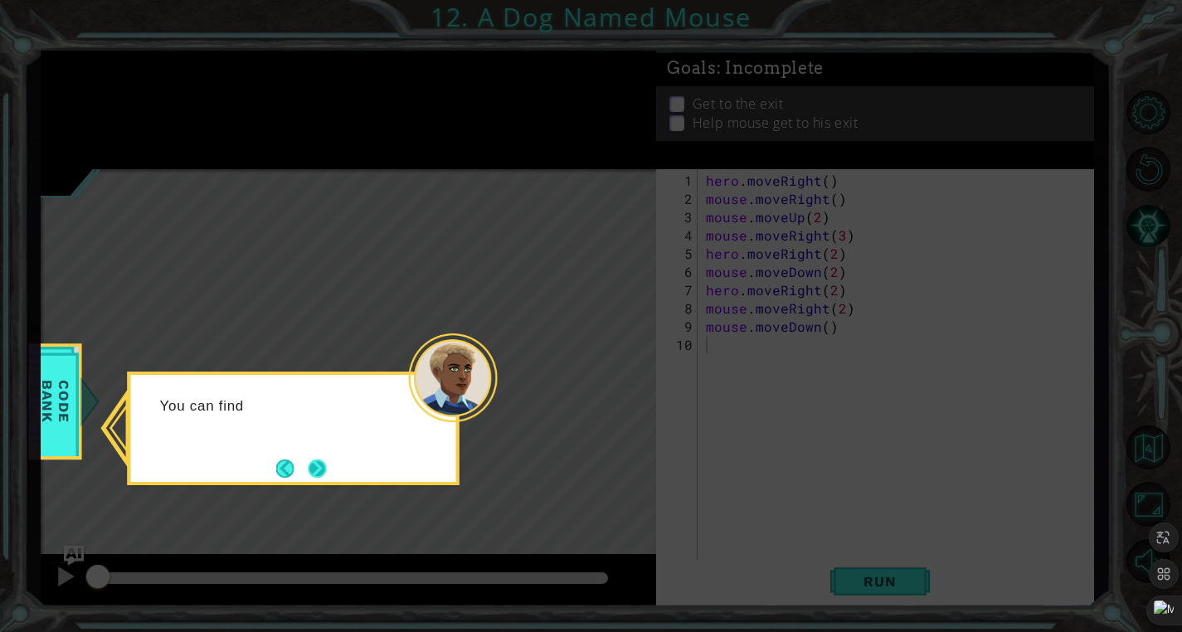
click at [317, 470] on button "Next" at bounding box center [317, 468] width 19 height 19
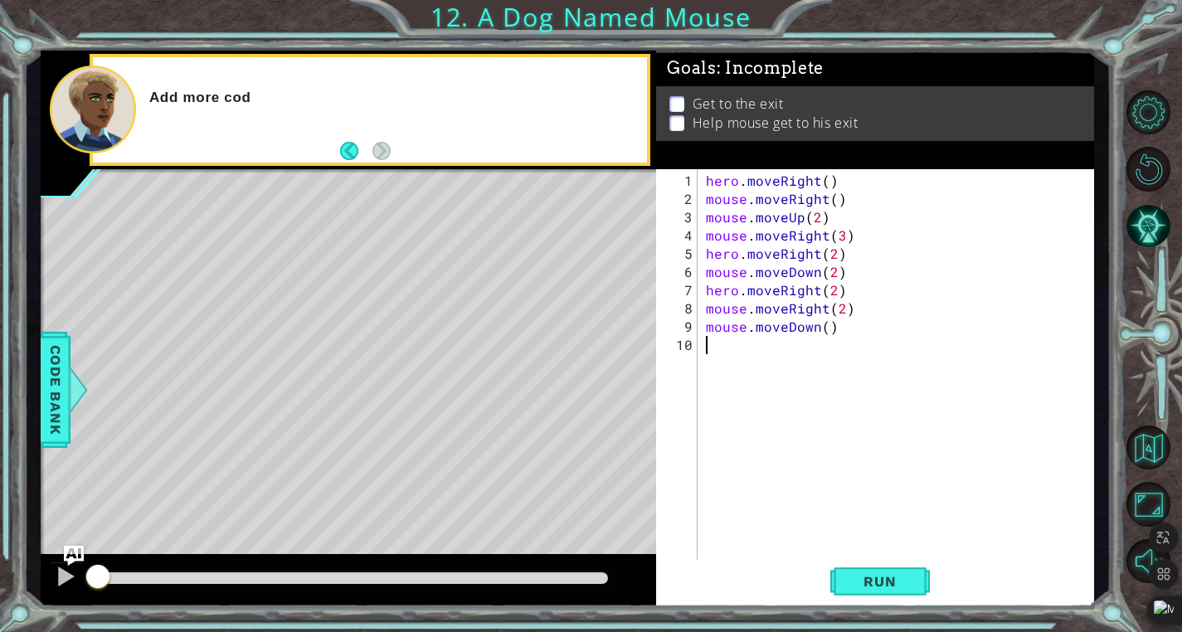
click at [817, 424] on div "hero . moveRight ( ) mouse . moveRight ( ) mouse . moveUp ( 2 ) mouse . moveRig…" at bounding box center [900, 391] width 396 height 438
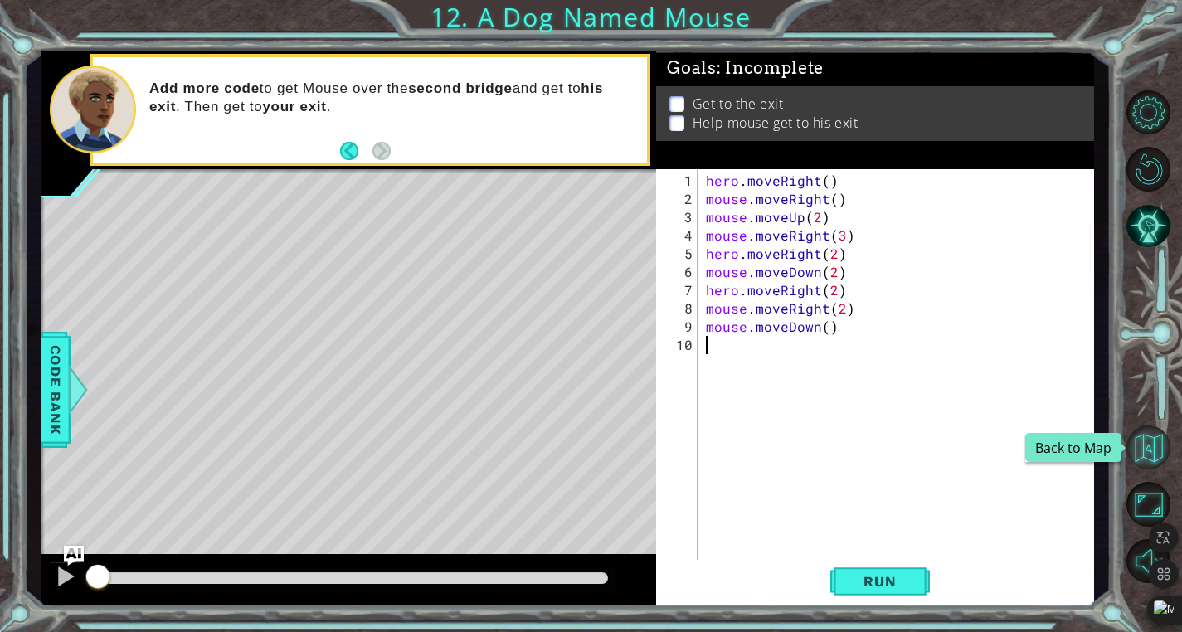
click at [1146, 452] on button "Back to Map" at bounding box center [1148, 447] width 44 height 44
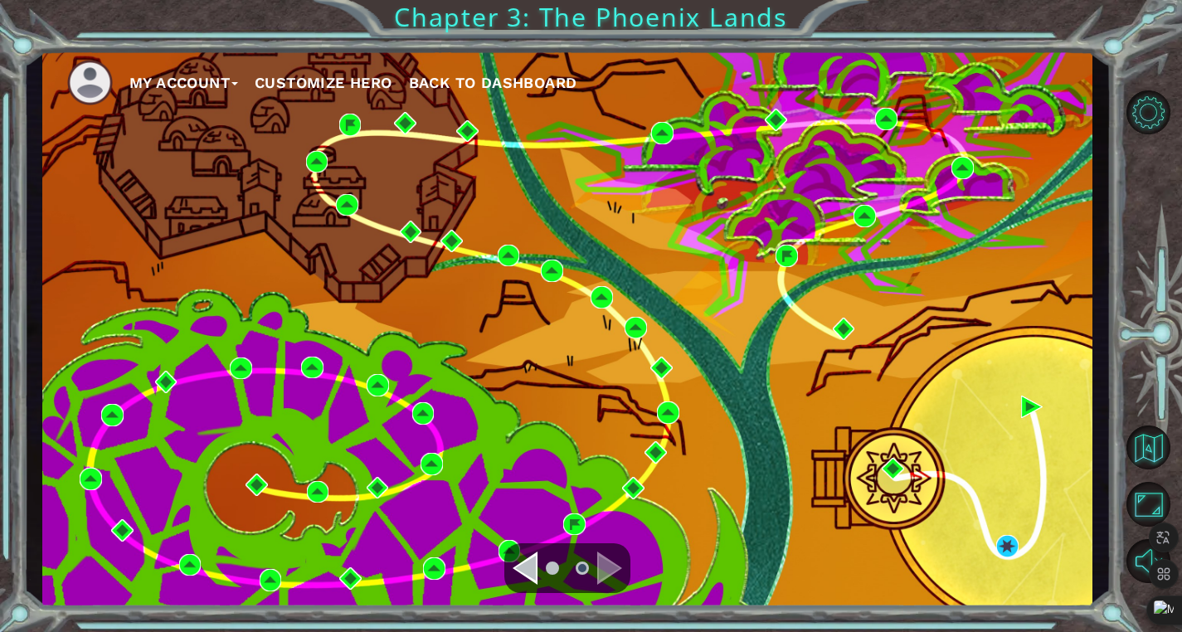
click at [529, 569] on div "Navigate to the previous page" at bounding box center [525, 568] width 25 height 33
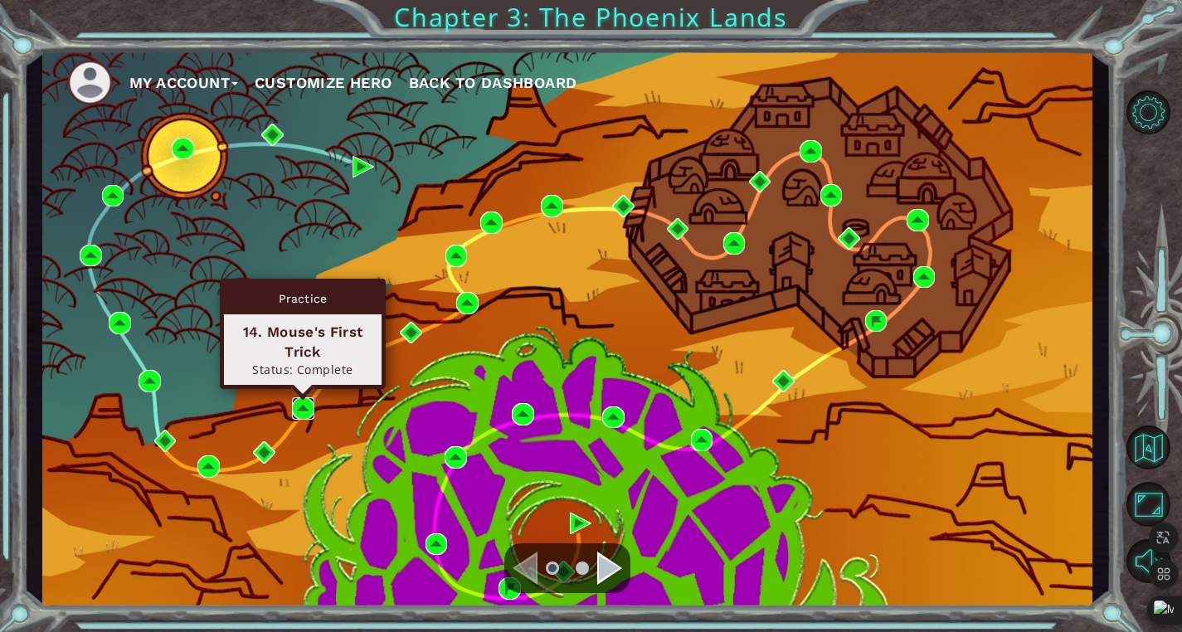
click at [304, 401] on img at bounding box center [303, 408] width 22 height 22
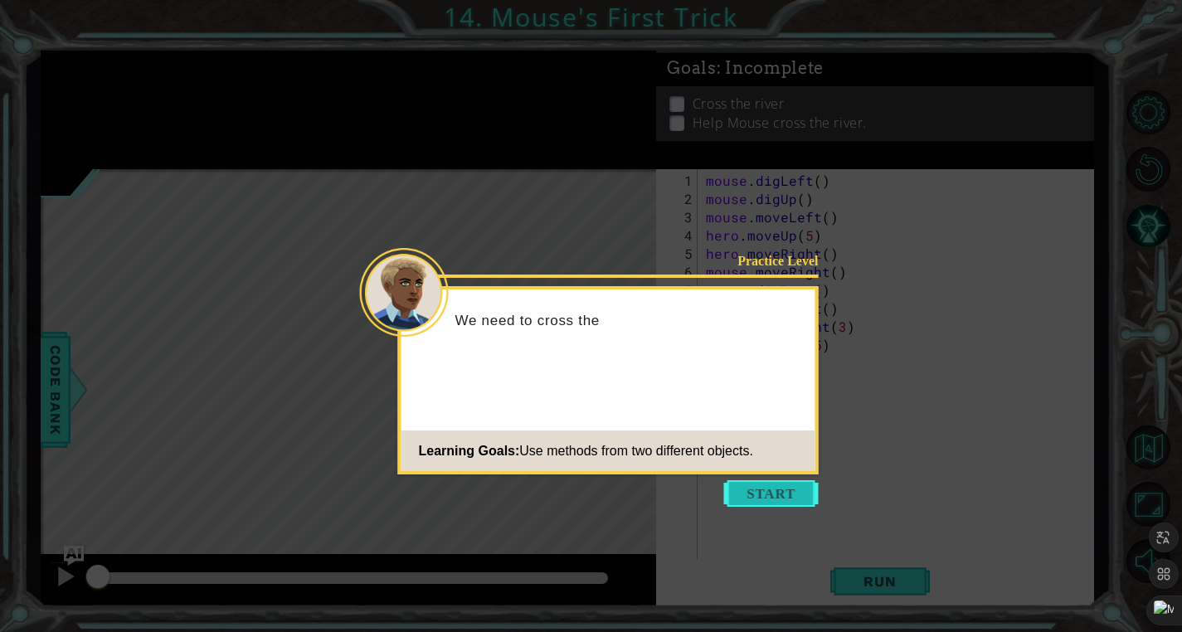
click at [746, 501] on button "Start" at bounding box center [771, 493] width 95 height 27
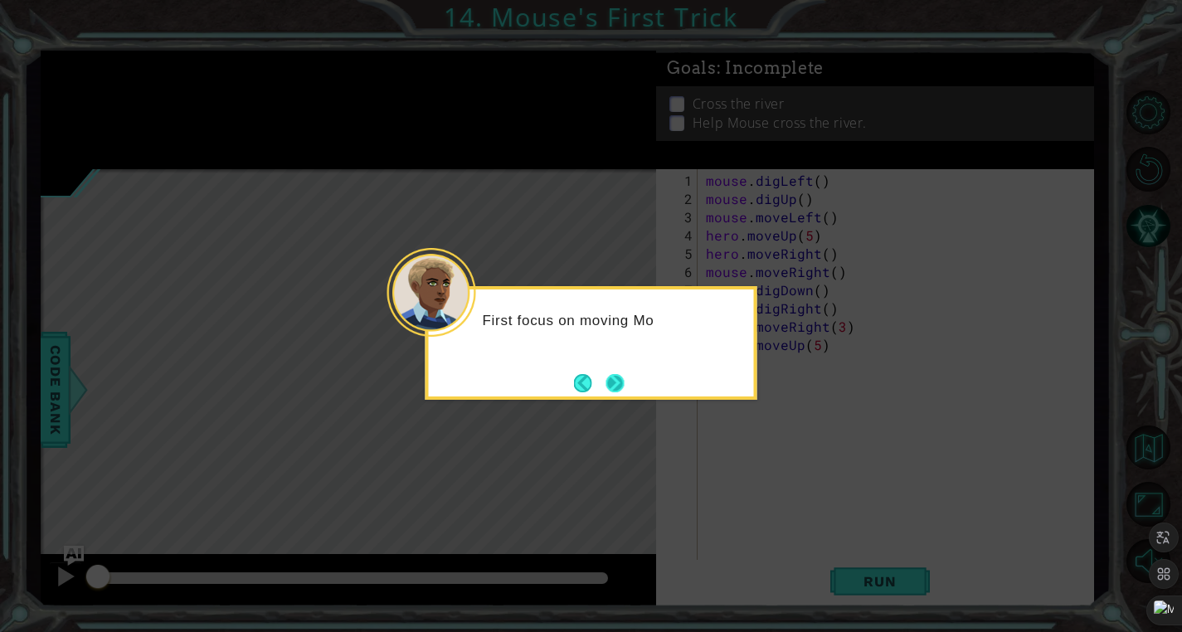
click at [620, 389] on button "Next" at bounding box center [615, 382] width 31 height 31
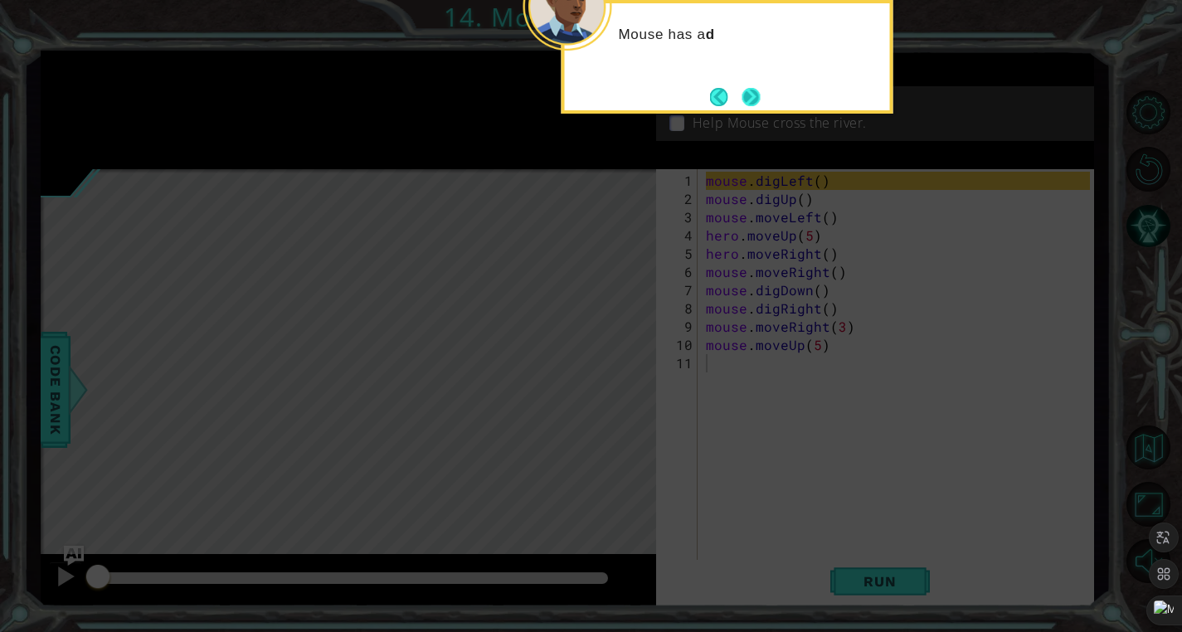
click at [743, 101] on button "Next" at bounding box center [750, 97] width 28 height 28
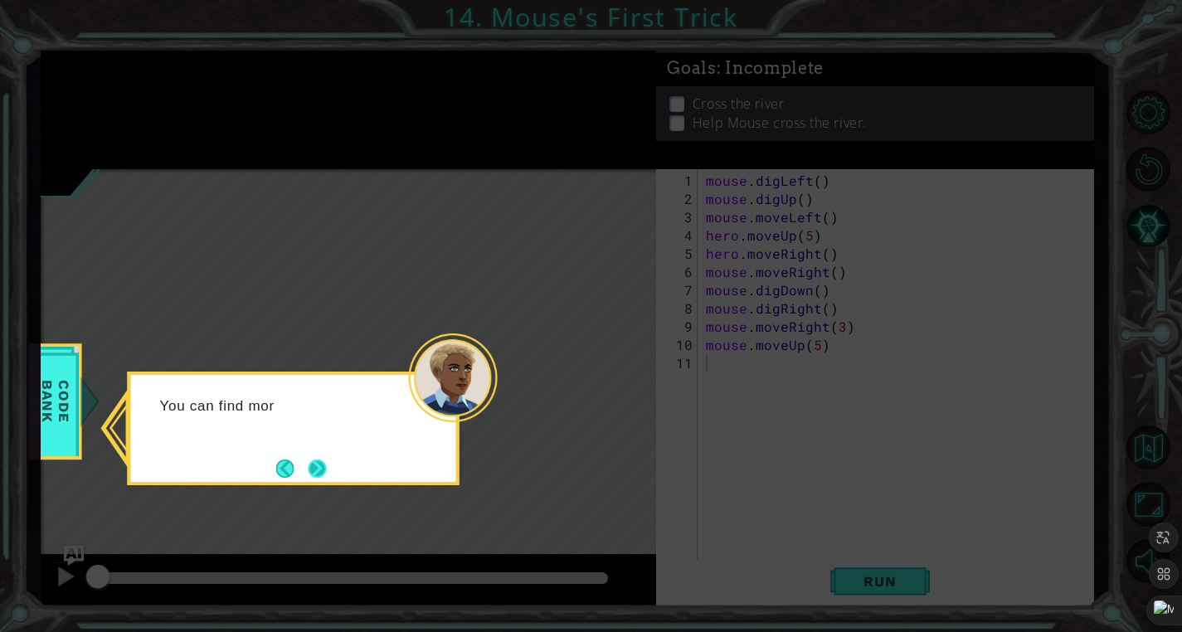
click at [323, 470] on button "Next" at bounding box center [317, 469] width 20 height 20
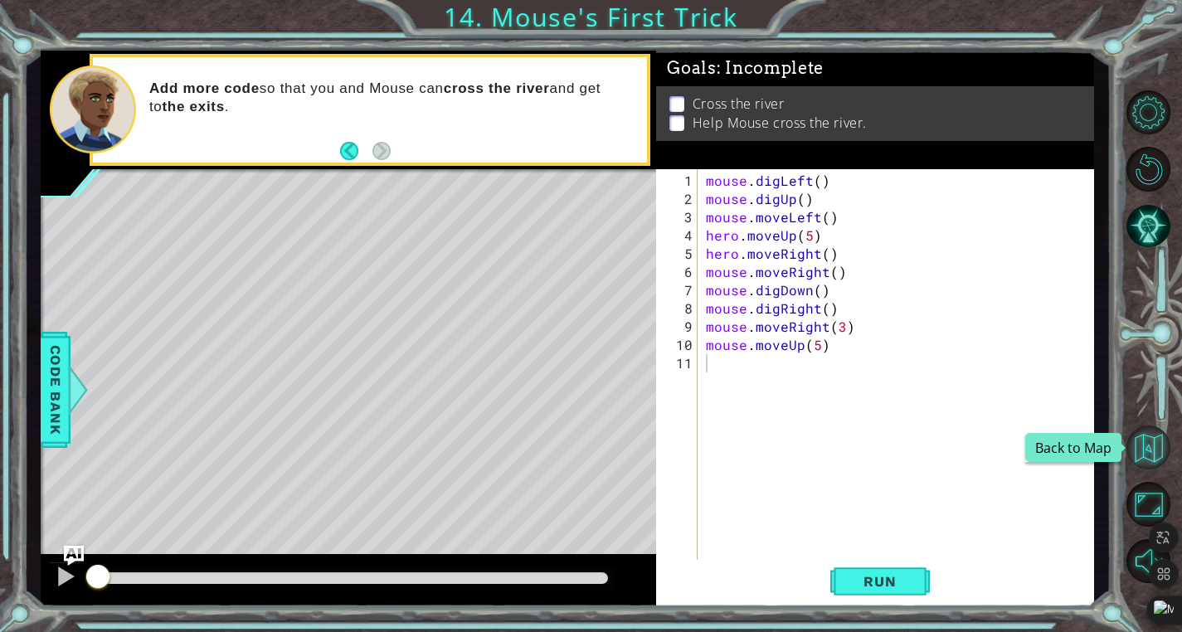
click at [1152, 436] on button "Back to Map" at bounding box center [1148, 447] width 44 height 44
